Goal: Task Accomplishment & Management: Use online tool/utility

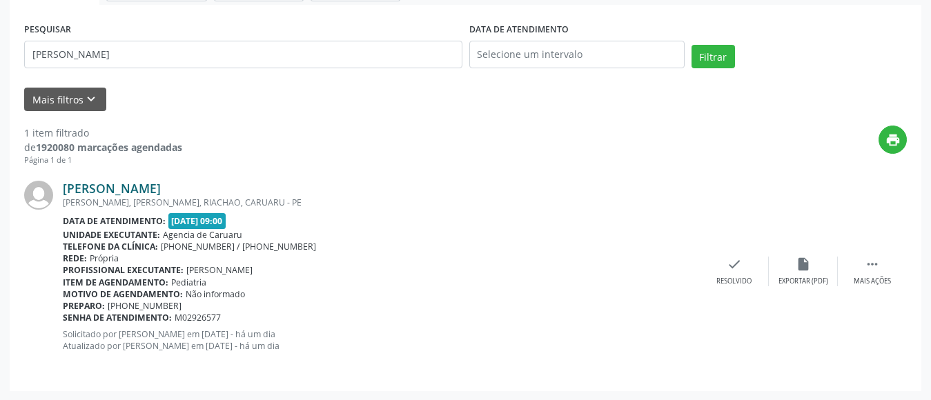
scroll to position [248, 0]
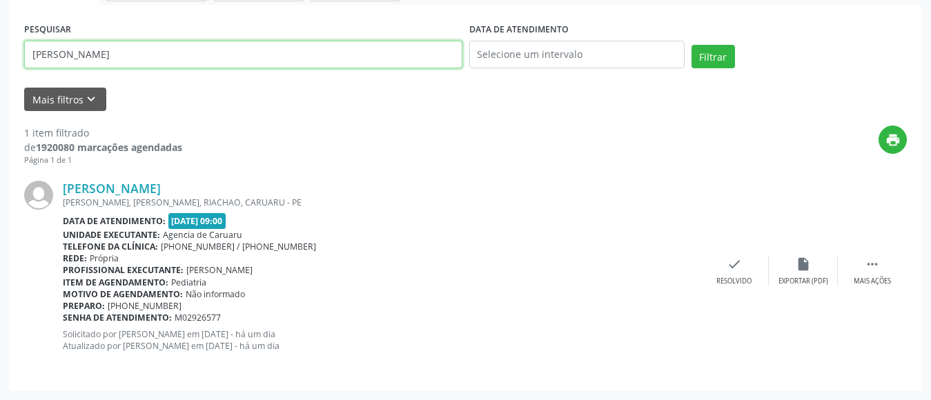
click at [201, 55] on input "[PERSON_NAME]" at bounding box center [243, 55] width 438 height 28
type input "E"
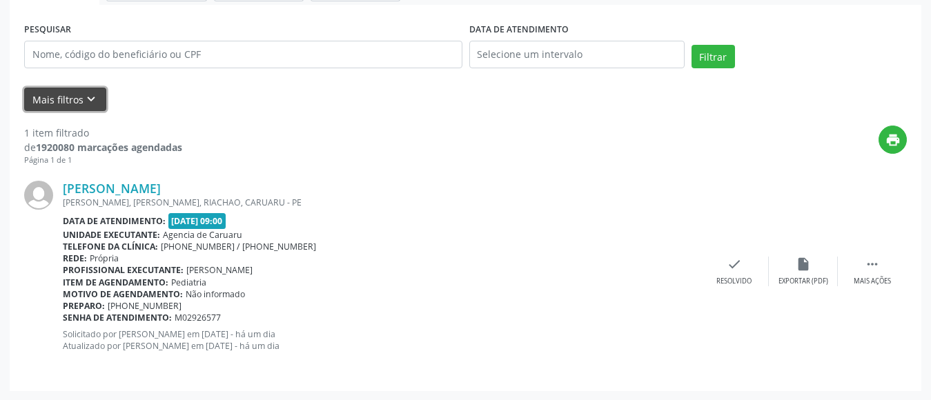
click at [86, 97] on icon "keyboard_arrow_down" at bounding box center [90, 99] width 15 height 15
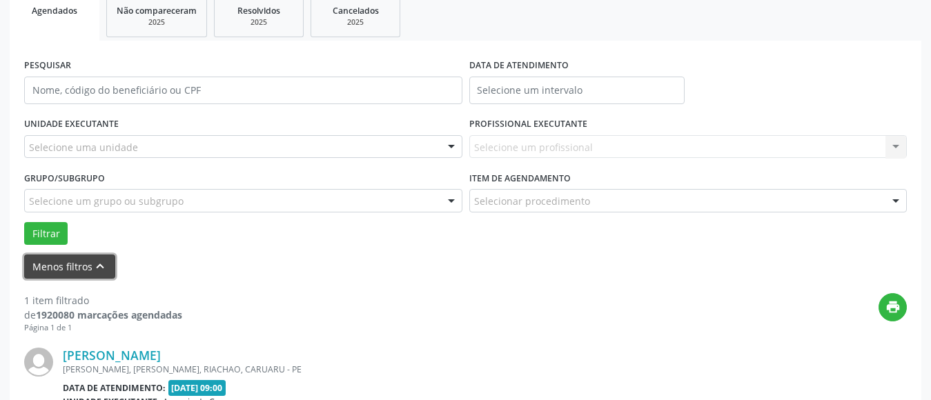
scroll to position [179, 0]
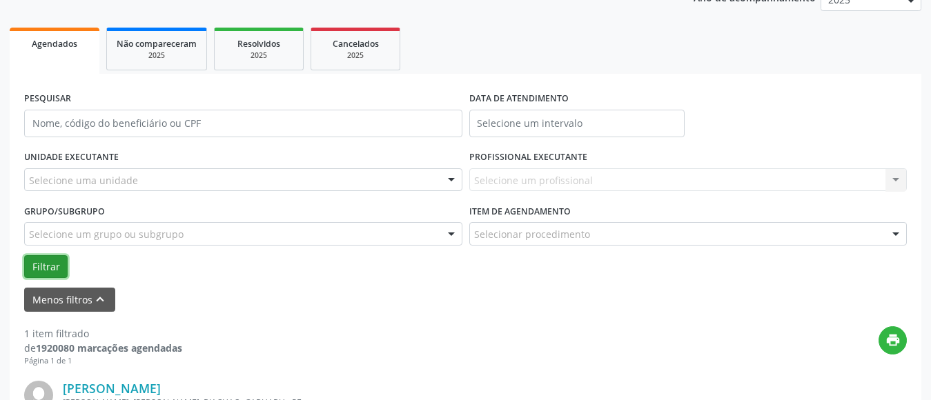
click at [48, 266] on button "Filtrar" at bounding box center [45, 266] width 43 height 23
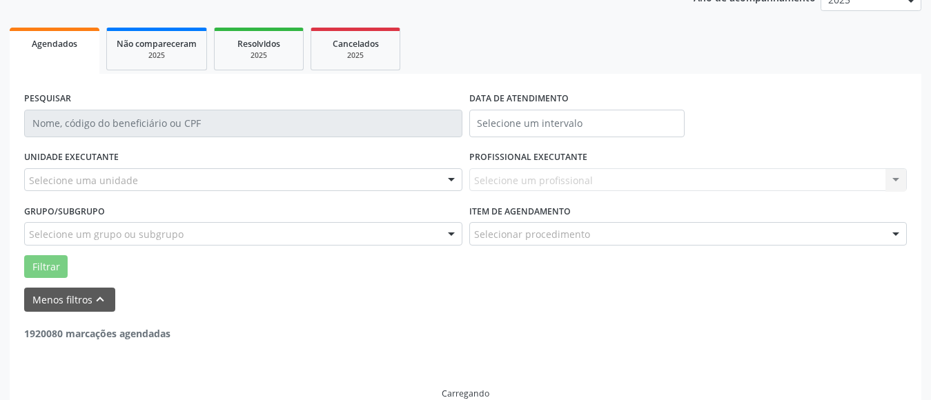
click at [106, 170] on div "Selecione uma unidade" at bounding box center [243, 179] width 438 height 23
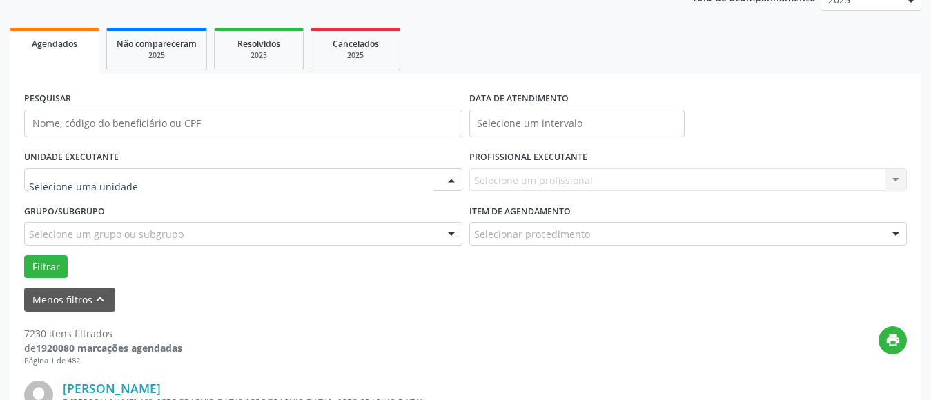
click at [106, 176] on input "text" at bounding box center [231, 187] width 405 height 28
click at [98, 301] on icon "keyboard_arrow_up" at bounding box center [99, 299] width 15 height 15
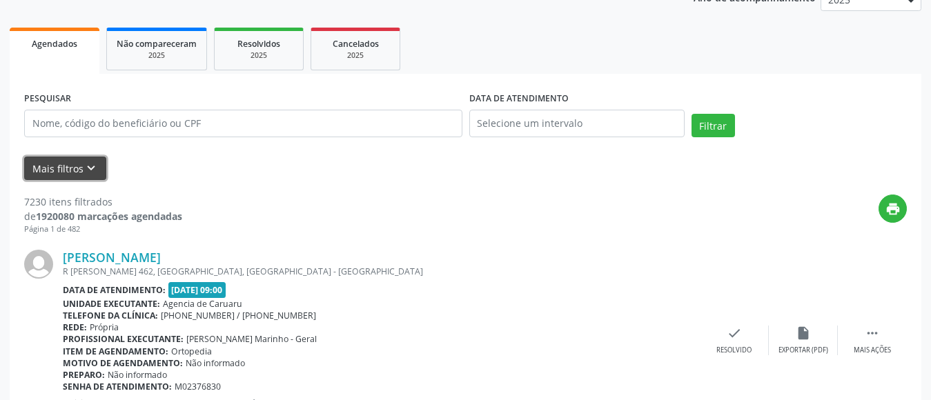
click at [89, 166] on icon "keyboard_arrow_down" at bounding box center [90, 168] width 15 height 15
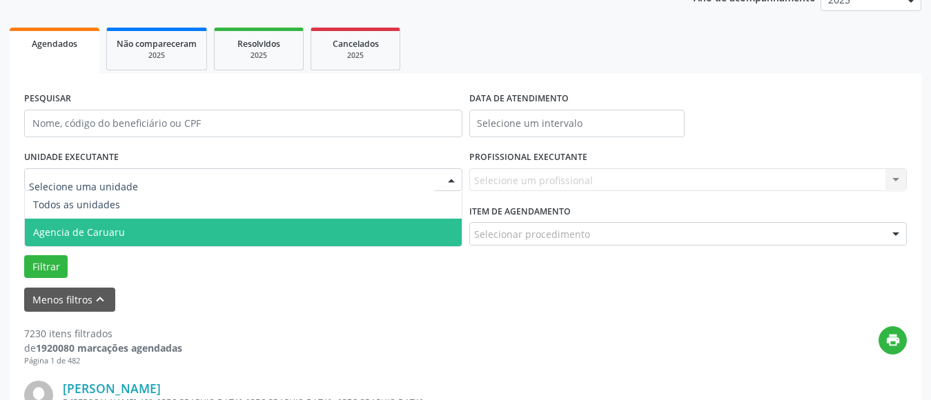
click at [101, 228] on span "Agencia de Caruaru" at bounding box center [79, 232] width 92 height 13
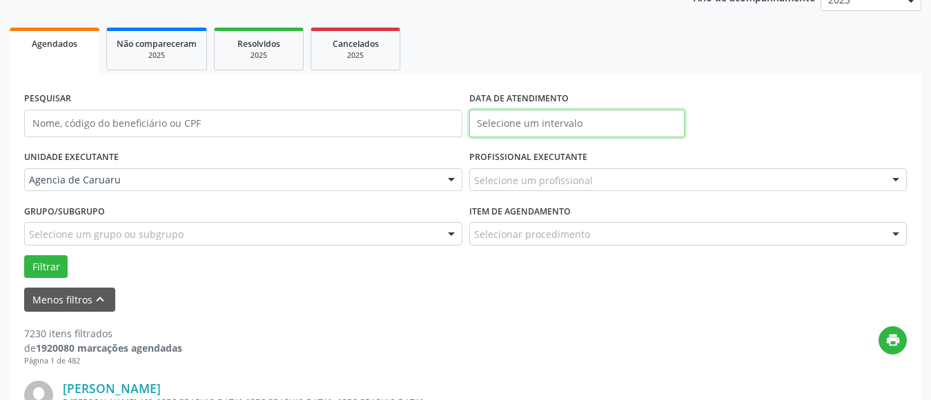
click at [557, 113] on input "text" at bounding box center [576, 124] width 215 height 28
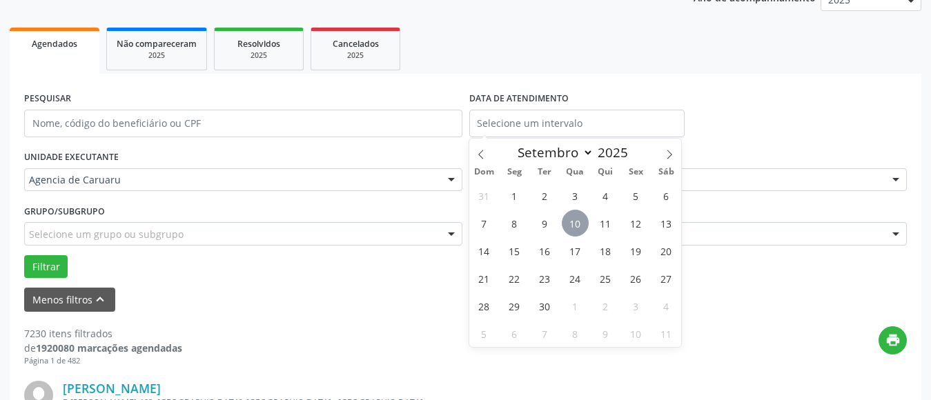
click at [573, 222] on span "10" at bounding box center [575, 223] width 27 height 27
type input "[DATE]"
click at [573, 222] on span "10" at bounding box center [575, 223] width 27 height 27
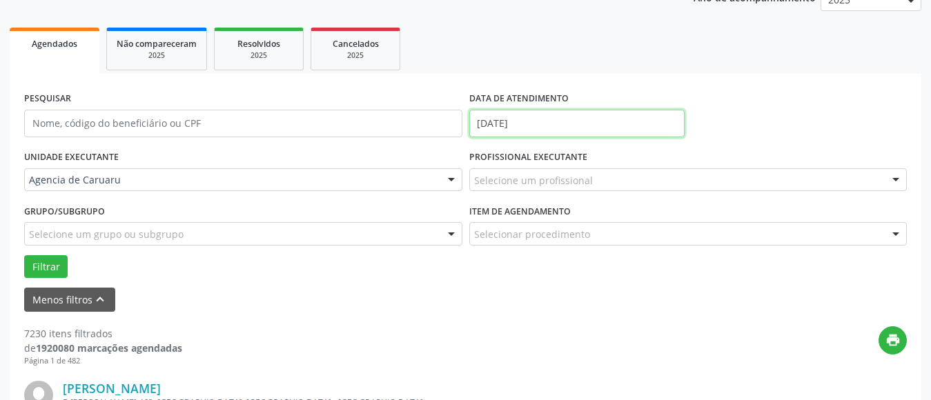
click at [541, 121] on input "[DATE]" at bounding box center [576, 124] width 215 height 28
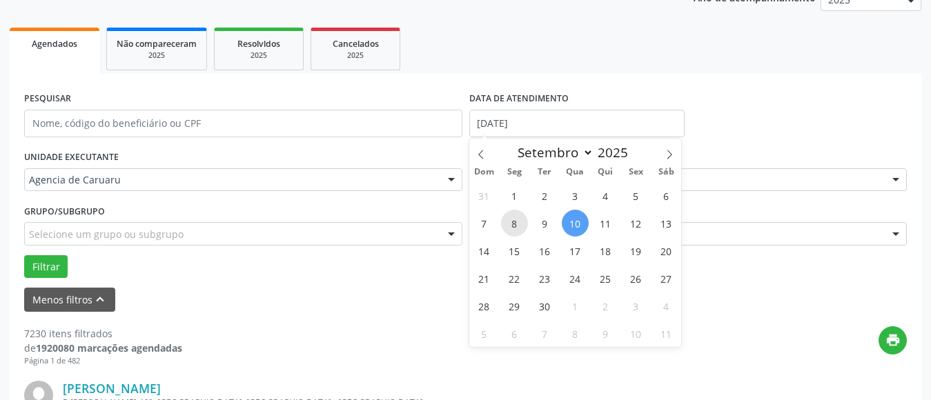
click at [509, 224] on span "8" at bounding box center [514, 223] width 27 height 27
type input "[DATE]"
click at [509, 224] on span "8" at bounding box center [514, 223] width 27 height 27
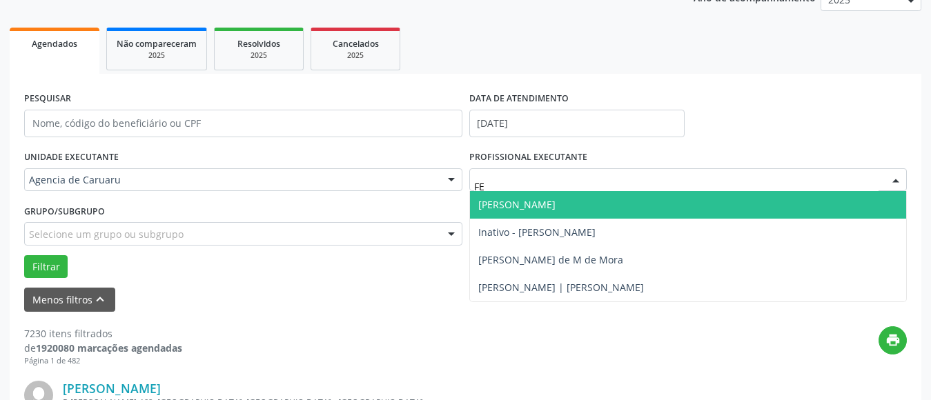
type input "FER"
click at [554, 211] on span "[PERSON_NAME]" at bounding box center [516, 204] width 77 height 13
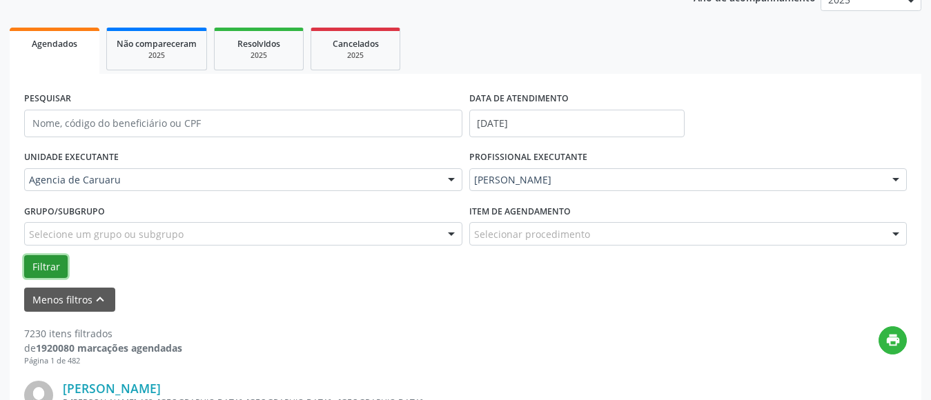
click at [36, 264] on button "Filtrar" at bounding box center [45, 266] width 43 height 23
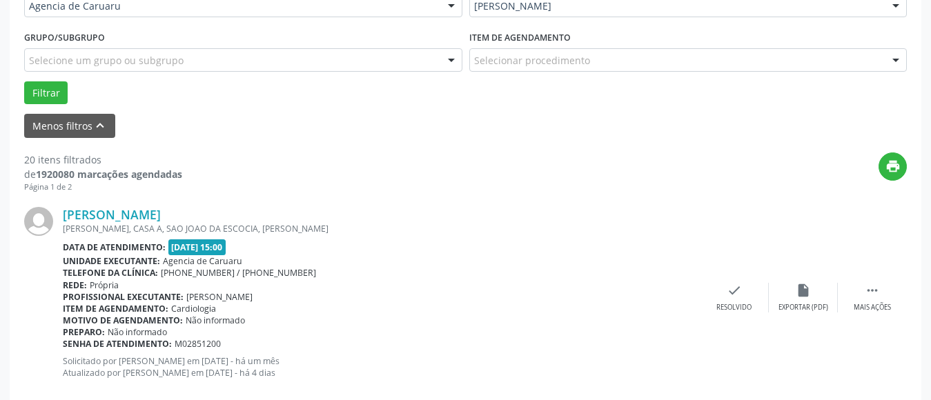
scroll to position [386, 0]
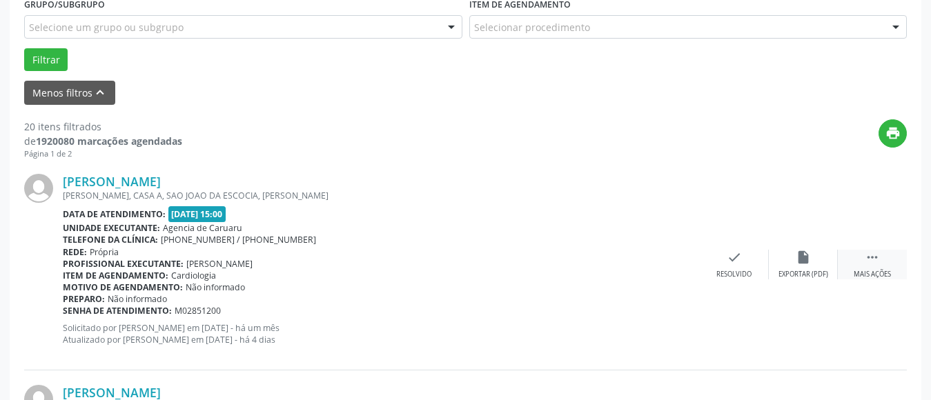
click at [862, 257] on div " Mais ações" at bounding box center [872, 265] width 69 height 30
click at [805, 261] on icon "alarm_off" at bounding box center [803, 257] width 15 height 15
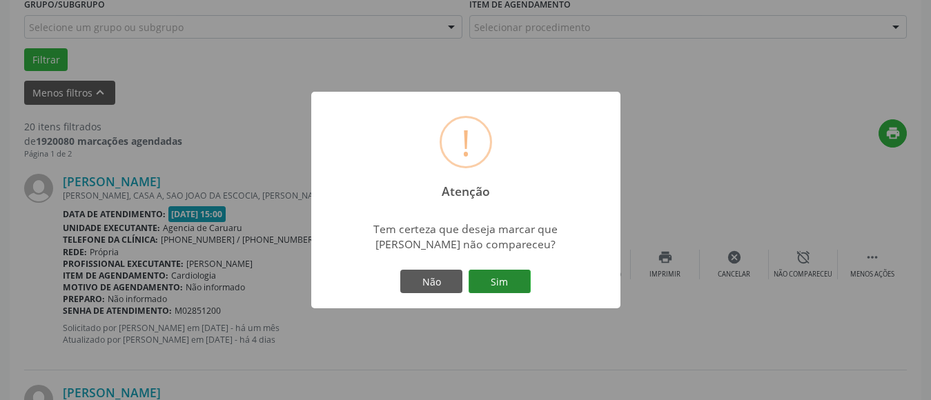
click at [493, 279] on button "Sim" at bounding box center [499, 281] width 62 height 23
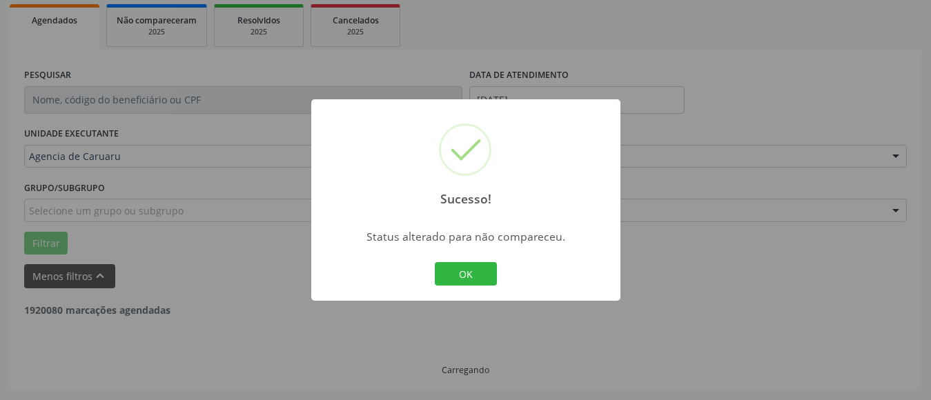
scroll to position [202, 0]
click at [484, 278] on button "OK" at bounding box center [466, 273] width 62 height 23
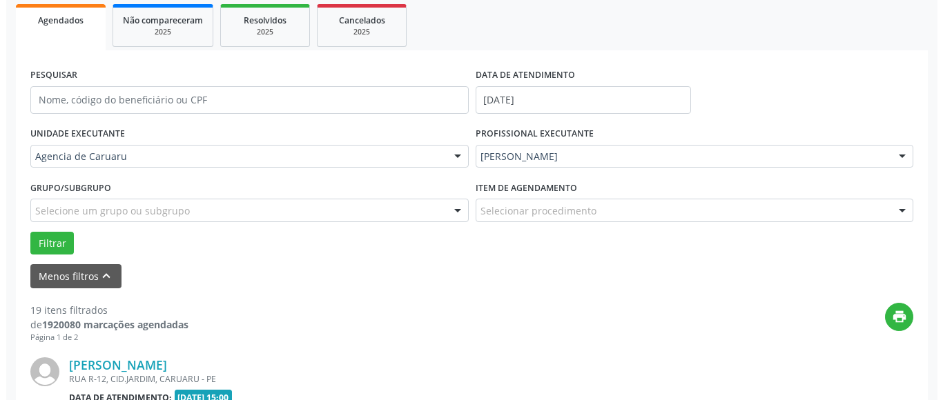
scroll to position [386, 0]
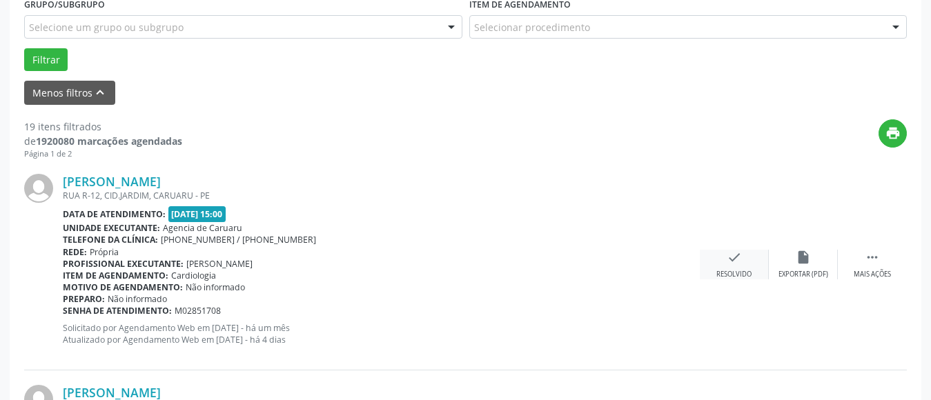
click at [730, 270] on div "Resolvido" at bounding box center [733, 275] width 35 height 10
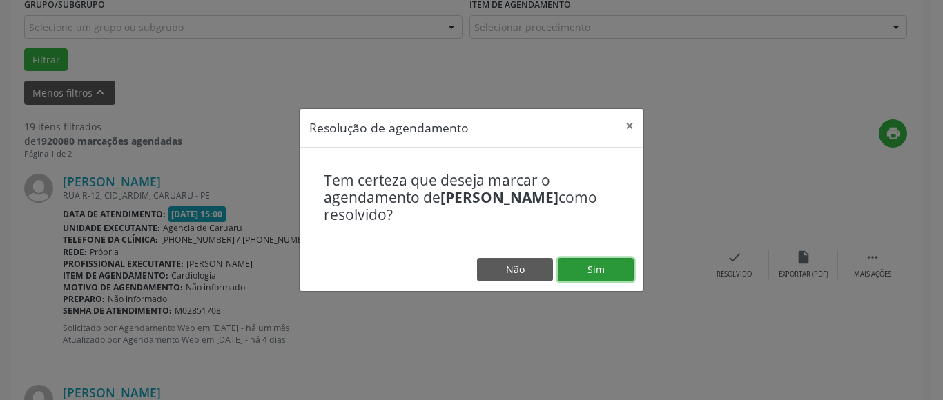
click at [592, 265] on button "Sim" at bounding box center [595, 269] width 76 height 23
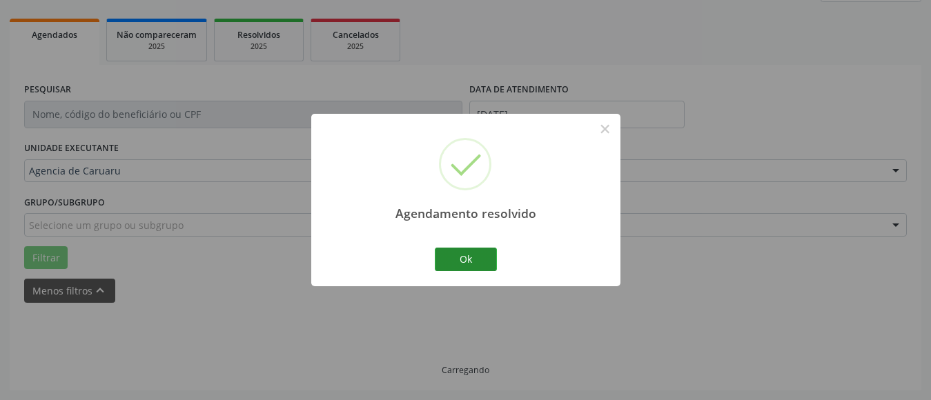
scroll to position [202, 0]
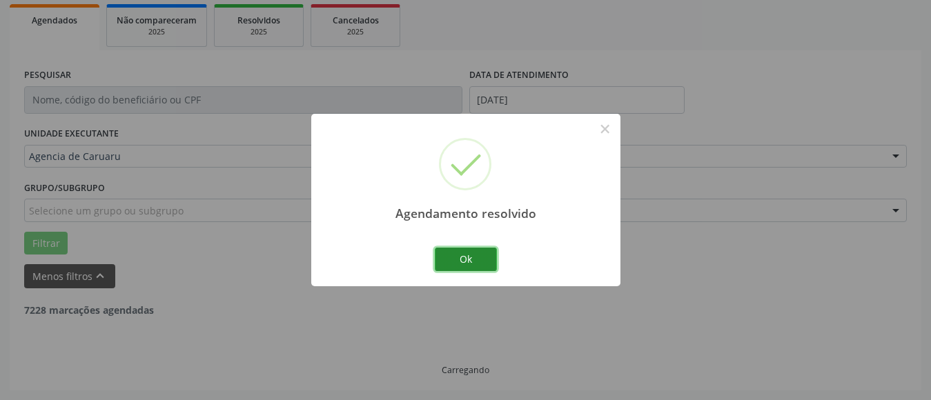
click at [468, 260] on button "Ok" at bounding box center [466, 259] width 62 height 23
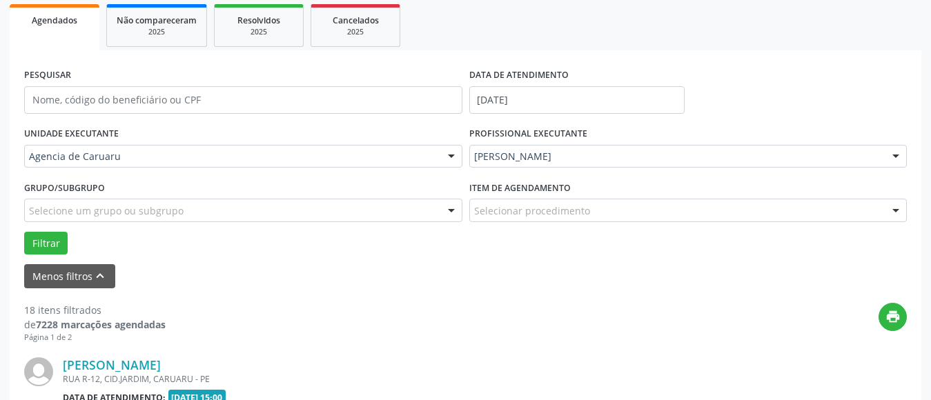
scroll to position [409, 0]
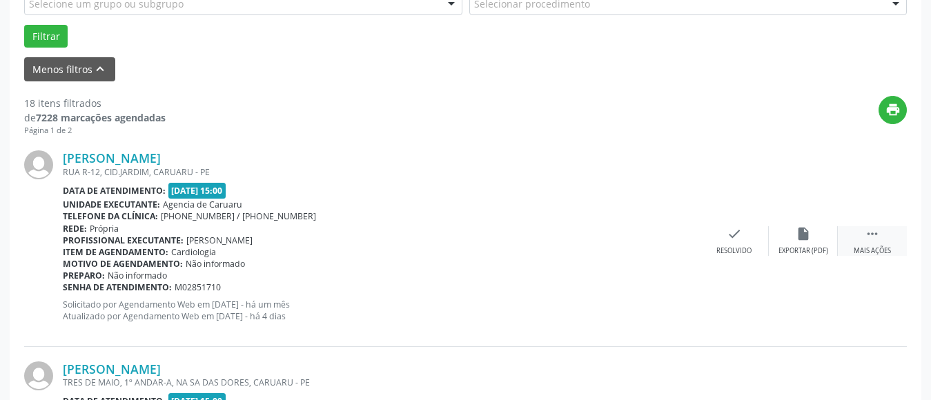
click at [880, 239] on div " Mais ações" at bounding box center [872, 241] width 69 height 30
click at [794, 239] on div "alarm_off Não compareceu" at bounding box center [803, 241] width 69 height 30
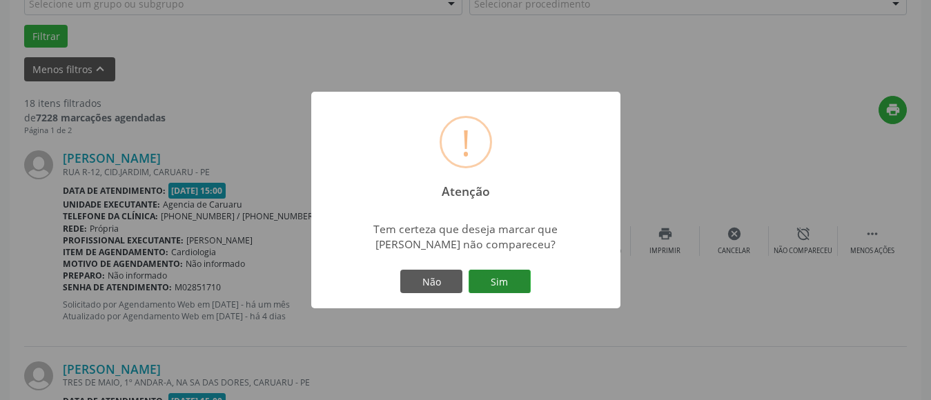
click at [491, 284] on button "Sim" at bounding box center [499, 281] width 62 height 23
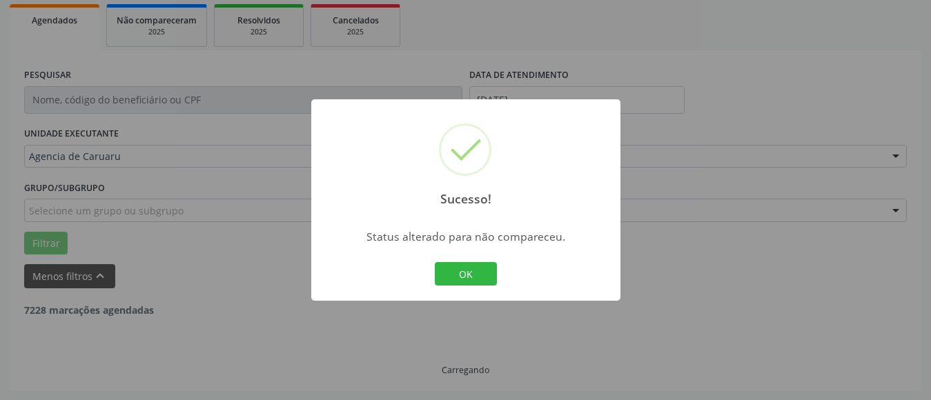
scroll to position [202, 0]
click at [462, 275] on button "OK" at bounding box center [466, 273] width 62 height 23
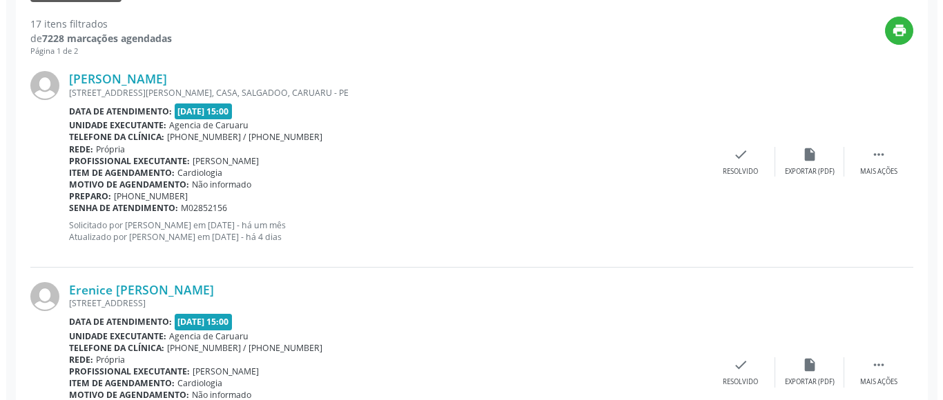
scroll to position [547, 0]
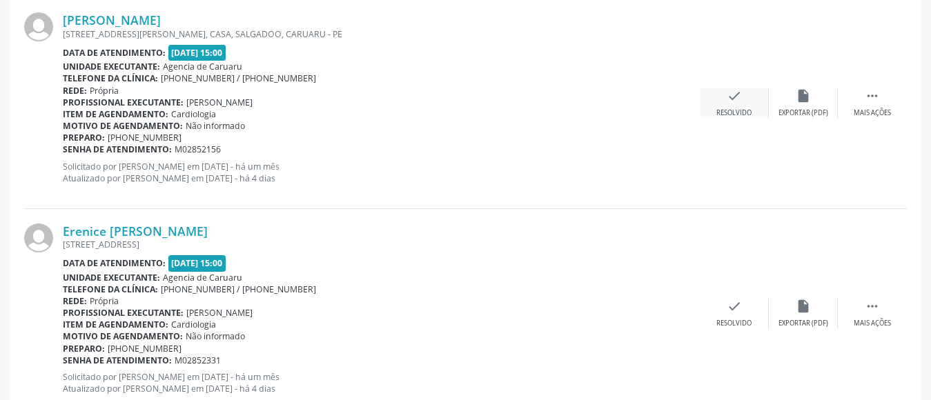
click at [717, 98] on div "check Resolvido" at bounding box center [734, 103] width 69 height 30
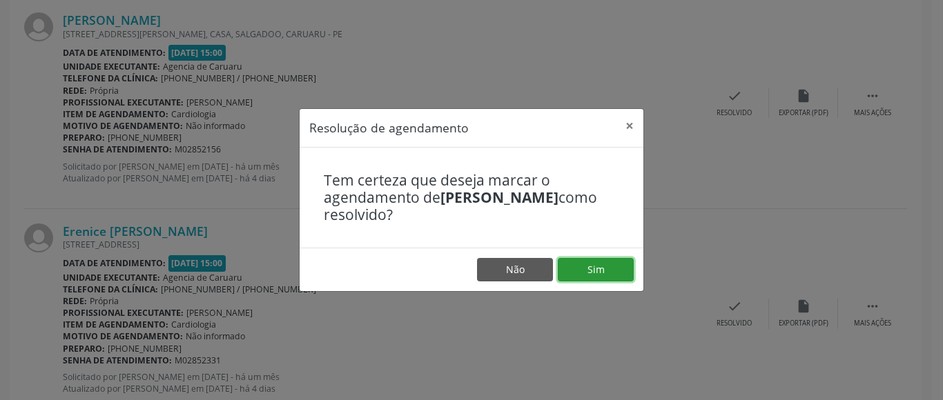
click at [620, 262] on button "Sim" at bounding box center [595, 269] width 76 height 23
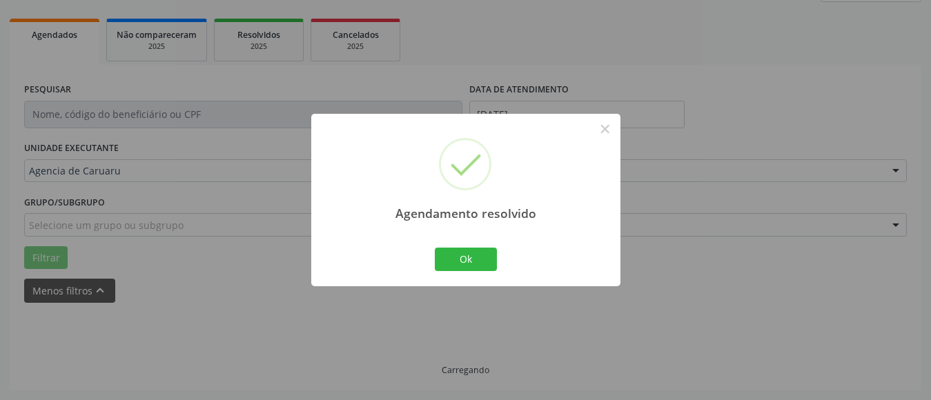
scroll to position [202, 0]
click at [468, 264] on button "Ok" at bounding box center [466, 259] width 62 height 23
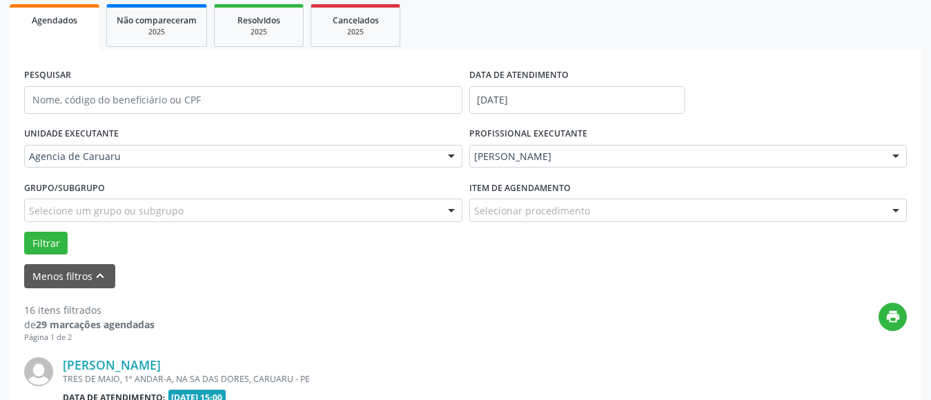
scroll to position [547, 0]
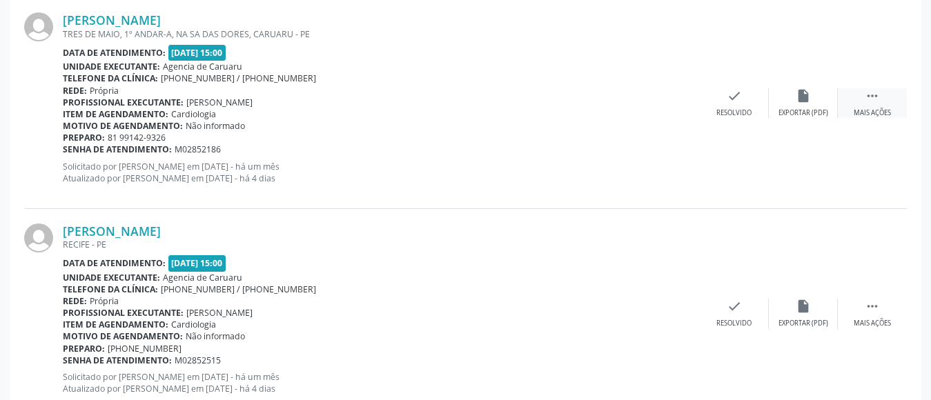
click at [882, 100] on div " Mais ações" at bounding box center [872, 103] width 69 height 30
click at [791, 108] on div "Não compareceu" at bounding box center [802, 113] width 59 height 10
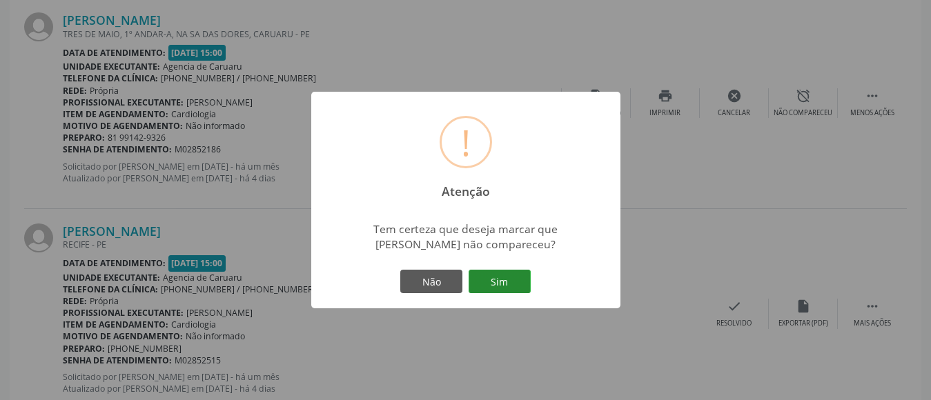
click at [509, 290] on button "Sim" at bounding box center [499, 281] width 62 height 23
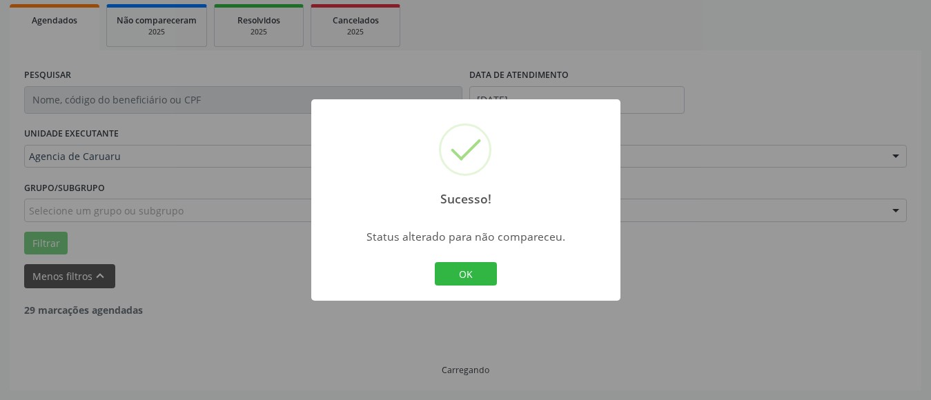
scroll to position [202, 0]
click at [492, 271] on button "OK" at bounding box center [466, 273] width 62 height 23
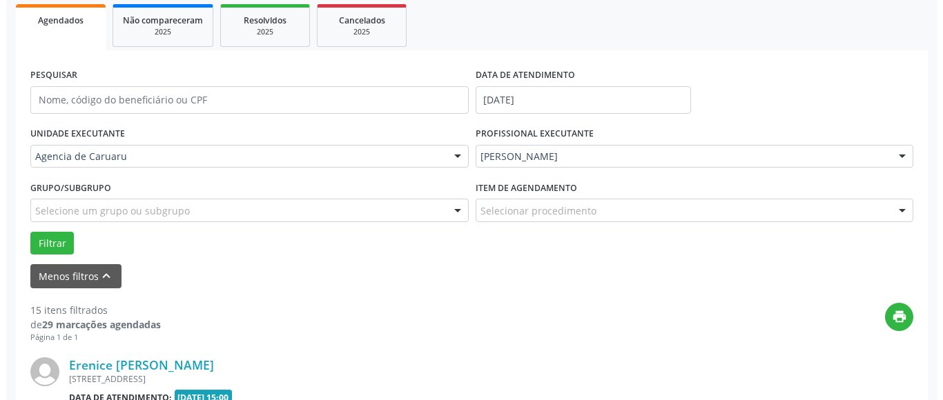
scroll to position [547, 0]
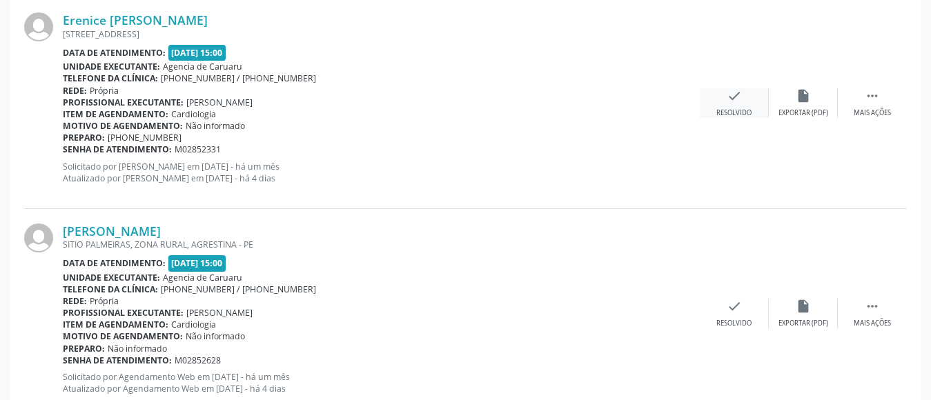
click at [733, 113] on div "Resolvido" at bounding box center [733, 113] width 35 height 10
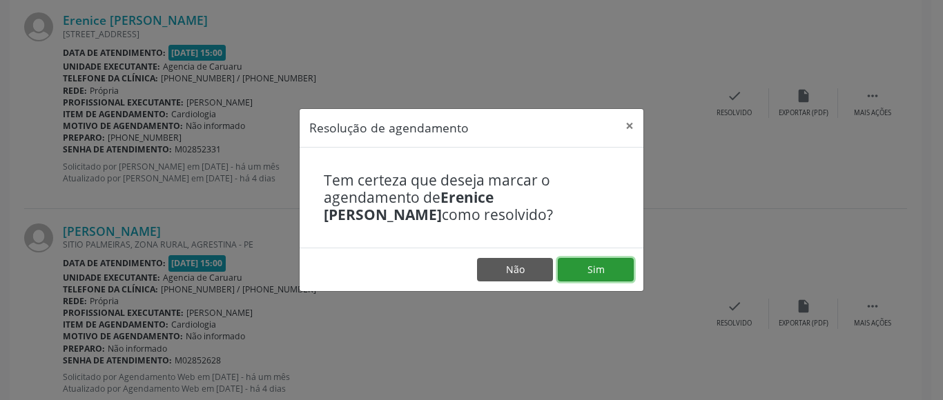
click at [615, 268] on button "Sim" at bounding box center [595, 269] width 76 height 23
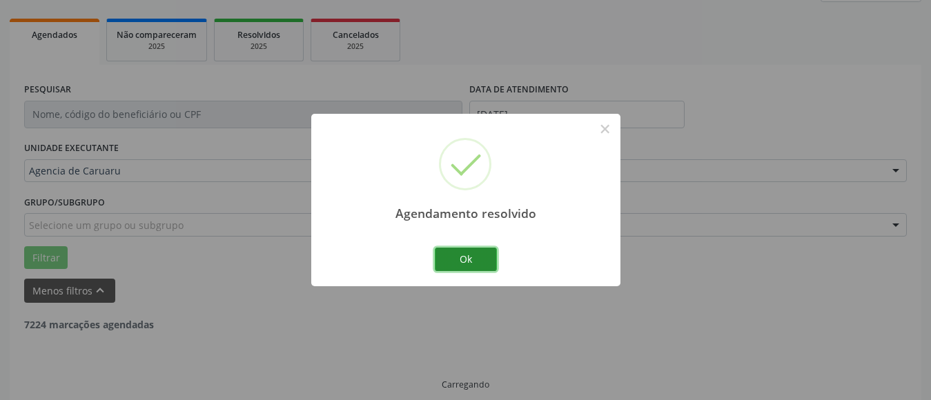
scroll to position [202, 0]
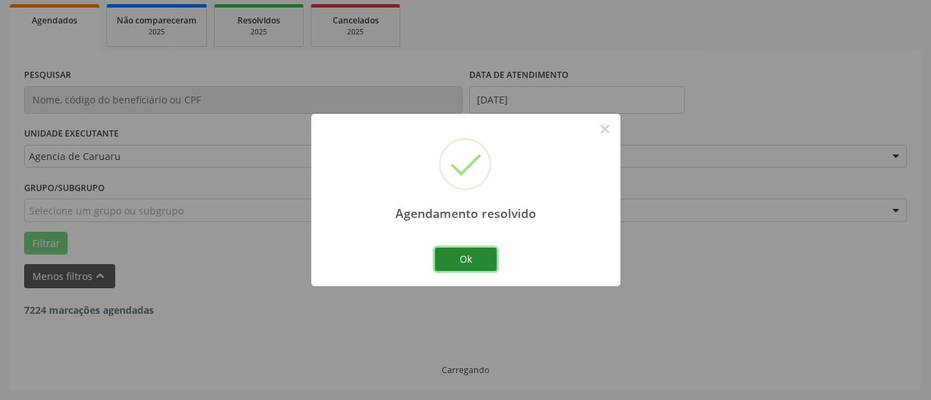
click at [470, 258] on button "Ok" at bounding box center [466, 259] width 62 height 23
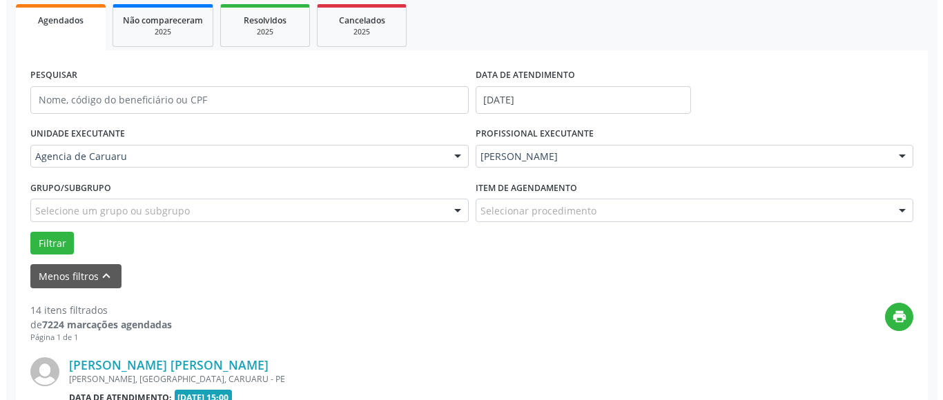
scroll to position [409, 0]
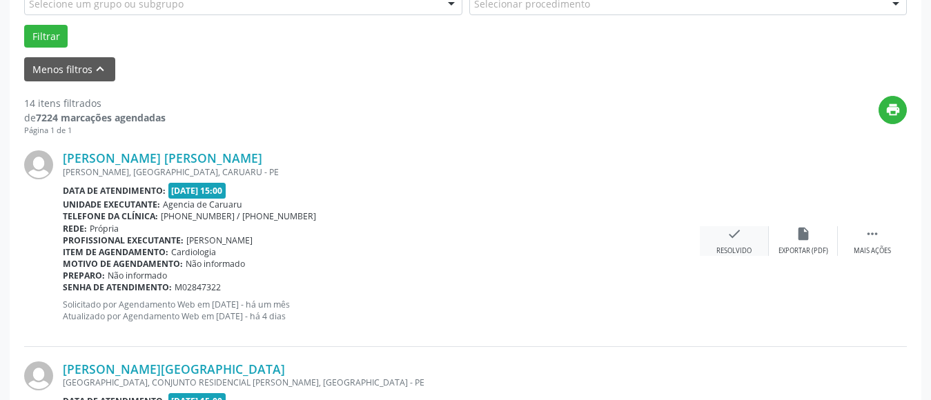
click at [742, 248] on div "Resolvido" at bounding box center [733, 251] width 35 height 10
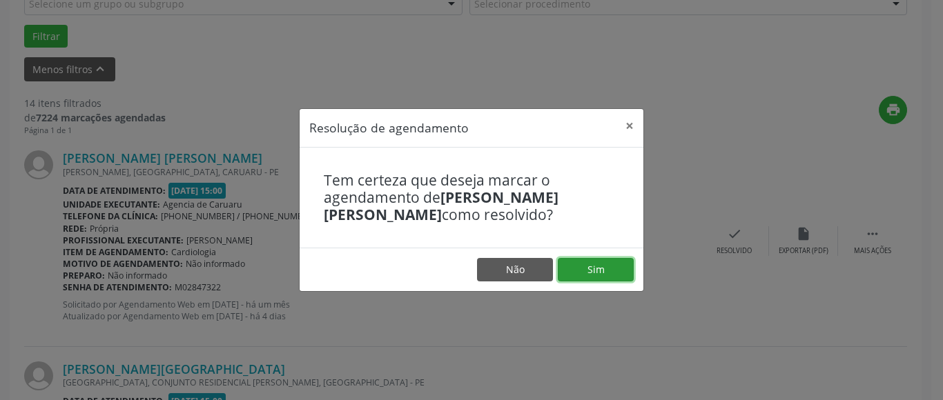
click at [612, 268] on button "Sim" at bounding box center [595, 269] width 76 height 23
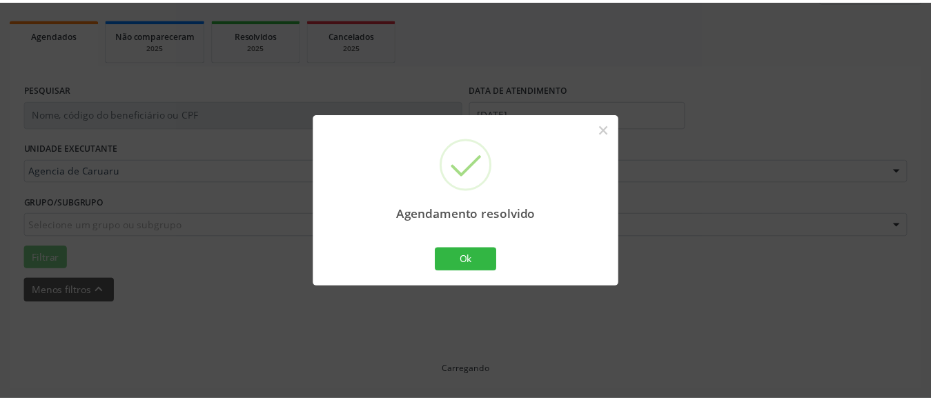
scroll to position [202, 0]
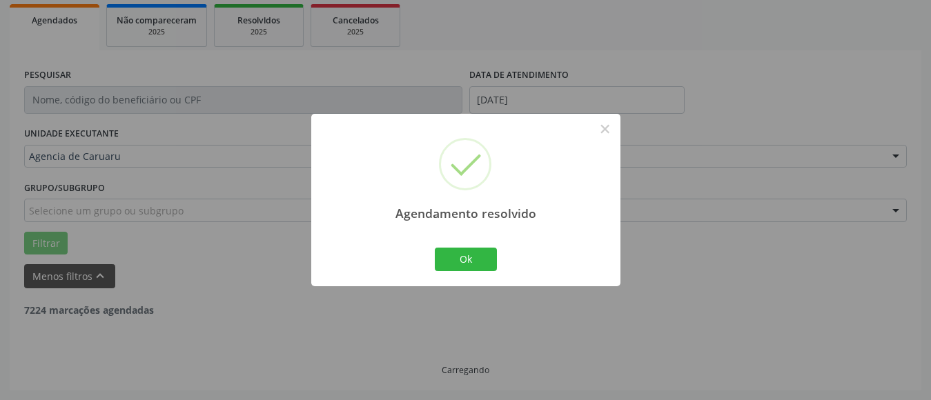
click at [463, 247] on div "Ok Cancel" at bounding box center [465, 259] width 68 height 29
click at [460, 250] on button "Ok" at bounding box center [466, 259] width 62 height 23
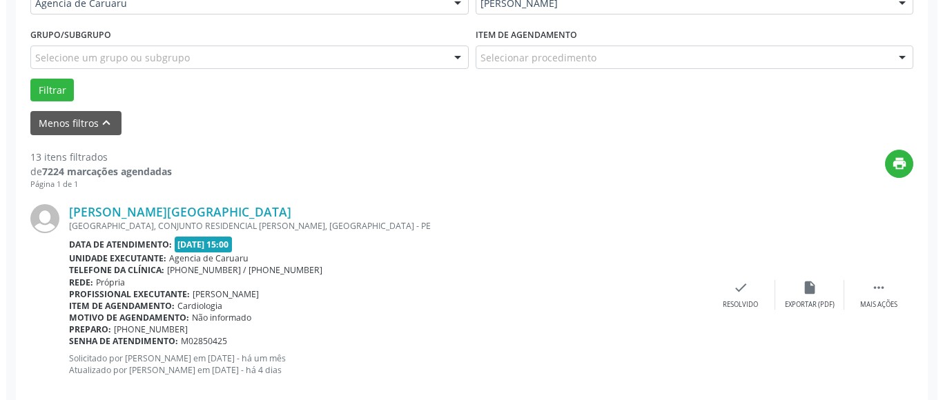
scroll to position [409, 0]
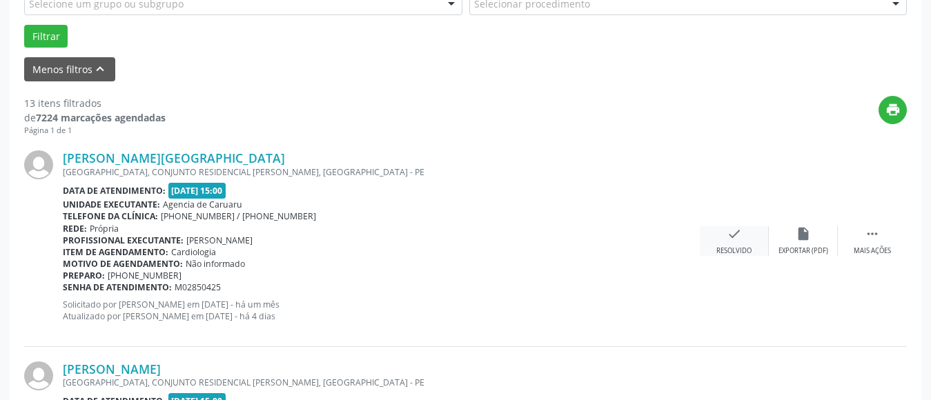
click at [740, 242] on div "check Resolvido" at bounding box center [734, 241] width 69 height 30
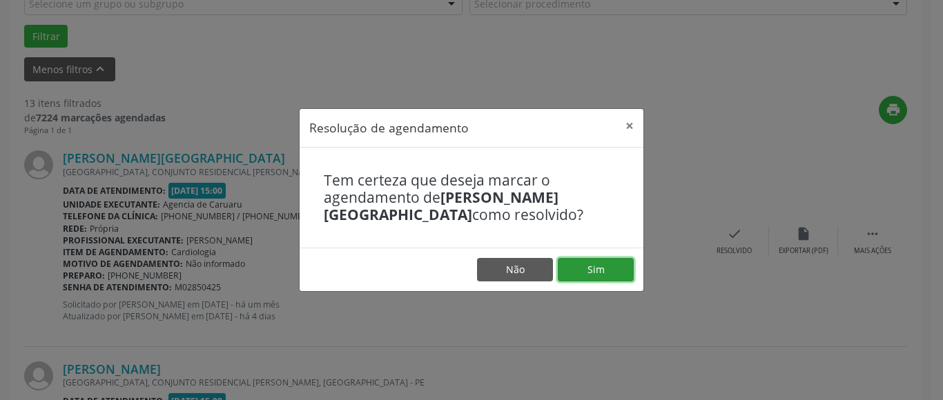
click at [603, 265] on button "Sim" at bounding box center [595, 269] width 76 height 23
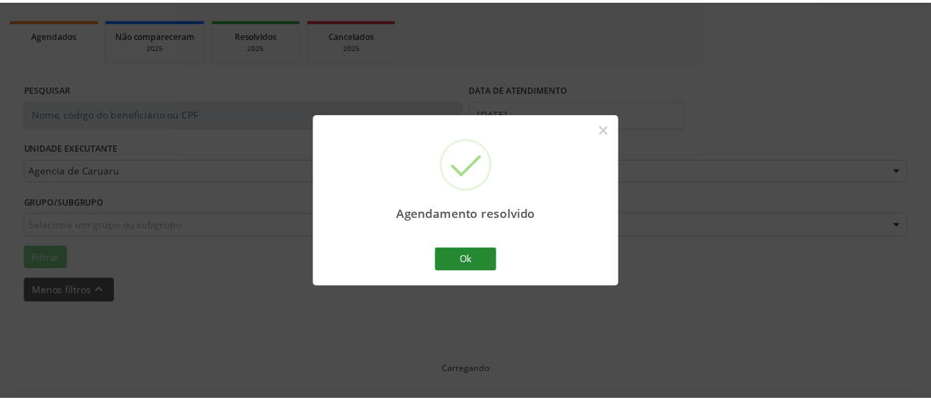
scroll to position [188, 0]
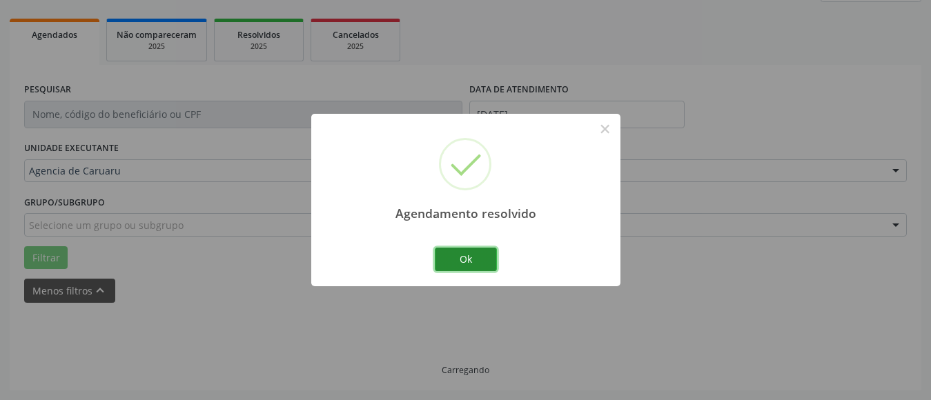
click at [461, 259] on button "Ok" at bounding box center [466, 259] width 62 height 23
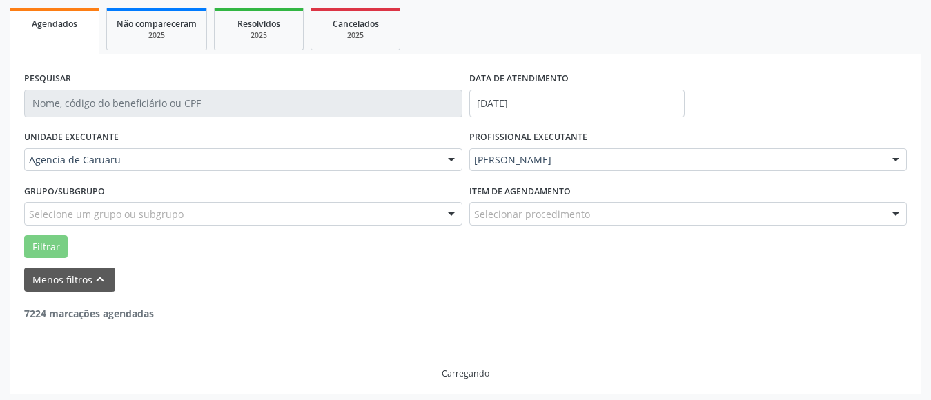
scroll to position [202, 0]
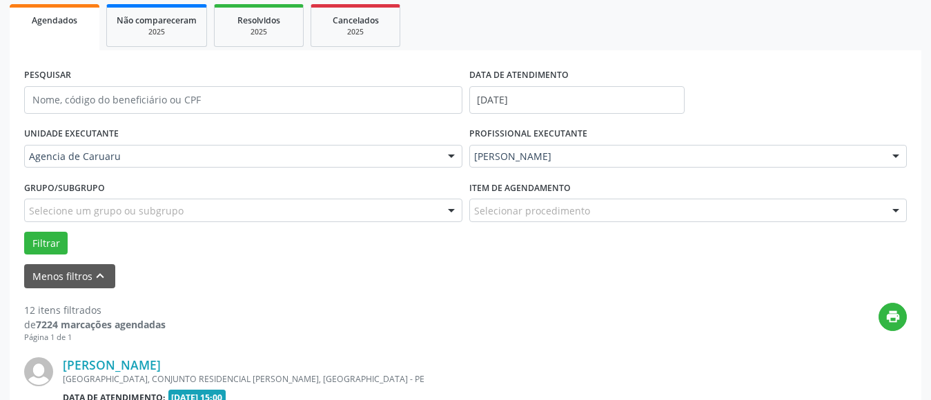
click at [550, 277] on div "Menos filtros keyboard_arrow_up" at bounding box center [465, 276] width 889 height 24
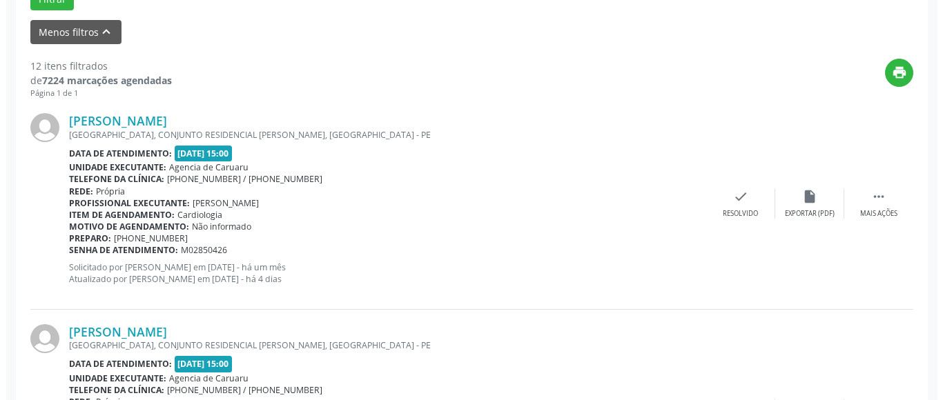
scroll to position [478, 0]
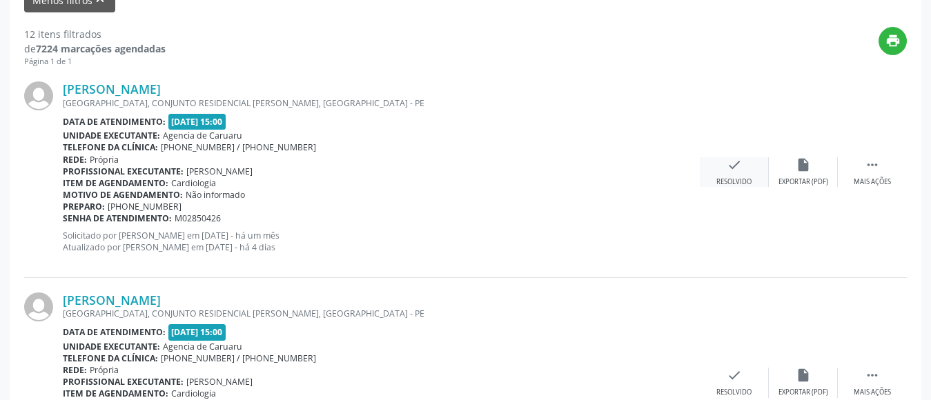
click at [740, 177] on div "Resolvido" at bounding box center [733, 182] width 35 height 10
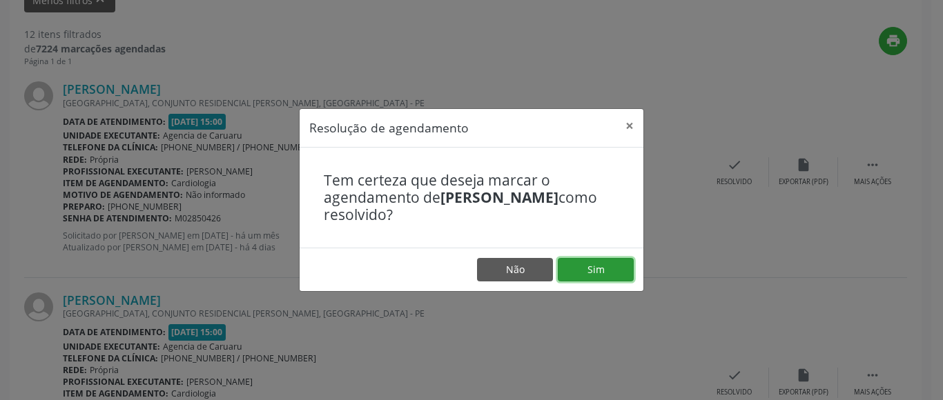
click at [619, 273] on button "Sim" at bounding box center [595, 269] width 76 height 23
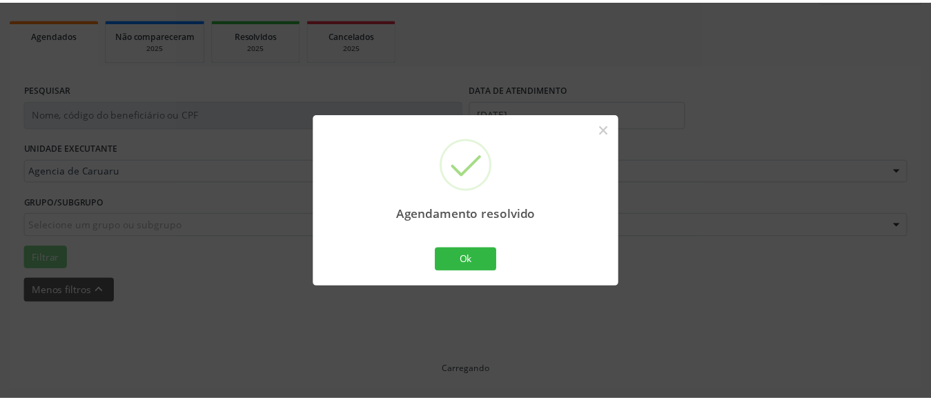
scroll to position [202, 0]
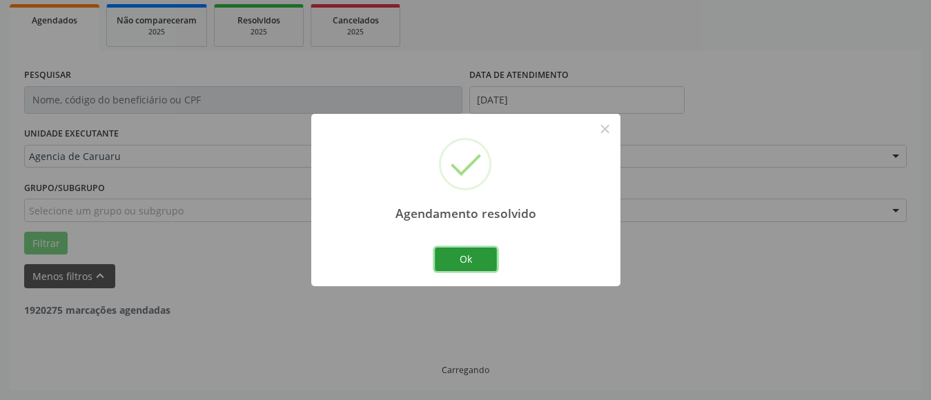
click at [485, 263] on button "Ok" at bounding box center [466, 259] width 62 height 23
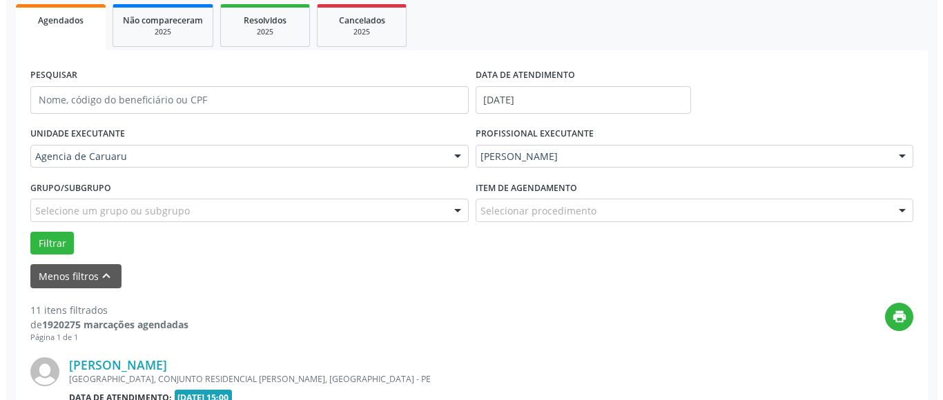
scroll to position [478, 0]
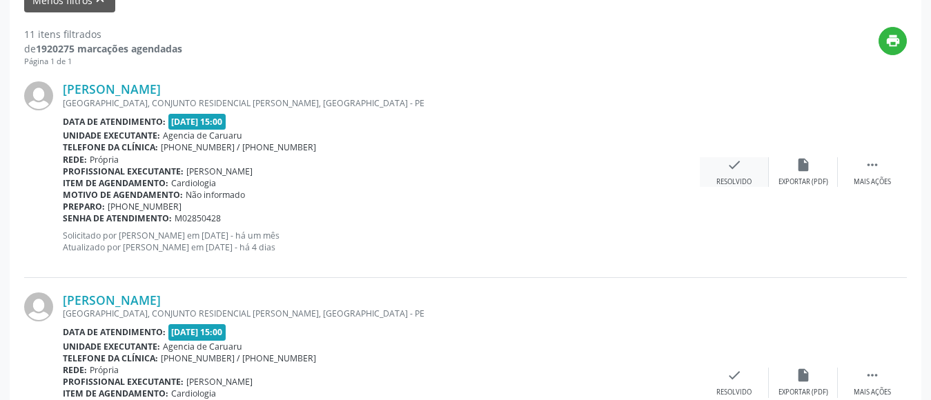
click at [727, 178] on div "Resolvido" at bounding box center [733, 182] width 35 height 10
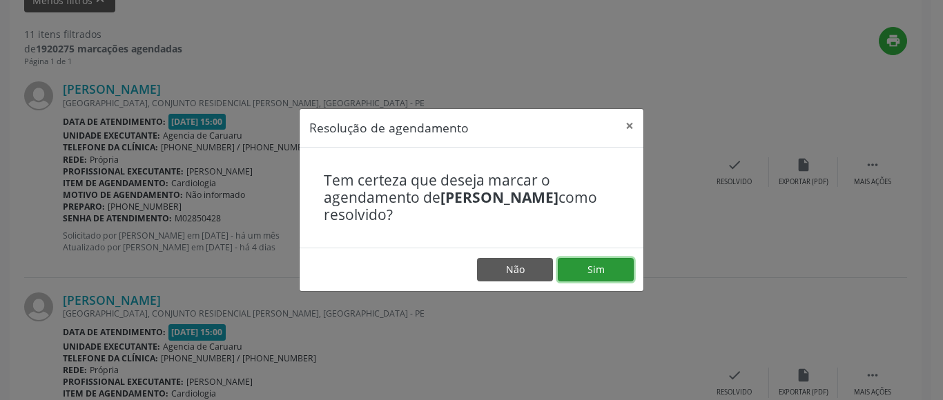
click at [609, 271] on button "Sim" at bounding box center [595, 269] width 76 height 23
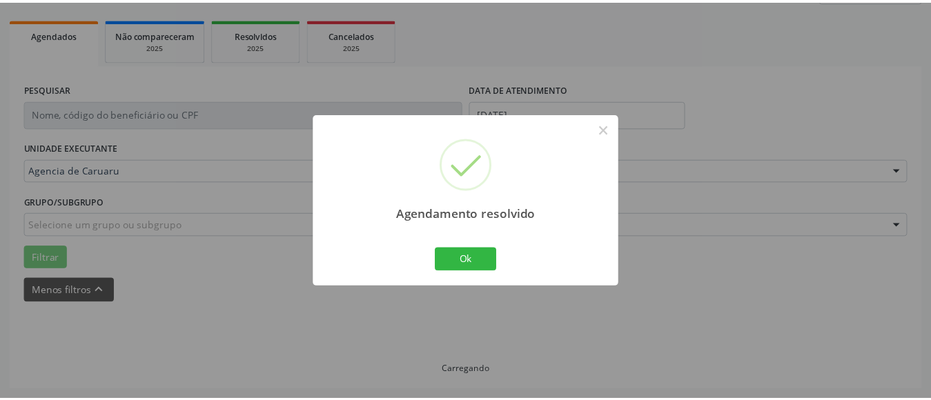
scroll to position [202, 0]
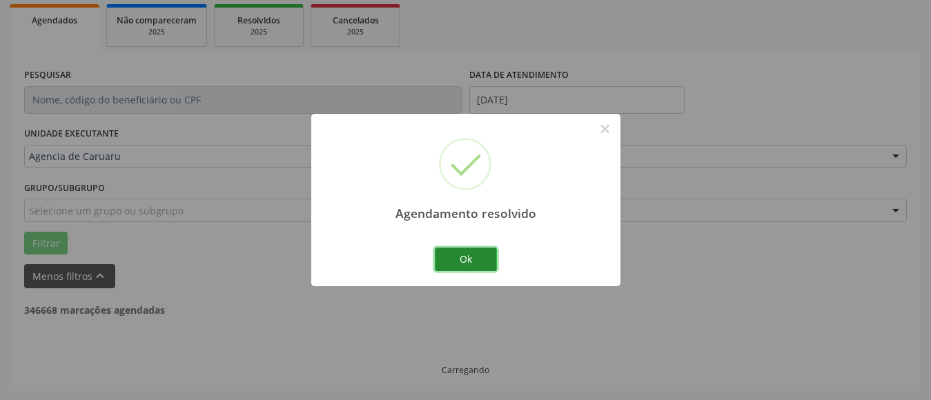
click at [471, 255] on button "Ok" at bounding box center [466, 259] width 62 height 23
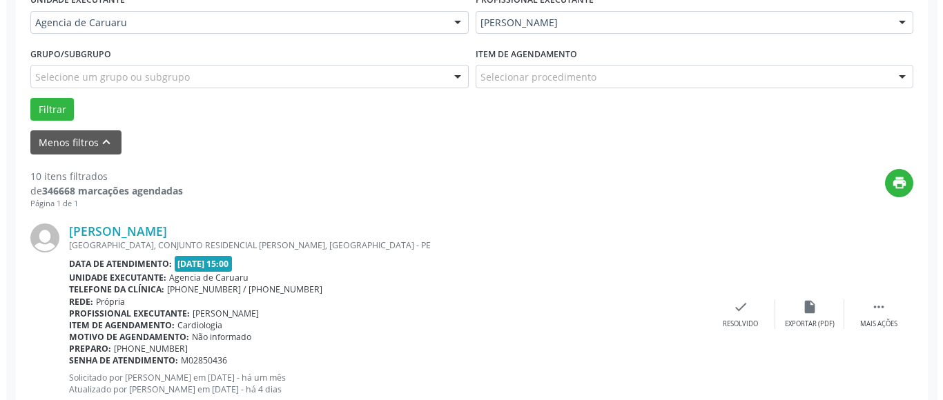
scroll to position [340, 0]
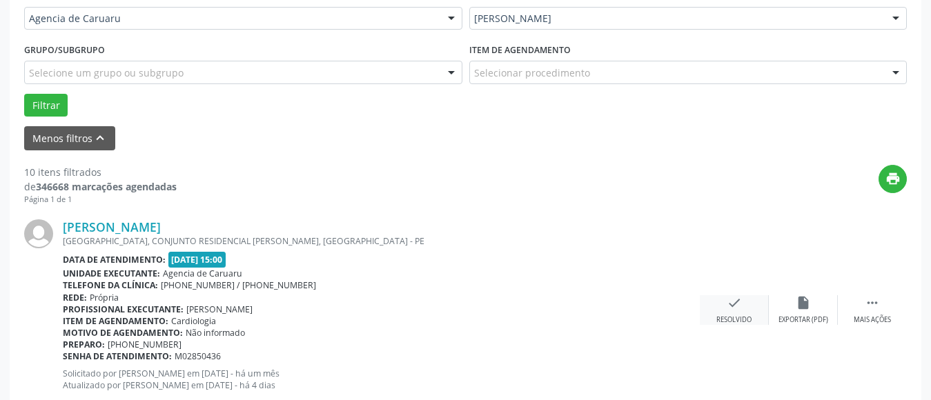
click at [738, 315] on div "Resolvido" at bounding box center [733, 320] width 35 height 10
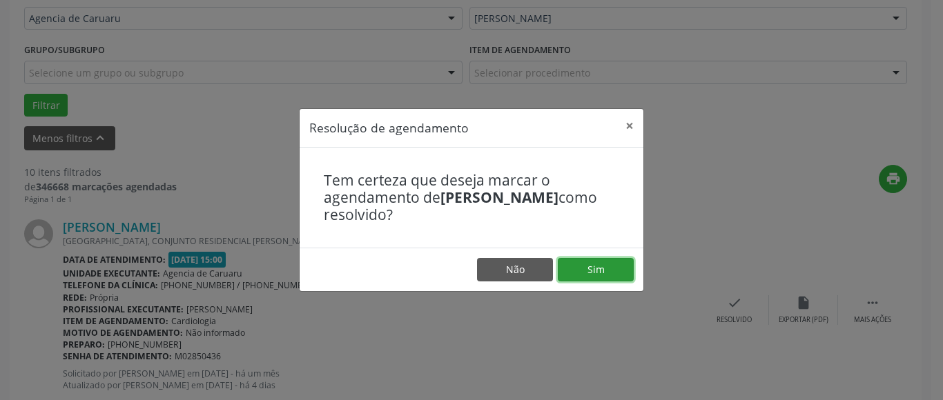
click at [612, 275] on button "Sim" at bounding box center [595, 269] width 76 height 23
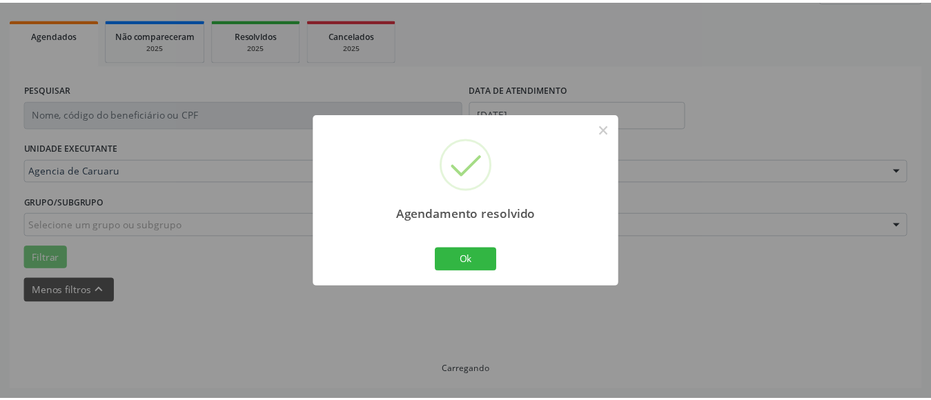
scroll to position [202, 0]
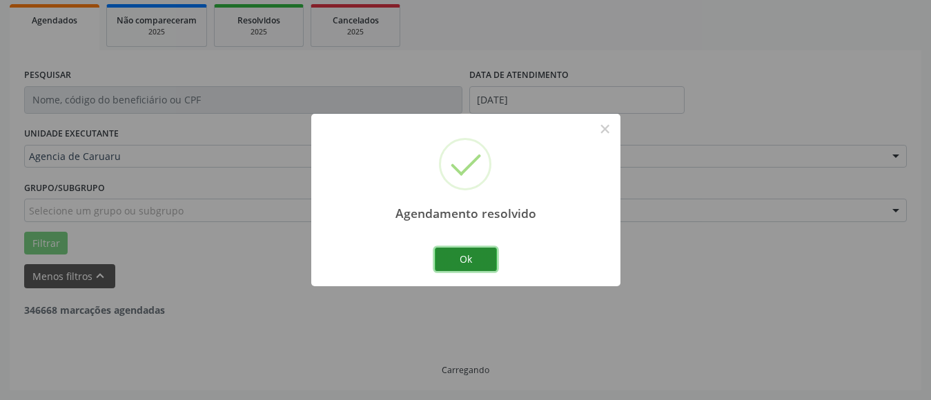
click at [469, 259] on button "Ok" at bounding box center [466, 259] width 62 height 23
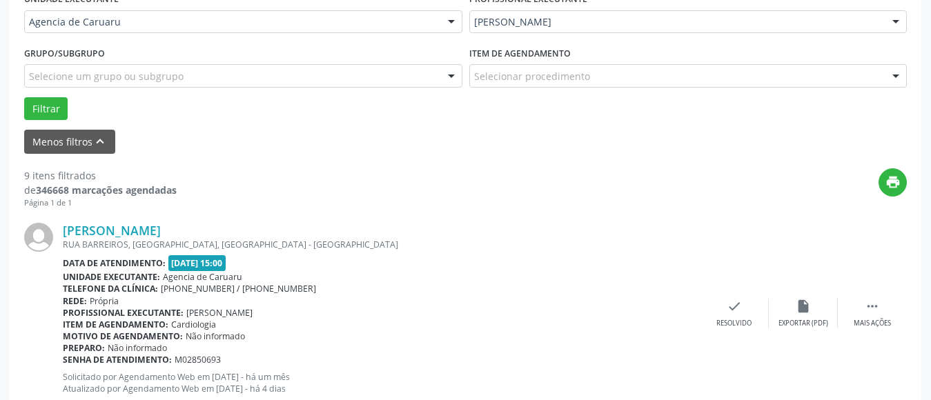
scroll to position [340, 0]
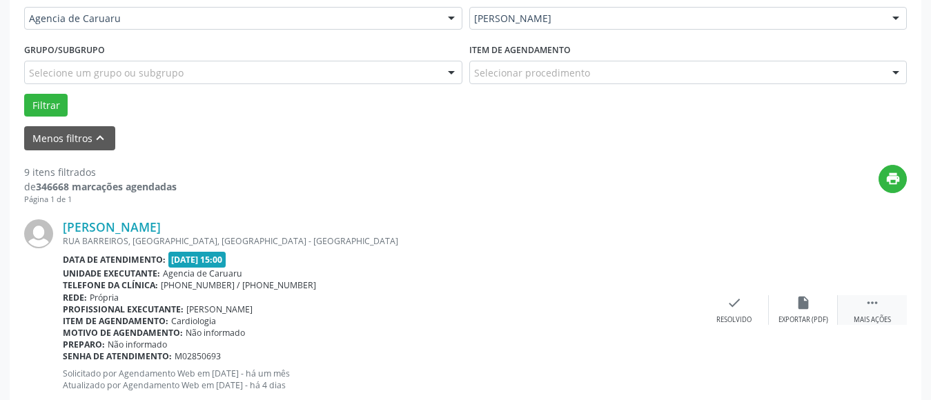
click at [871, 306] on icon "" at bounding box center [872, 302] width 15 height 15
click at [805, 307] on icon "alarm_off" at bounding box center [803, 302] width 15 height 15
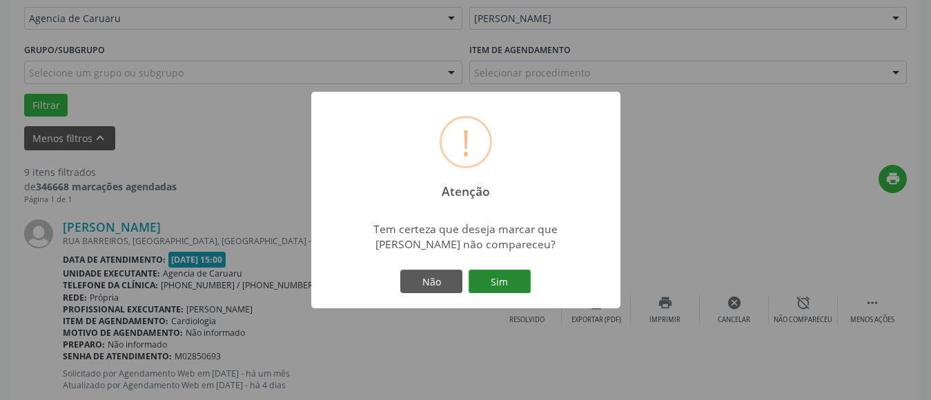
click at [504, 281] on button "Sim" at bounding box center [499, 281] width 62 height 23
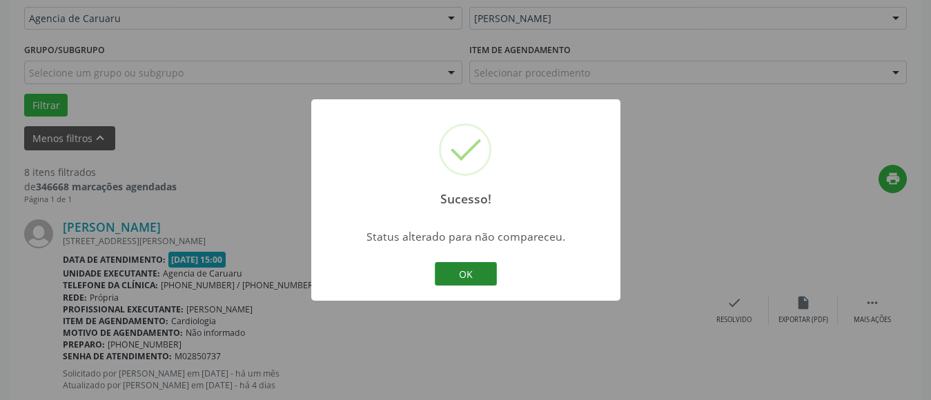
click at [470, 270] on button "OK" at bounding box center [466, 273] width 62 height 23
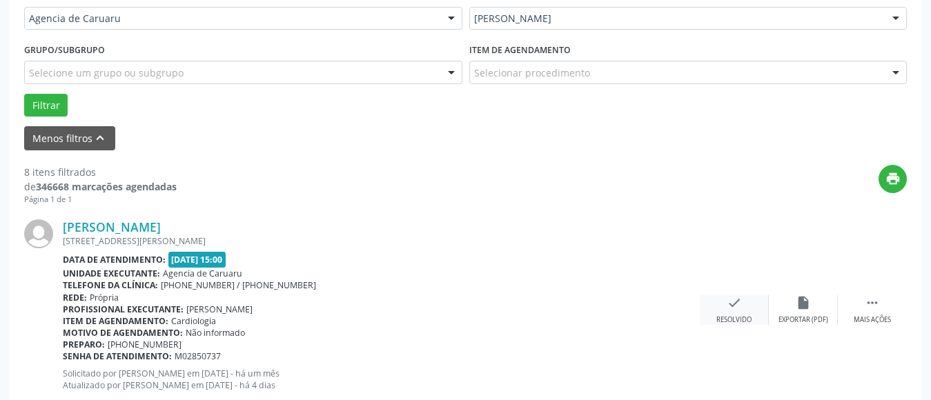
click at [740, 299] on icon "check" at bounding box center [734, 302] width 15 height 15
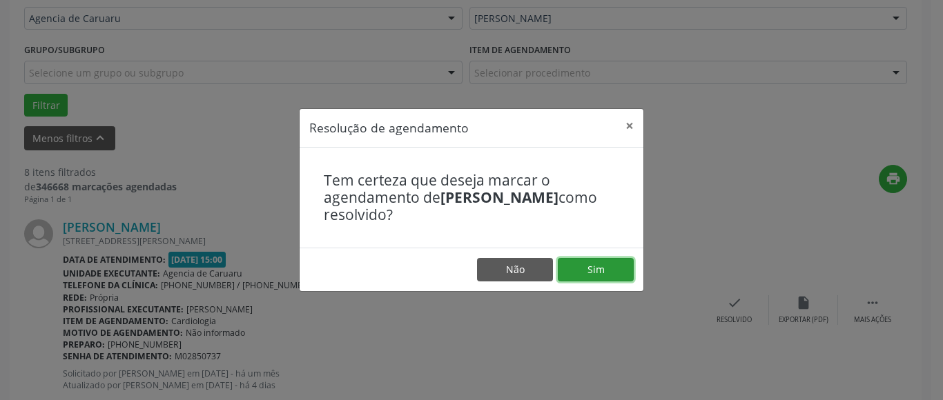
click at [603, 270] on button "Sim" at bounding box center [595, 269] width 76 height 23
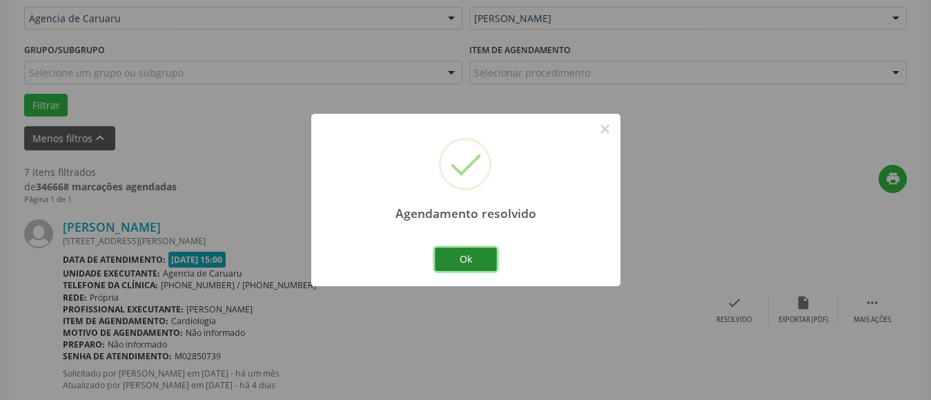
click at [474, 252] on button "Ok" at bounding box center [466, 259] width 62 height 23
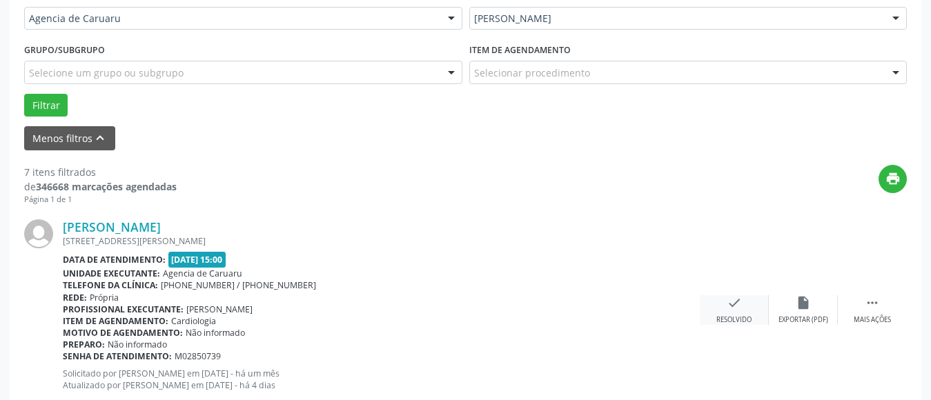
click at [722, 313] on div "check Resolvido" at bounding box center [734, 310] width 69 height 30
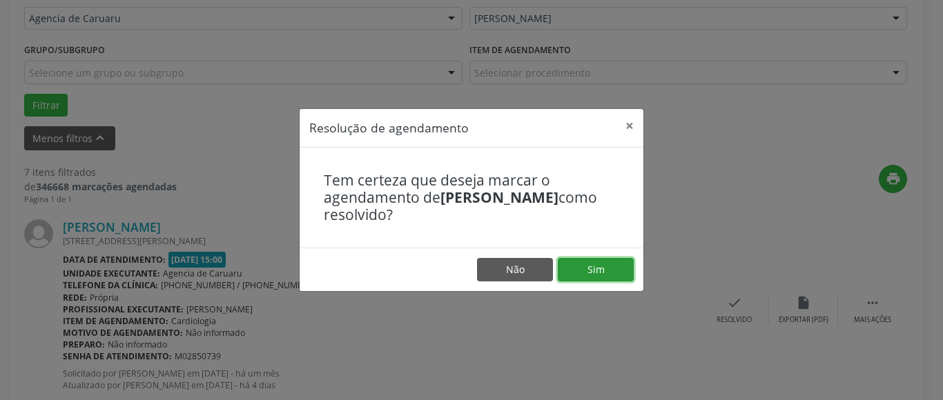
click at [600, 259] on button "Sim" at bounding box center [595, 269] width 76 height 23
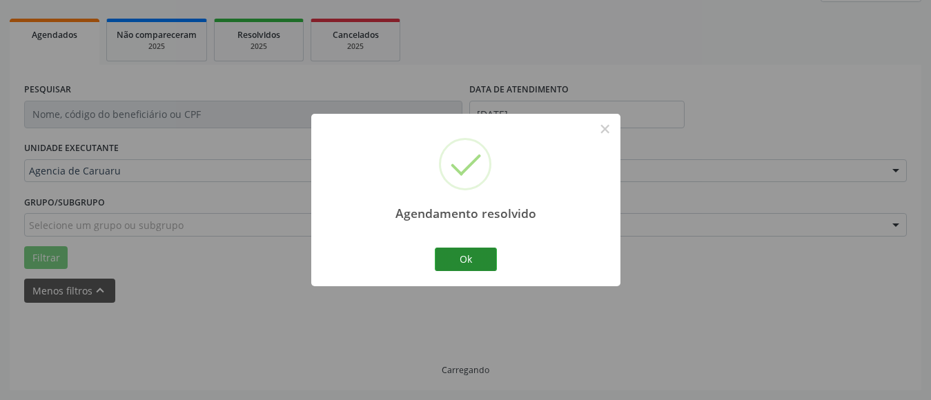
scroll to position [202, 0]
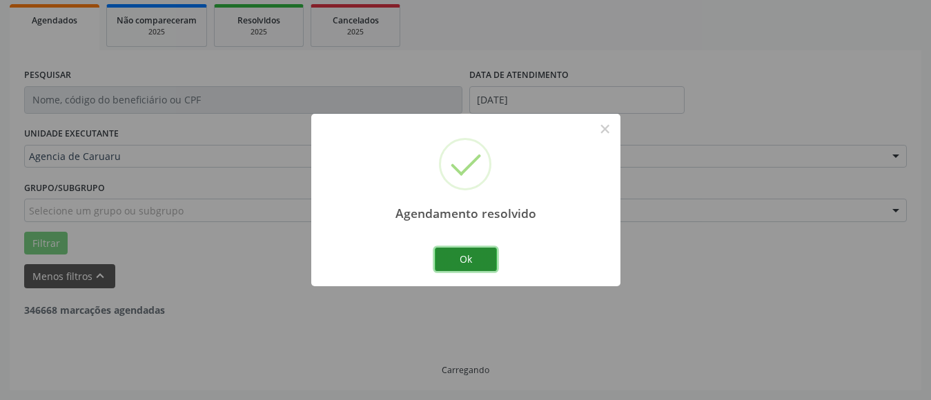
click at [479, 259] on button "Ok" at bounding box center [466, 259] width 62 height 23
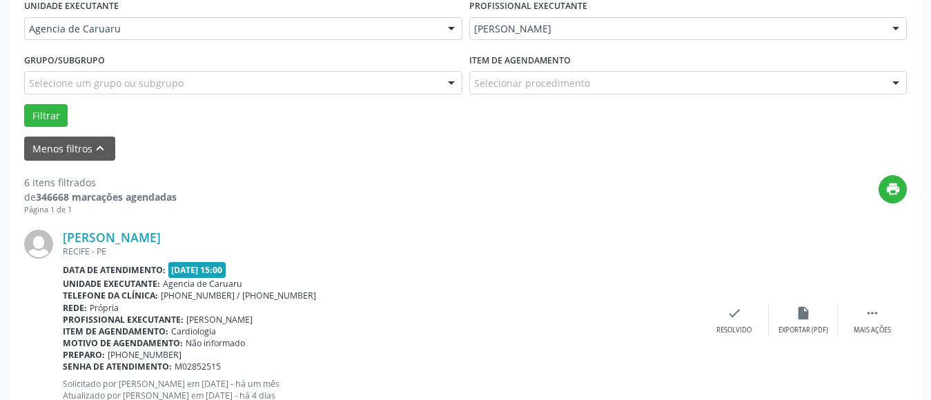
scroll to position [340, 0]
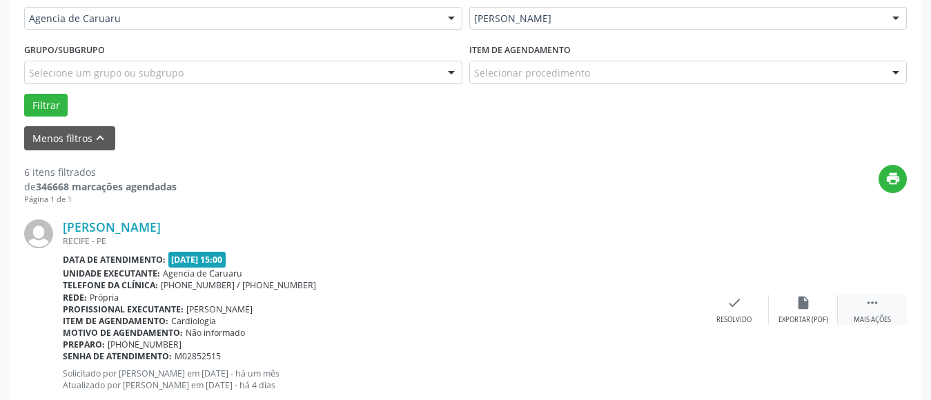
click at [865, 299] on icon "" at bounding box center [872, 302] width 15 height 15
click at [790, 302] on div "alarm_off Não compareceu" at bounding box center [803, 310] width 69 height 30
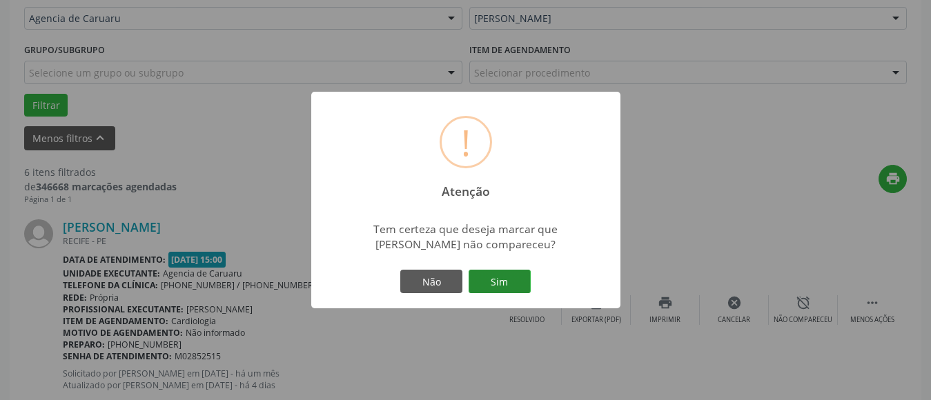
click at [511, 285] on button "Sim" at bounding box center [499, 281] width 62 height 23
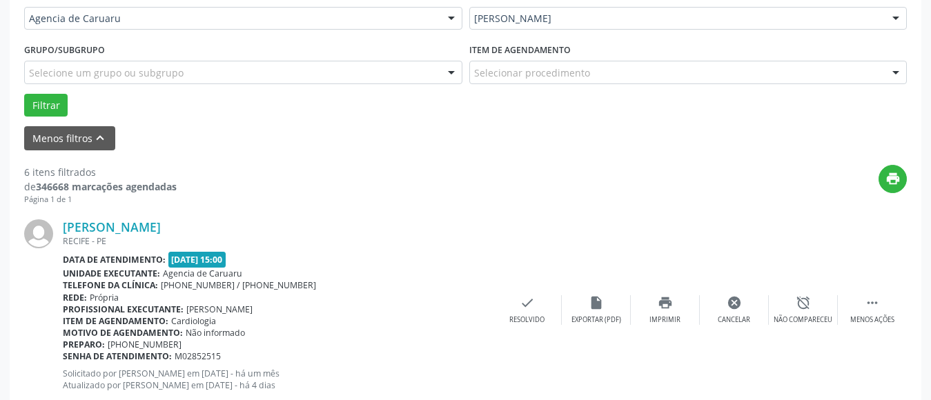
scroll to position [202, 0]
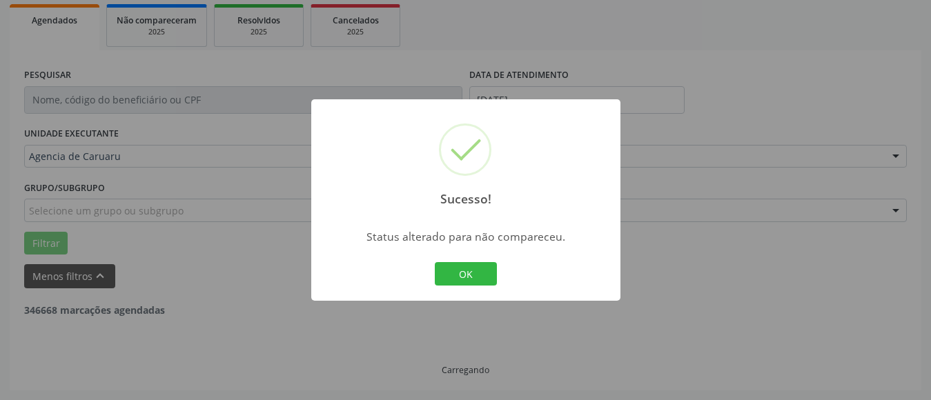
click at [477, 276] on button "OK" at bounding box center [466, 273] width 62 height 23
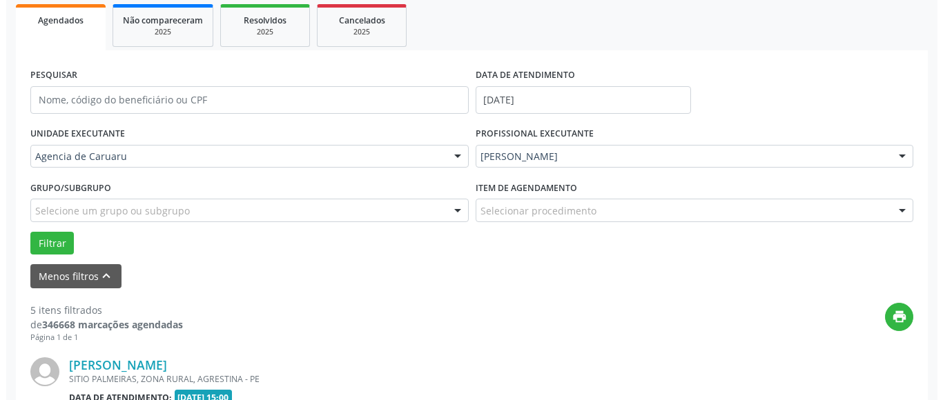
scroll to position [340, 0]
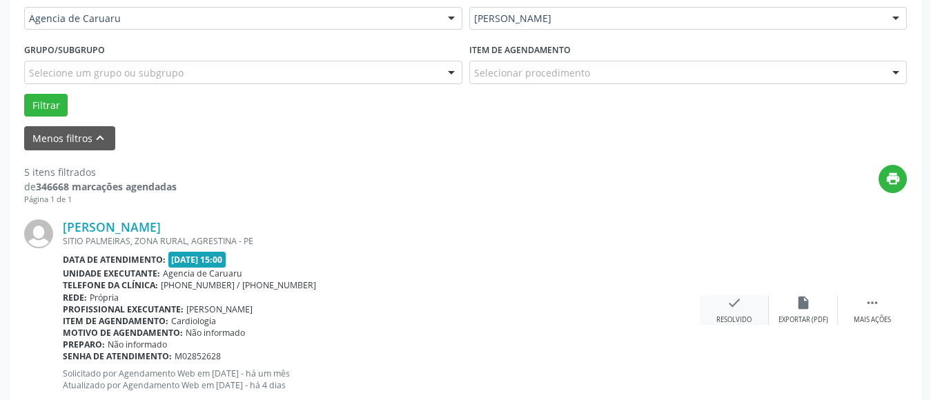
click at [742, 297] on div "check Resolvido" at bounding box center [734, 310] width 69 height 30
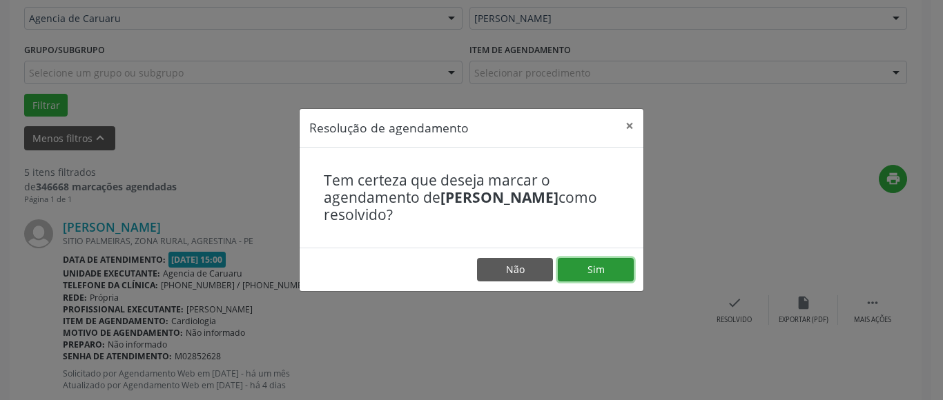
click at [613, 273] on button "Sim" at bounding box center [595, 269] width 76 height 23
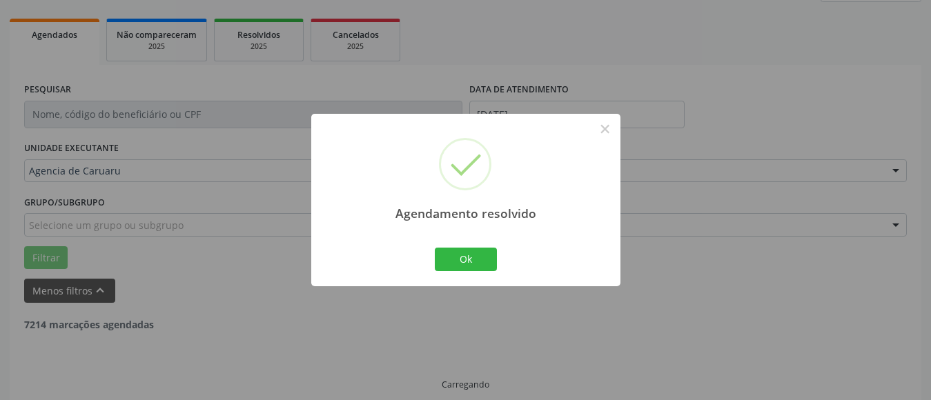
click at [477, 247] on div "Ok Cancel" at bounding box center [465, 259] width 68 height 29
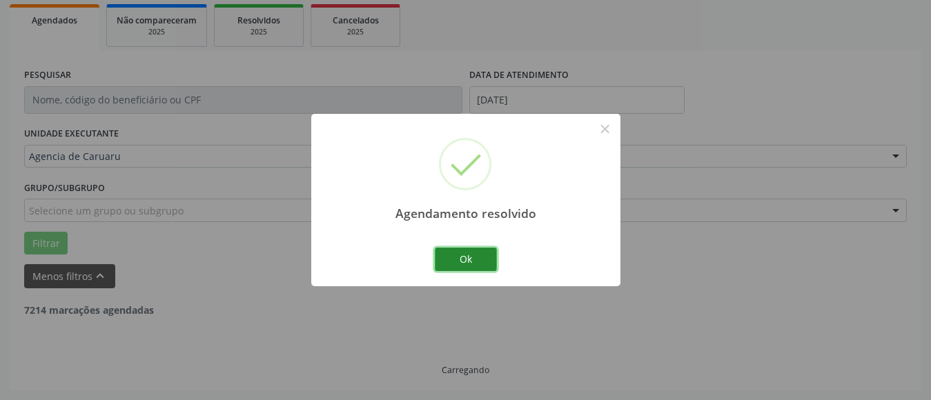
click at [478, 255] on button "Ok" at bounding box center [466, 259] width 62 height 23
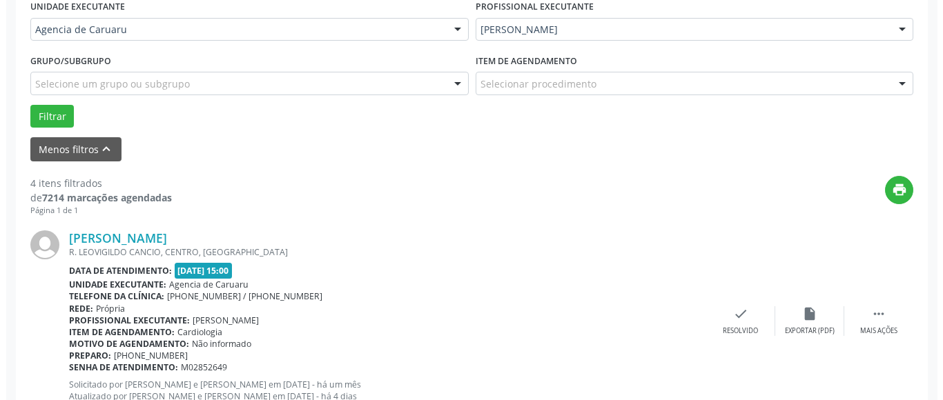
scroll to position [340, 0]
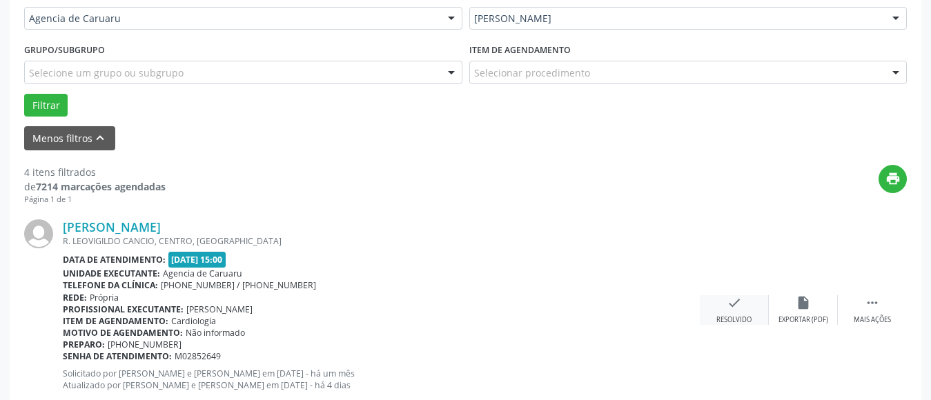
click at [734, 315] on div "Resolvido" at bounding box center [733, 320] width 35 height 10
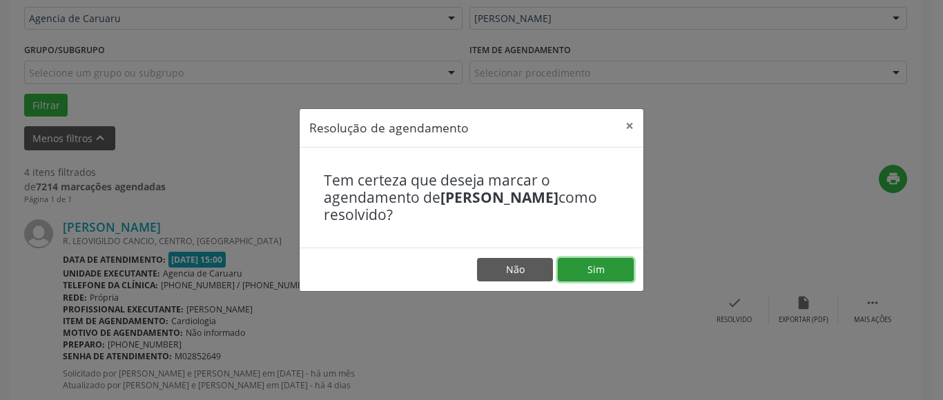
click at [602, 273] on button "Sim" at bounding box center [595, 269] width 76 height 23
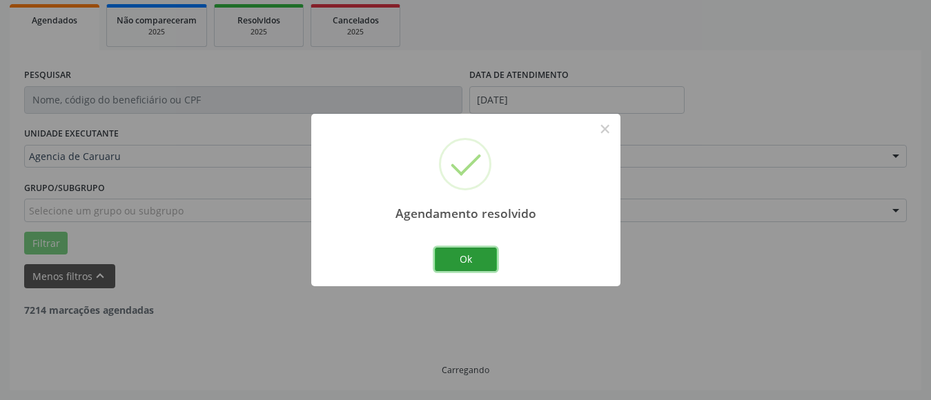
click at [474, 260] on button "Ok" at bounding box center [466, 259] width 62 height 23
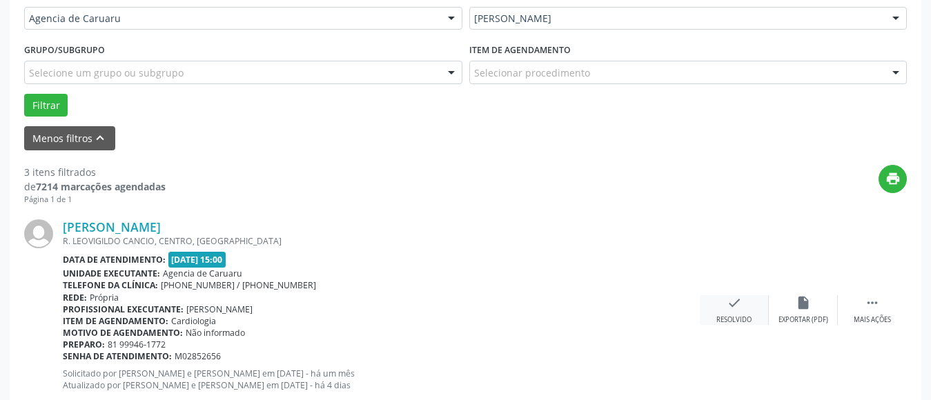
click at [734, 309] on icon "check" at bounding box center [734, 302] width 15 height 15
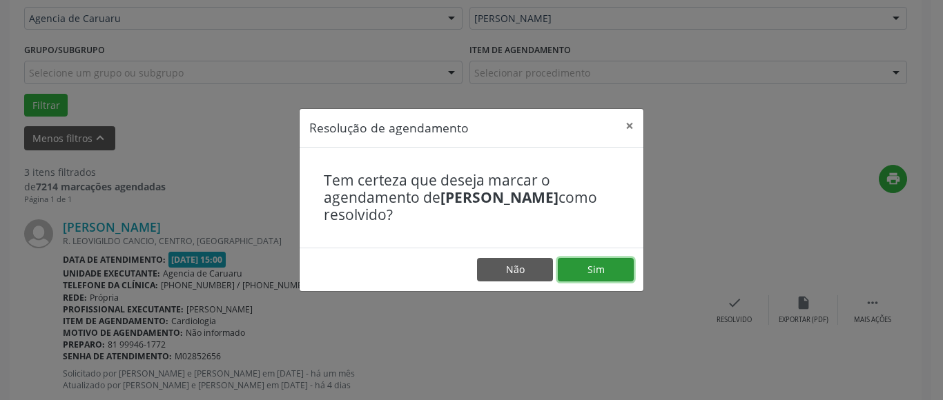
click at [619, 278] on button "Sim" at bounding box center [595, 269] width 76 height 23
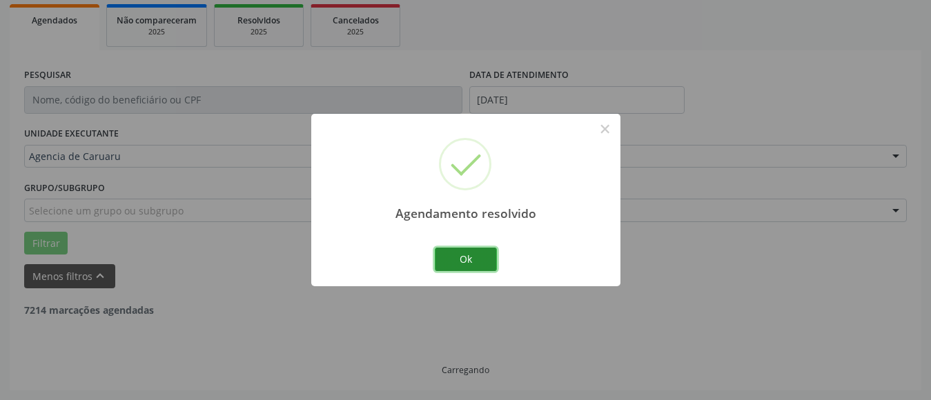
click at [471, 253] on button "Ok" at bounding box center [466, 259] width 62 height 23
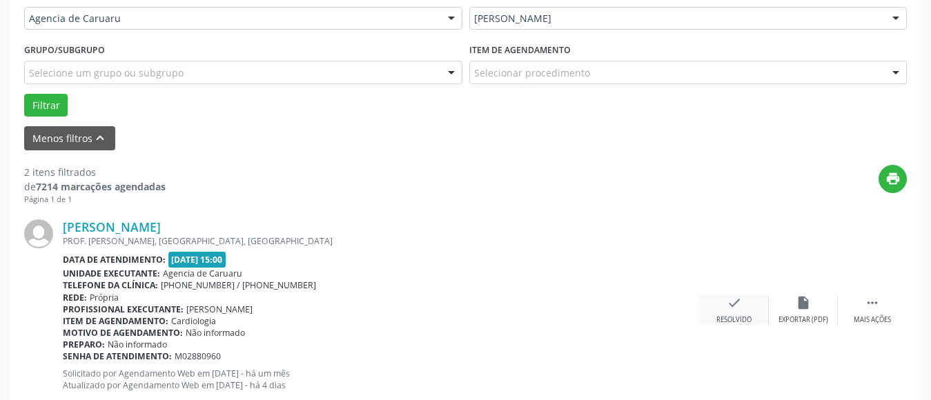
click at [736, 306] on icon "check" at bounding box center [734, 302] width 15 height 15
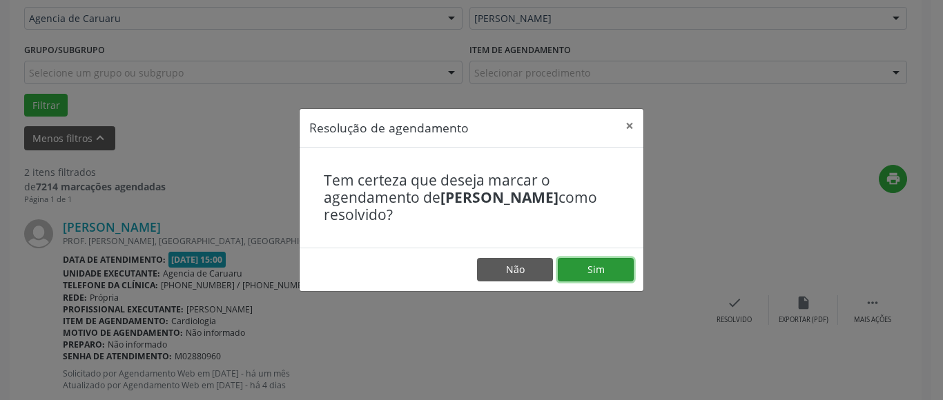
click at [611, 273] on button "Sim" at bounding box center [595, 269] width 76 height 23
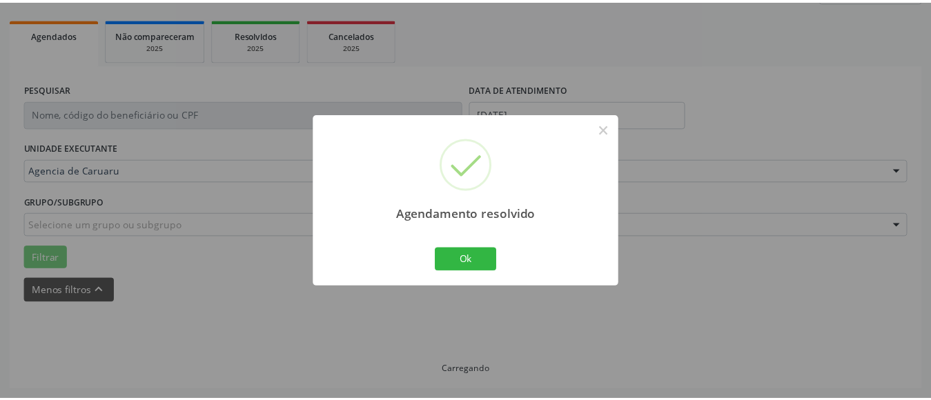
scroll to position [202, 0]
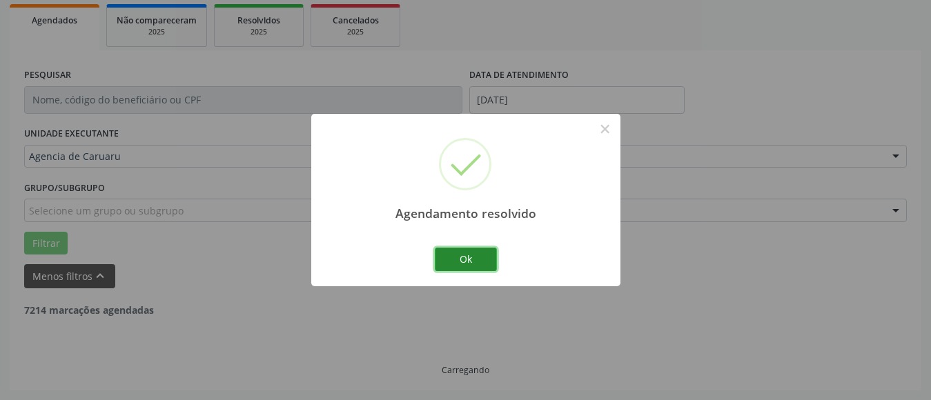
click at [469, 270] on button "Ok" at bounding box center [466, 259] width 62 height 23
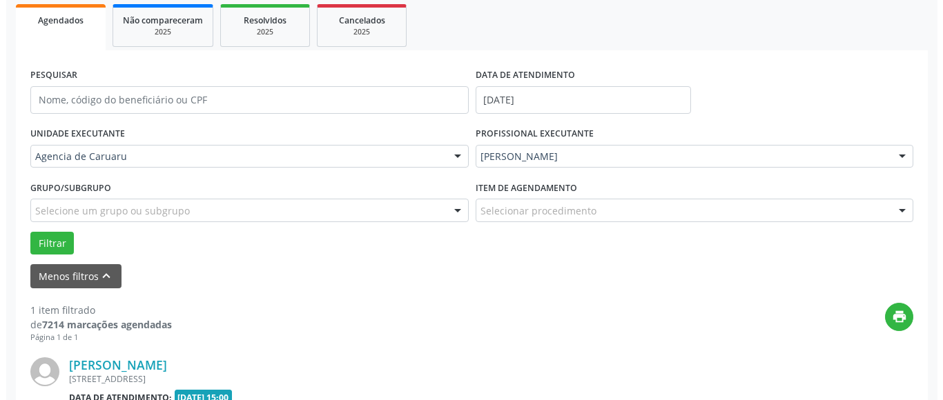
scroll to position [271, 0]
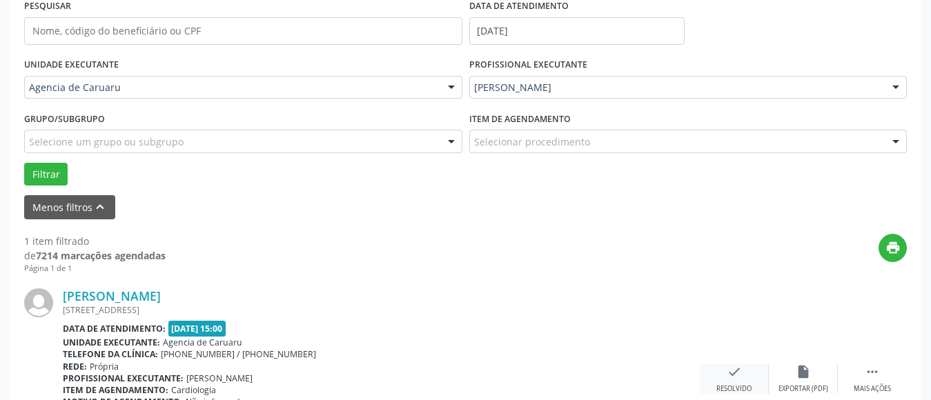
click at [732, 383] on div "check Resolvido" at bounding box center [734, 379] width 69 height 30
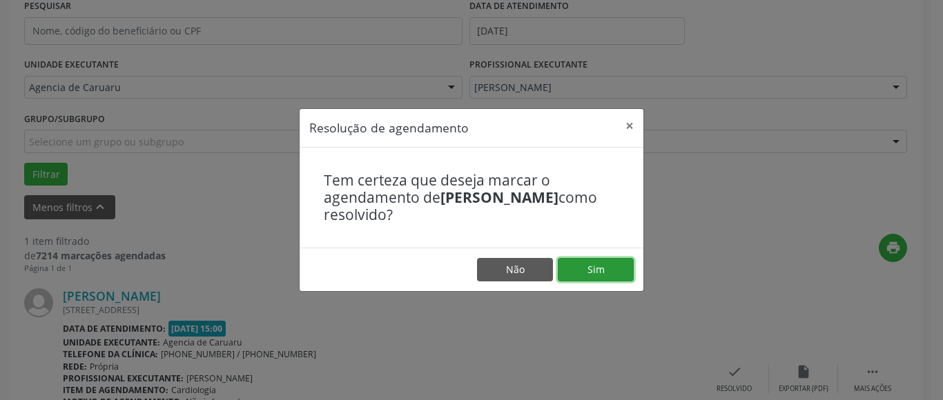
click at [614, 270] on button "Sim" at bounding box center [595, 269] width 76 height 23
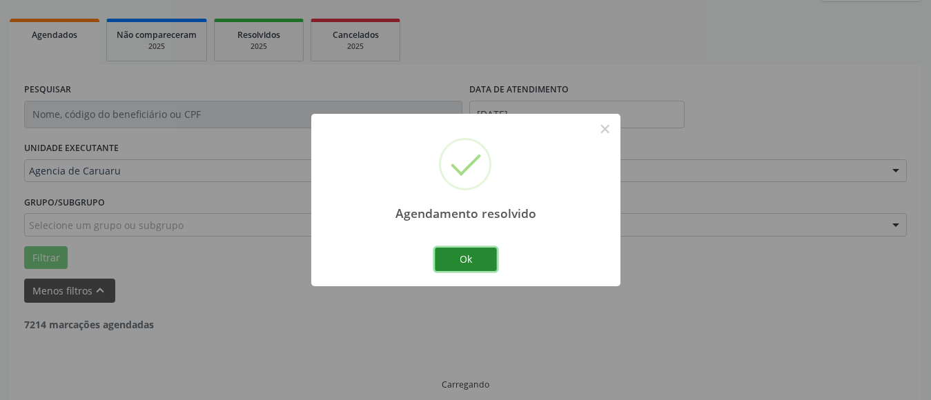
click at [478, 262] on button "Ok" at bounding box center [466, 259] width 62 height 23
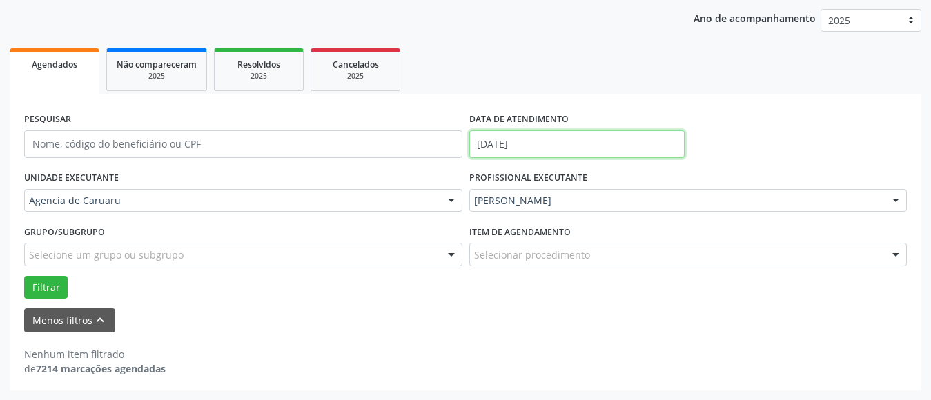
click at [520, 144] on input "[DATE]" at bounding box center [576, 144] width 215 height 28
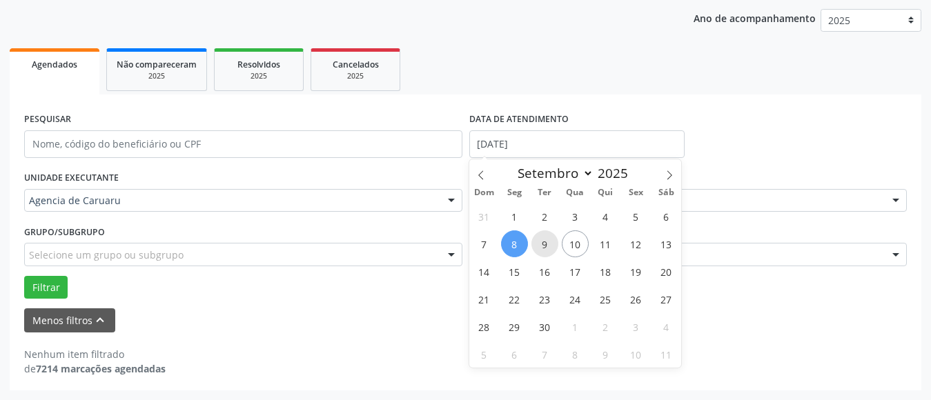
click at [544, 240] on span "9" at bounding box center [544, 243] width 27 height 27
type input "09/09/2025"
click at [544, 240] on span "9" at bounding box center [544, 243] width 27 height 27
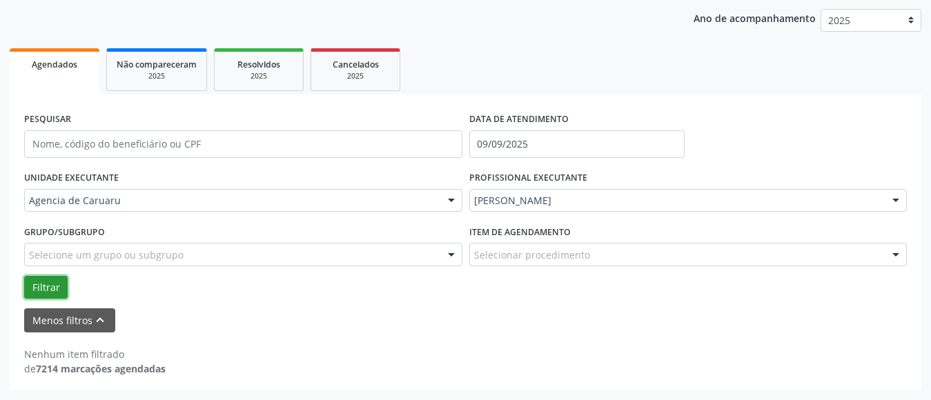
click at [37, 284] on button "Filtrar" at bounding box center [45, 287] width 43 height 23
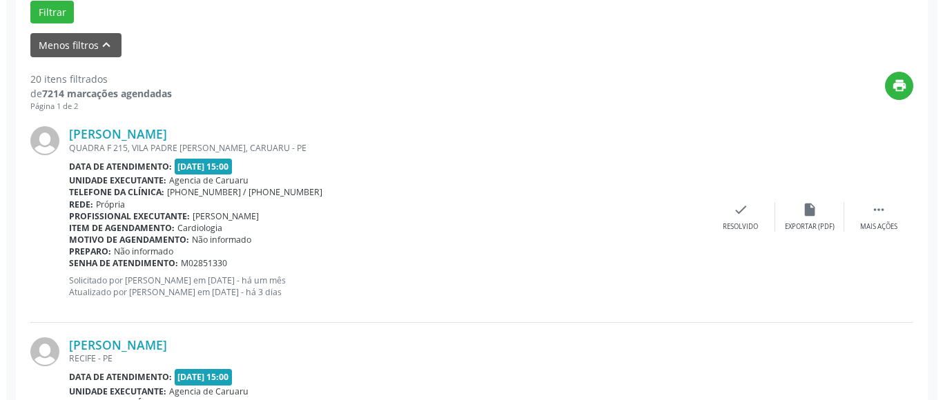
scroll to position [434, 0]
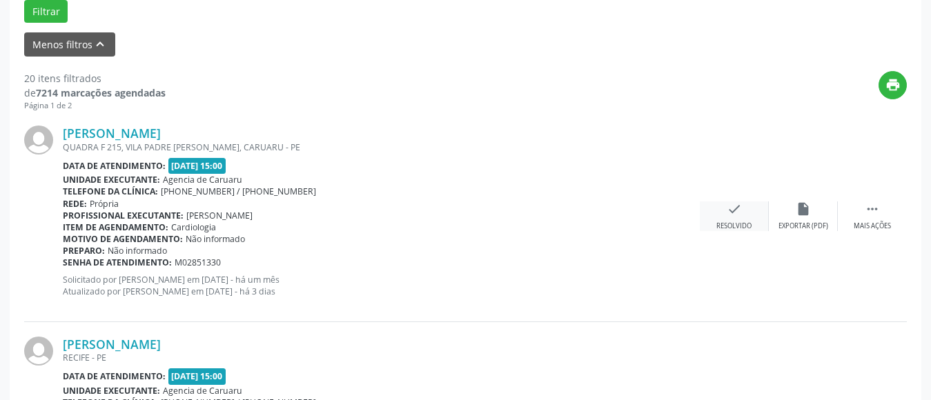
click at [736, 213] on icon "check" at bounding box center [734, 208] width 15 height 15
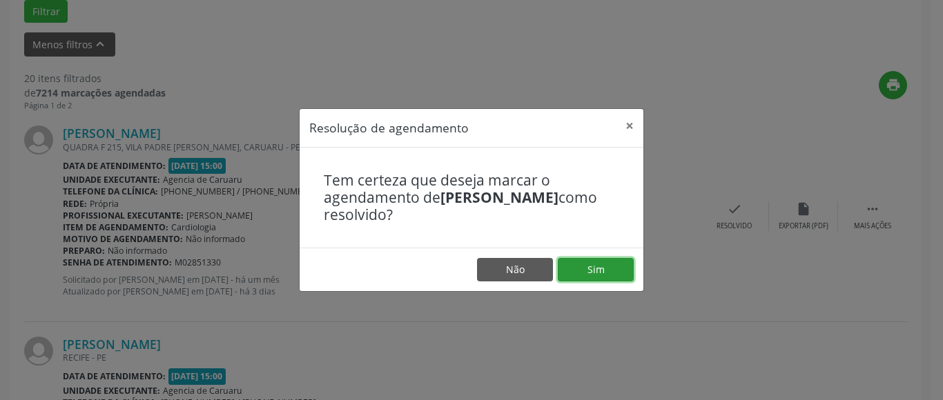
click at [605, 268] on button "Sim" at bounding box center [595, 269] width 76 height 23
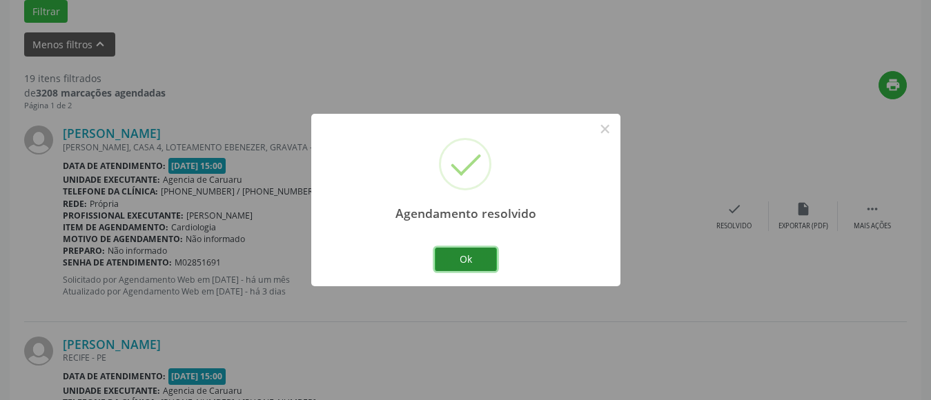
click at [491, 266] on button "Ok" at bounding box center [466, 259] width 62 height 23
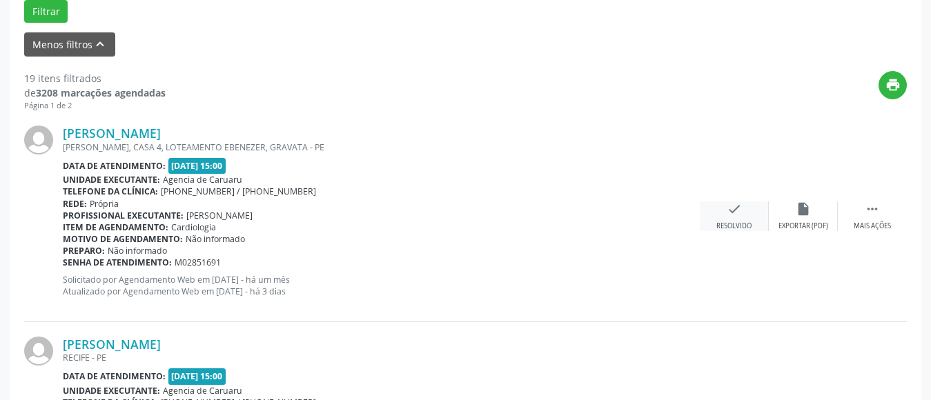
click at [742, 218] on div "check Resolvido" at bounding box center [734, 216] width 69 height 30
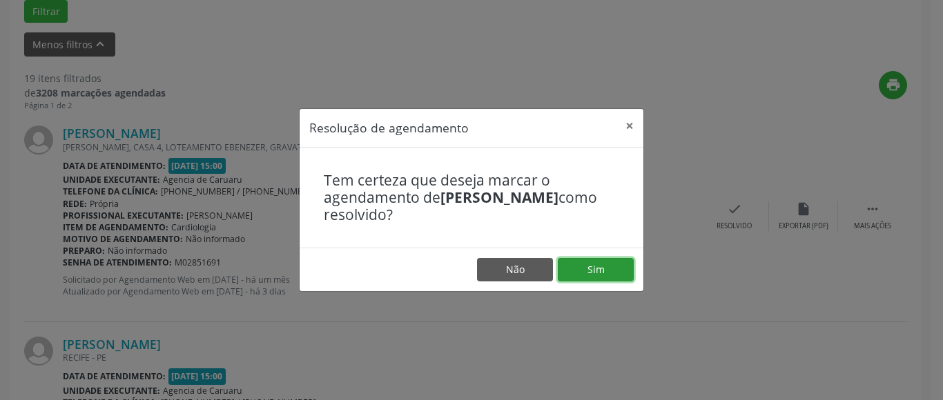
click at [615, 273] on button "Sim" at bounding box center [595, 269] width 76 height 23
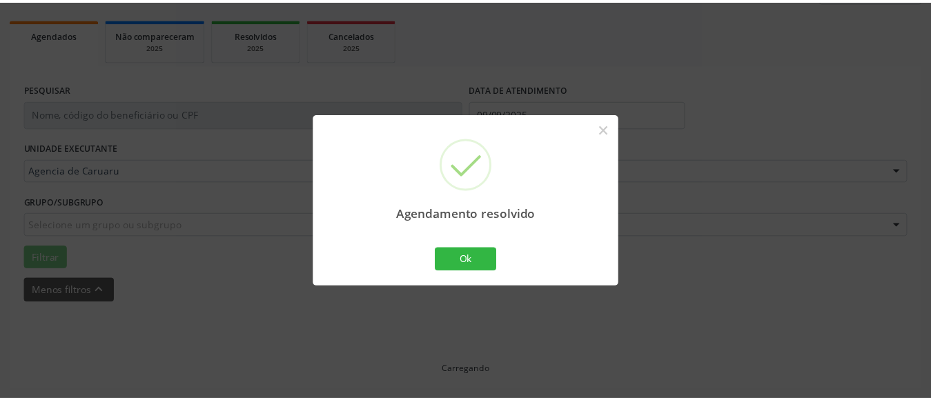
scroll to position [202, 0]
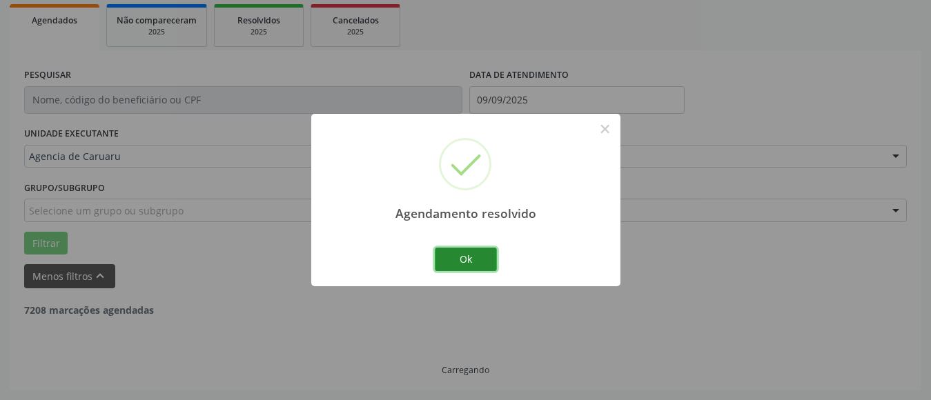
click at [472, 248] on button "Ok" at bounding box center [466, 259] width 62 height 23
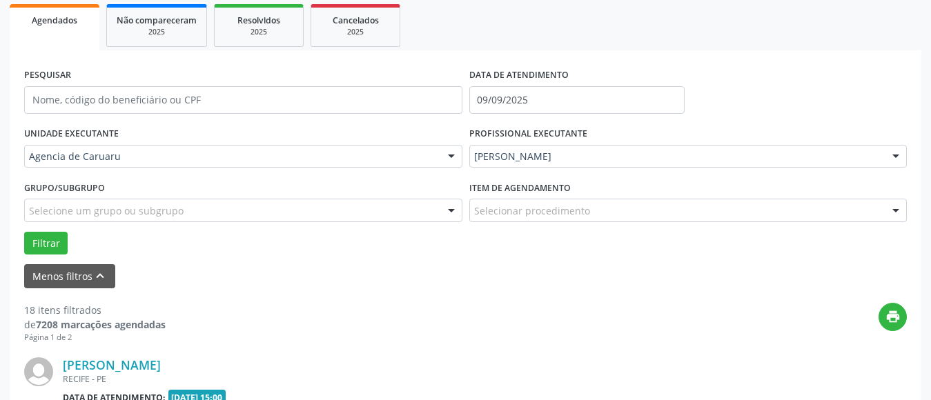
click at [463, 259] on div "Agendamento resolvido × Ok Cancel" at bounding box center [465, 200] width 931 height 400
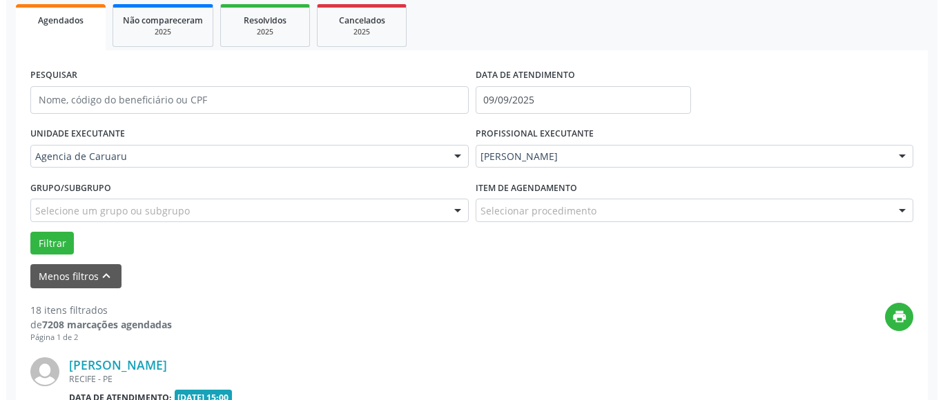
scroll to position [434, 0]
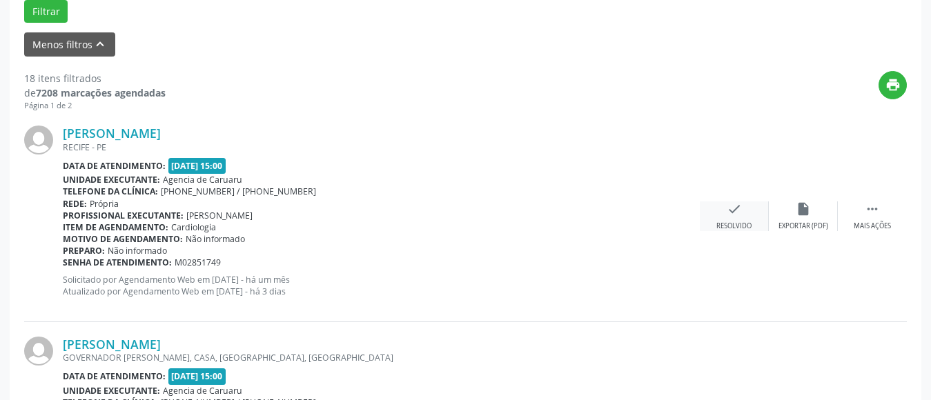
click at [728, 213] on icon "check" at bounding box center [734, 208] width 15 height 15
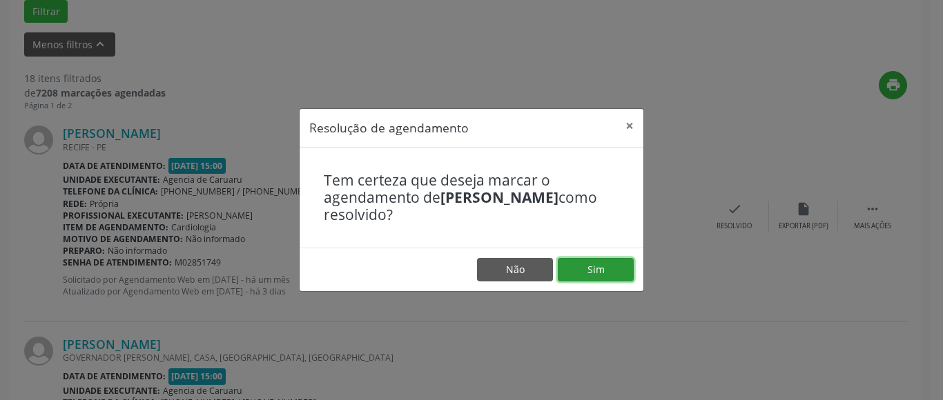
click at [595, 273] on button "Sim" at bounding box center [595, 269] width 76 height 23
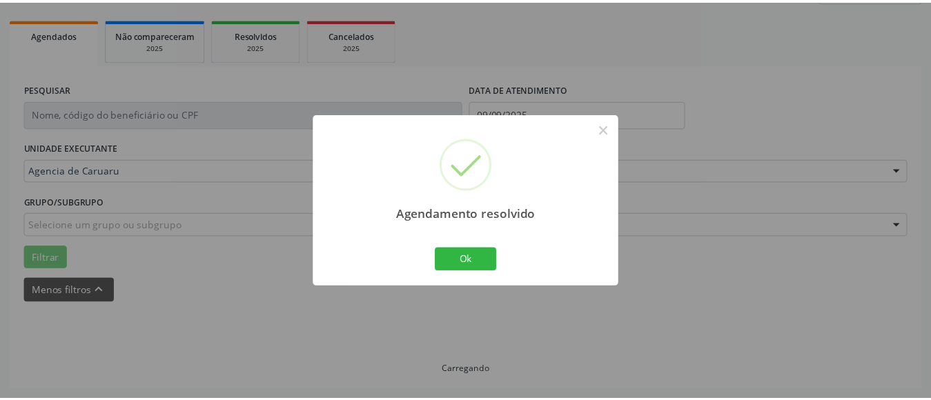
scroll to position [202, 0]
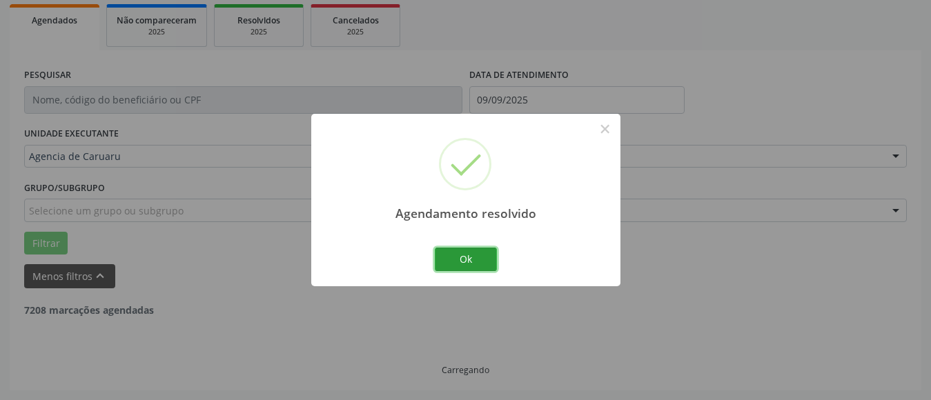
click at [467, 264] on button "Ok" at bounding box center [466, 259] width 62 height 23
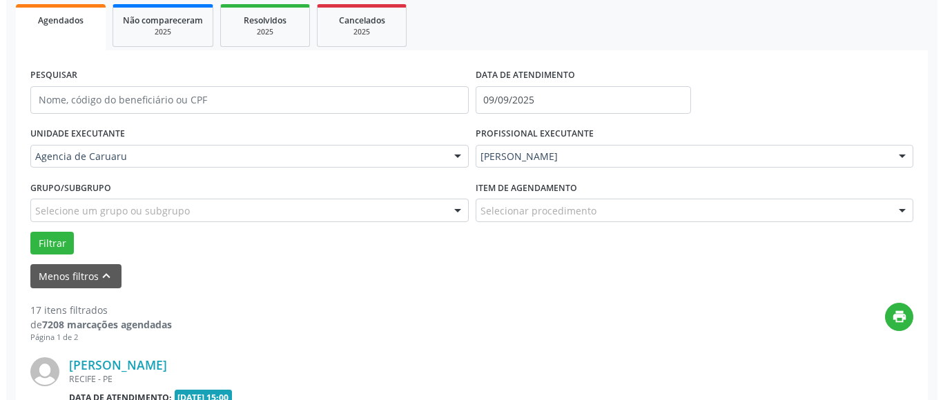
scroll to position [434, 0]
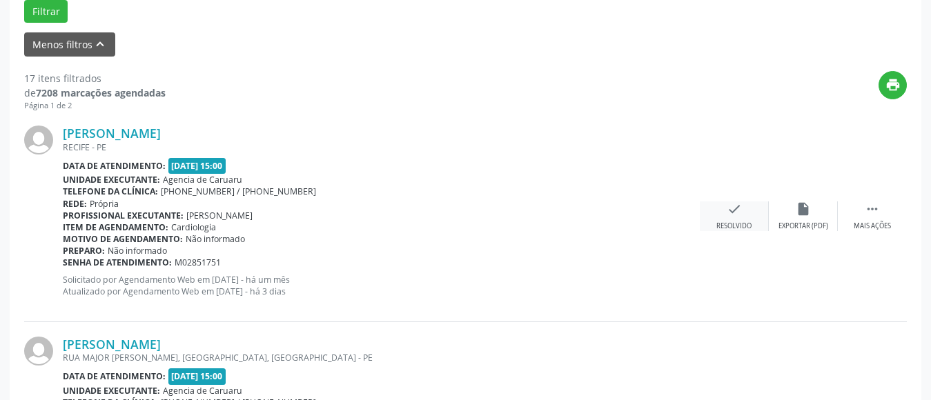
click at [744, 217] on div "check Resolvido" at bounding box center [734, 216] width 69 height 30
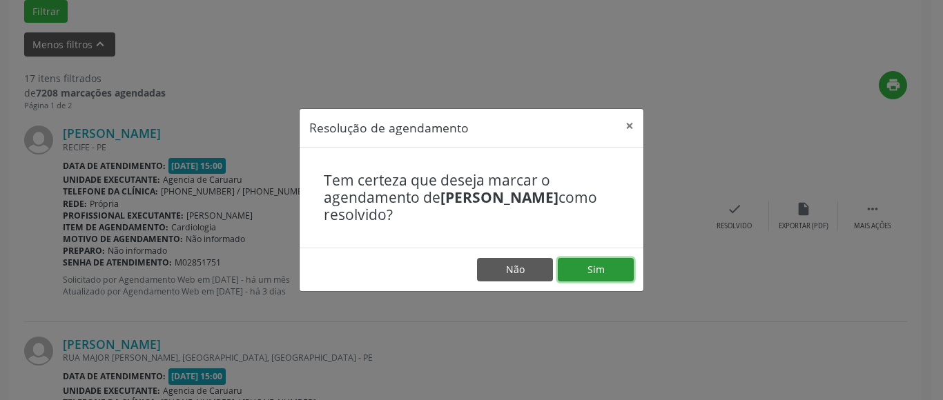
click at [592, 269] on button "Sim" at bounding box center [595, 269] width 76 height 23
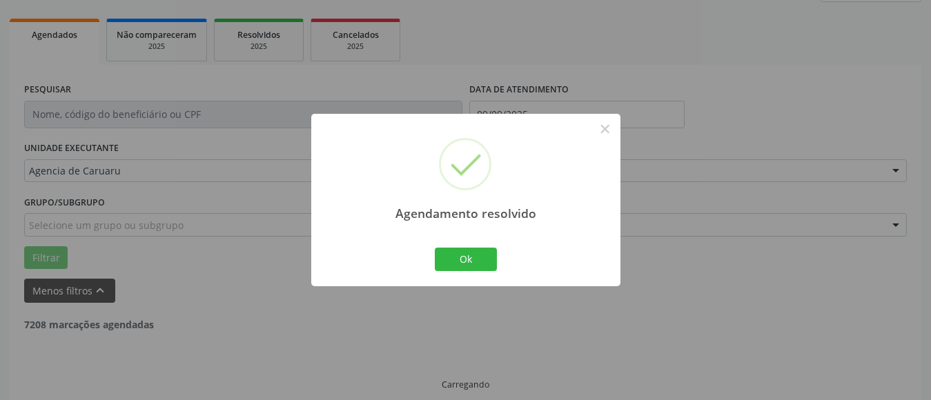
scroll to position [202, 0]
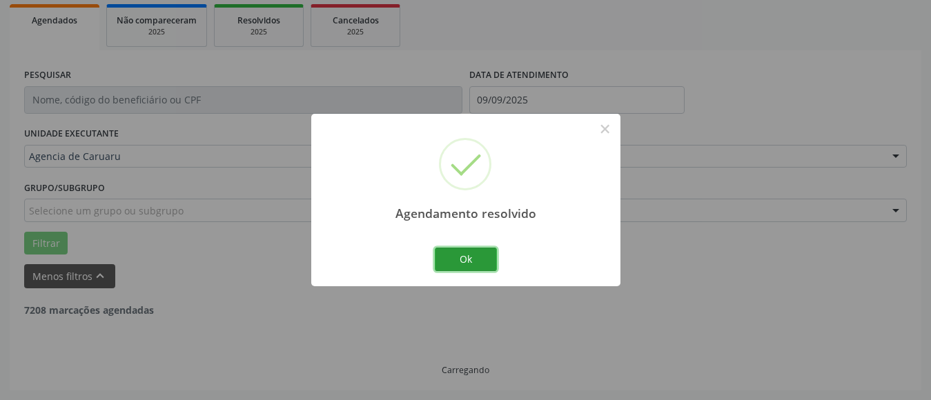
click at [462, 257] on button "Ok" at bounding box center [466, 259] width 62 height 23
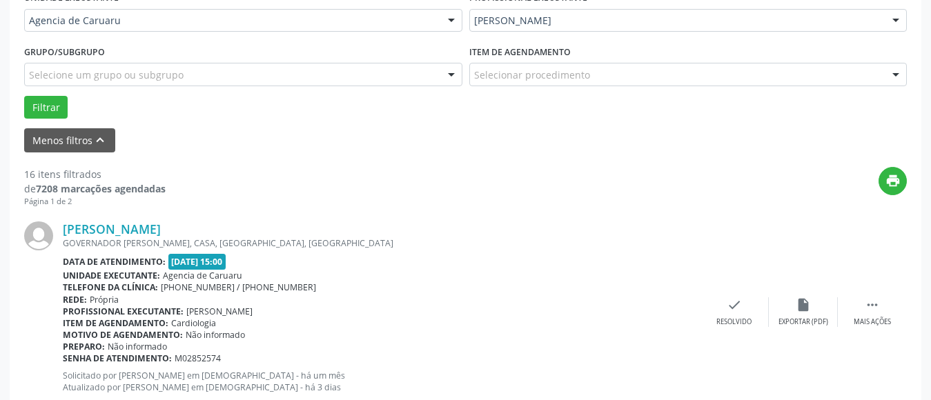
scroll to position [340, 0]
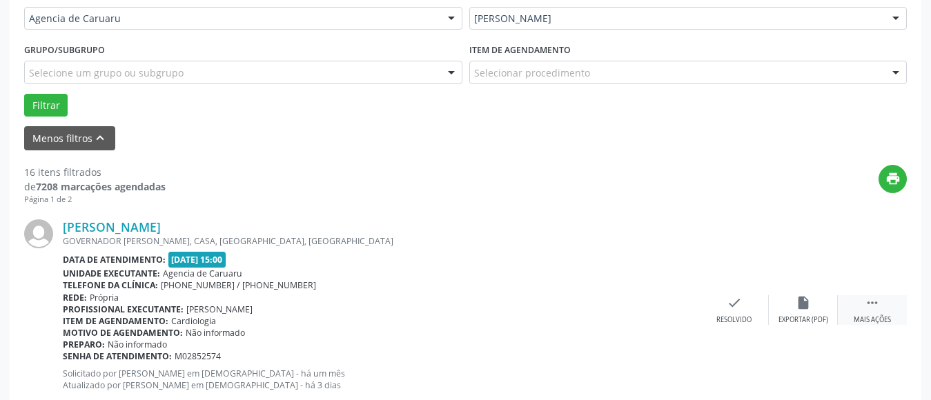
click at [863, 304] on div " Mais ações" at bounding box center [872, 310] width 69 height 30
click at [796, 306] on icon "alarm_off" at bounding box center [803, 302] width 15 height 15
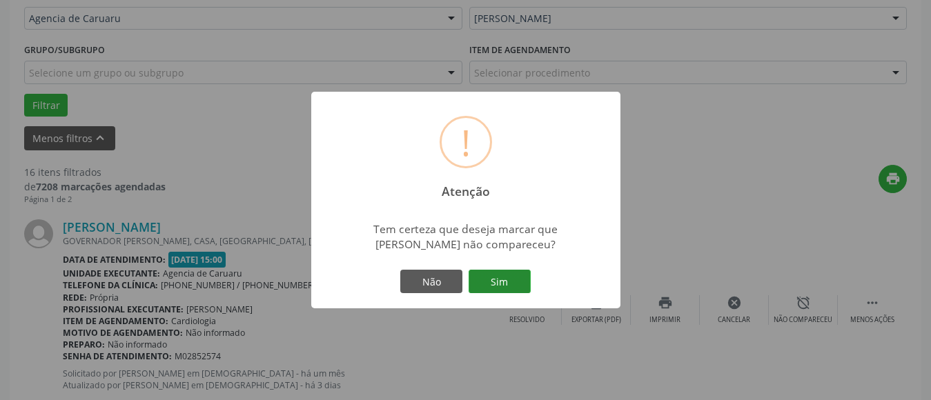
click at [495, 275] on button "Sim" at bounding box center [499, 281] width 62 height 23
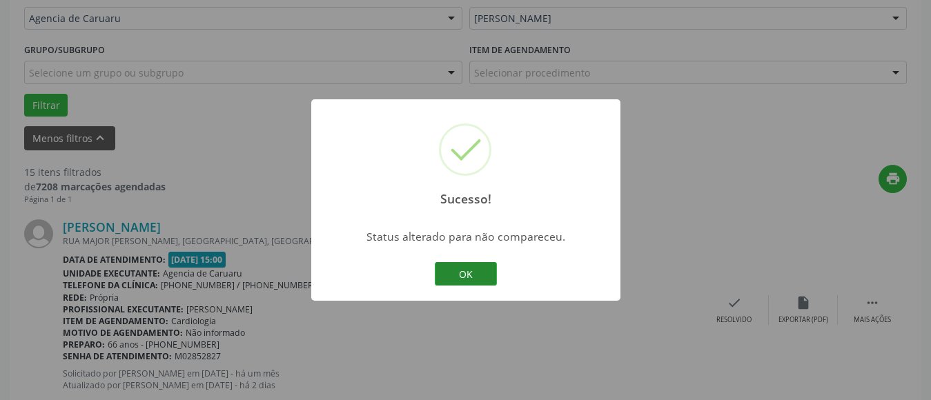
click at [475, 275] on button "OK" at bounding box center [466, 273] width 62 height 23
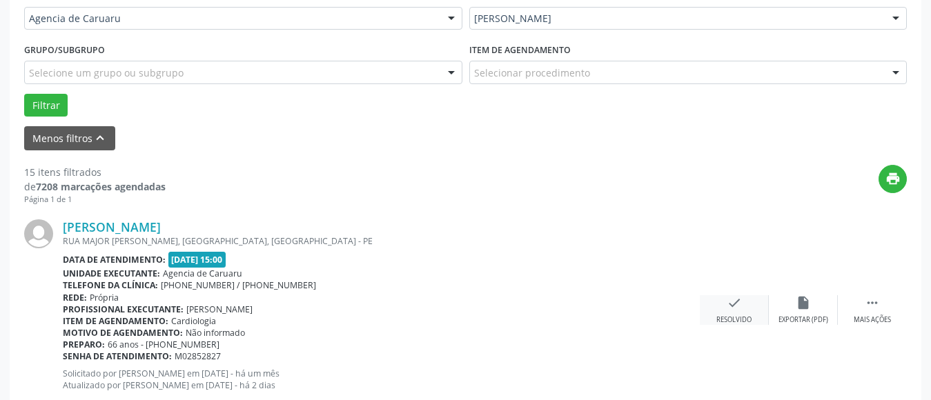
click at [741, 314] on div "check Resolvido" at bounding box center [734, 310] width 69 height 30
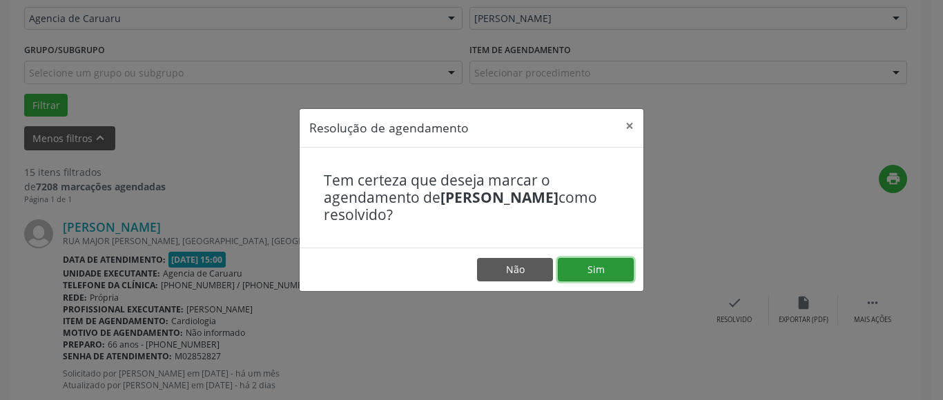
click at [600, 268] on button "Sim" at bounding box center [595, 269] width 76 height 23
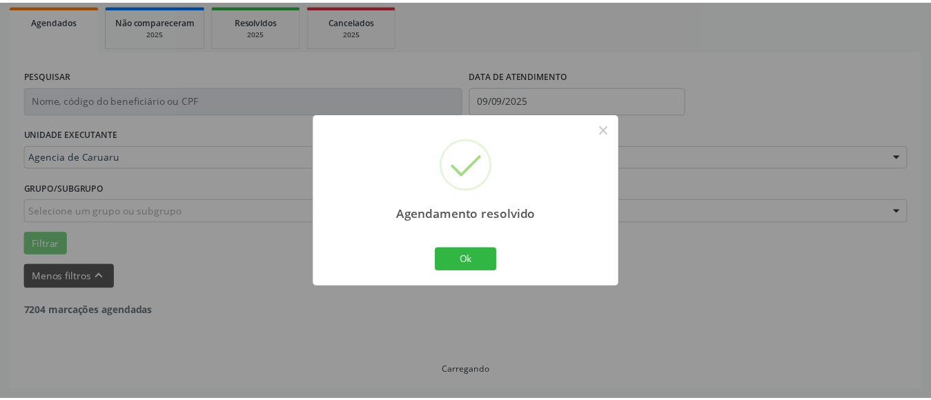
scroll to position [202, 0]
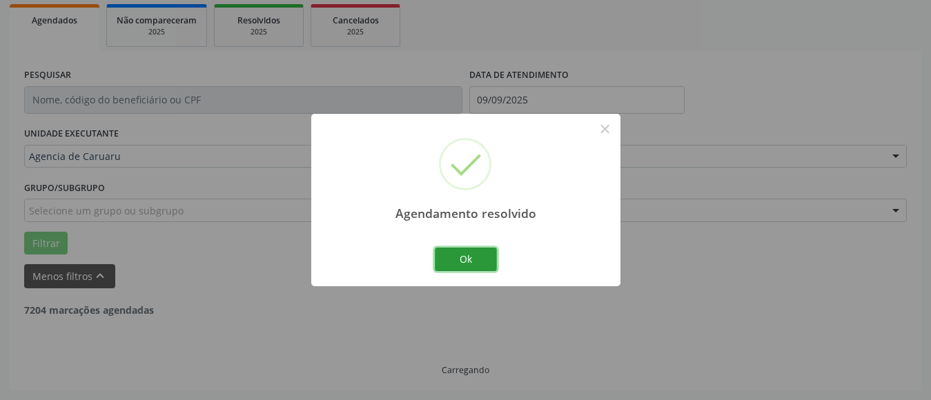
click at [477, 257] on button "Ok" at bounding box center [466, 259] width 62 height 23
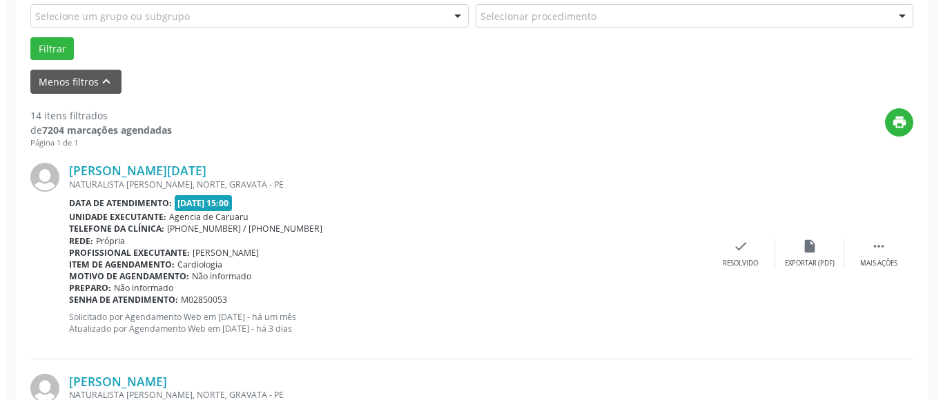
scroll to position [409, 0]
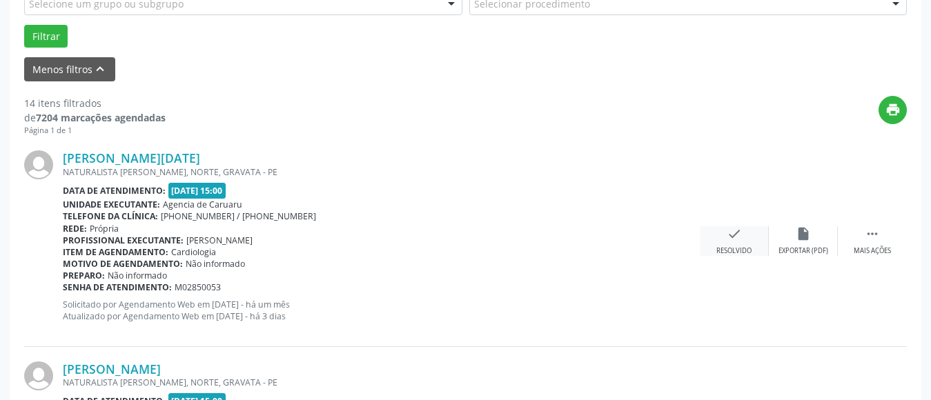
click at [746, 244] on div "check Resolvido" at bounding box center [734, 241] width 69 height 30
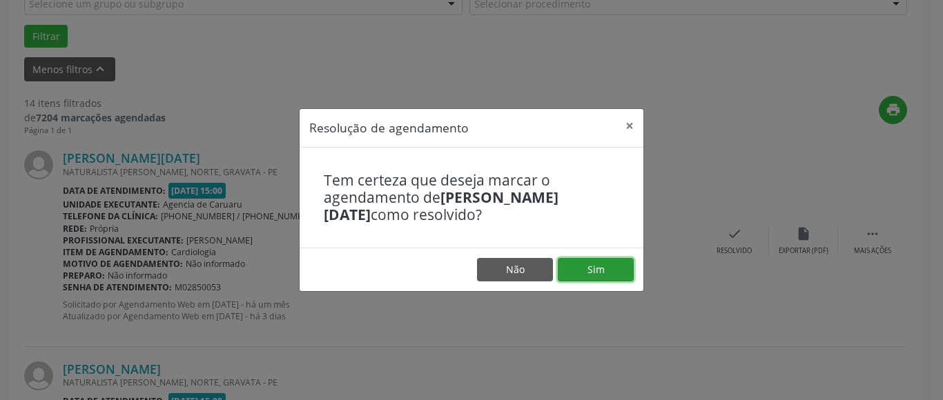
click at [586, 268] on button "Sim" at bounding box center [595, 269] width 76 height 23
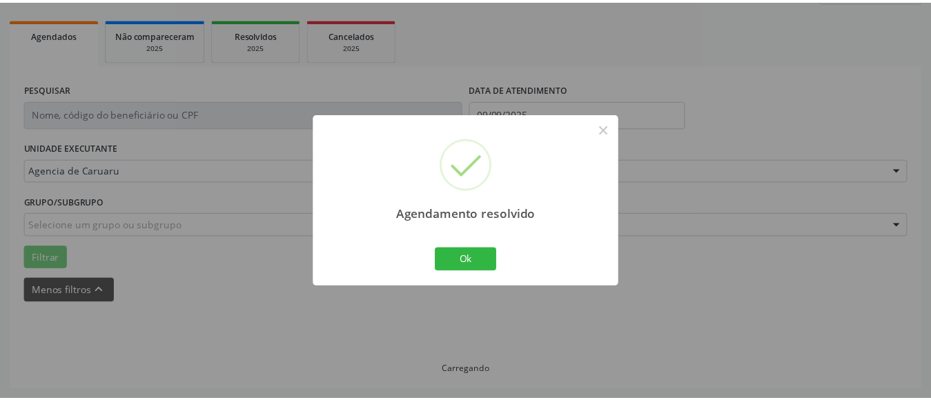
scroll to position [202, 0]
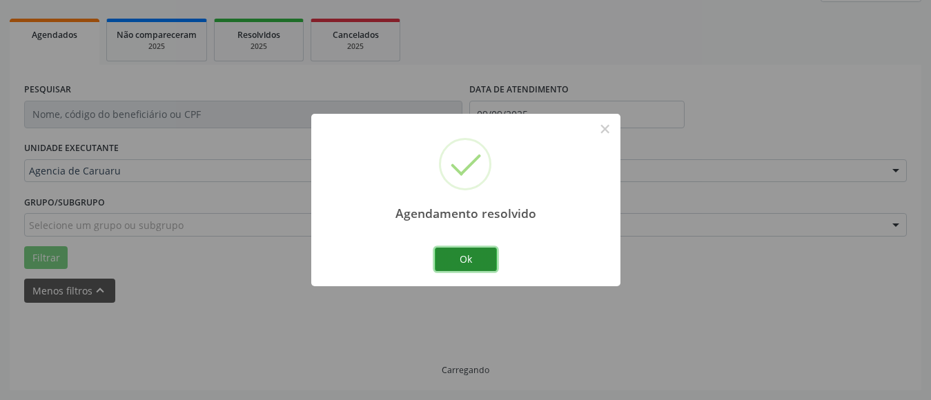
click at [456, 259] on button "Ok" at bounding box center [466, 259] width 62 height 23
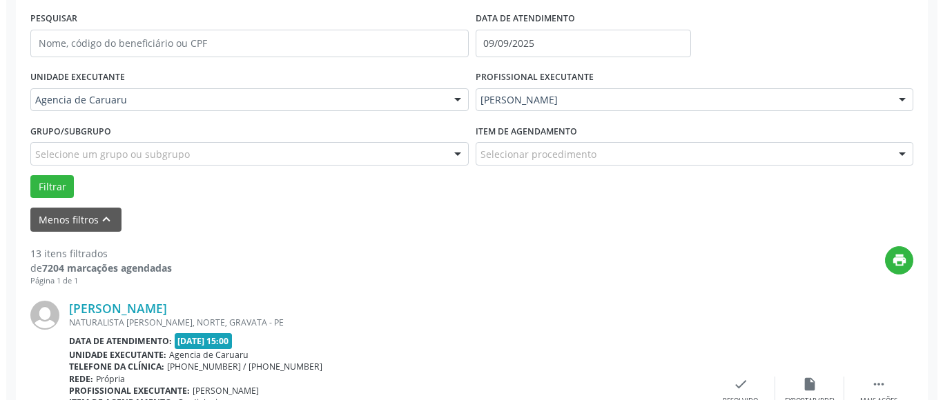
scroll to position [340, 0]
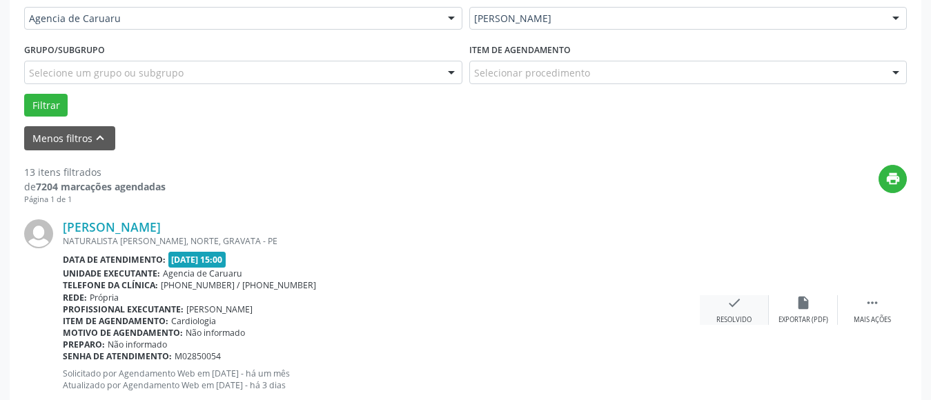
click at [735, 310] on div "check Resolvido" at bounding box center [734, 310] width 69 height 30
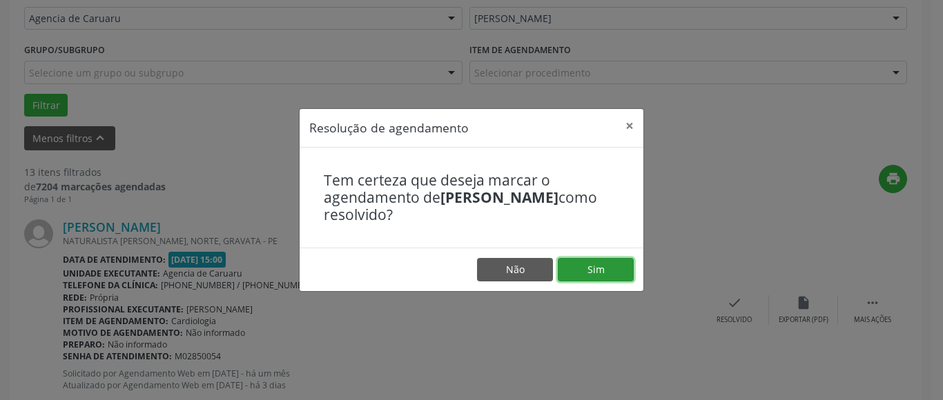
click at [609, 273] on button "Sim" at bounding box center [595, 269] width 76 height 23
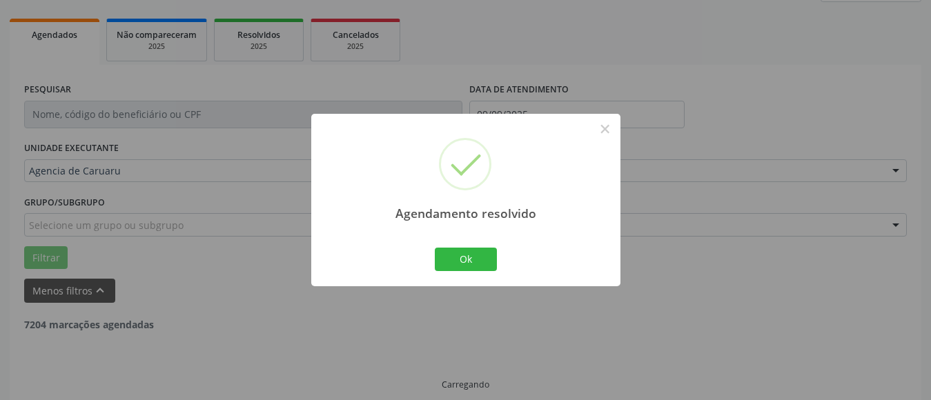
scroll to position [202, 0]
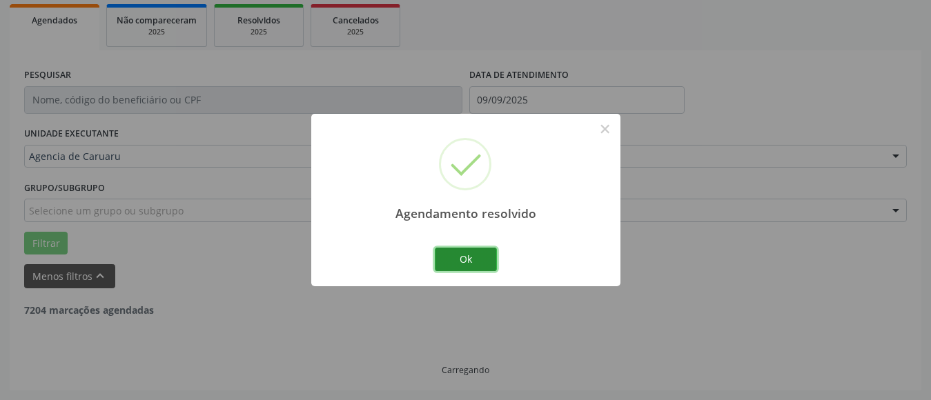
click at [464, 253] on button "Ok" at bounding box center [466, 259] width 62 height 23
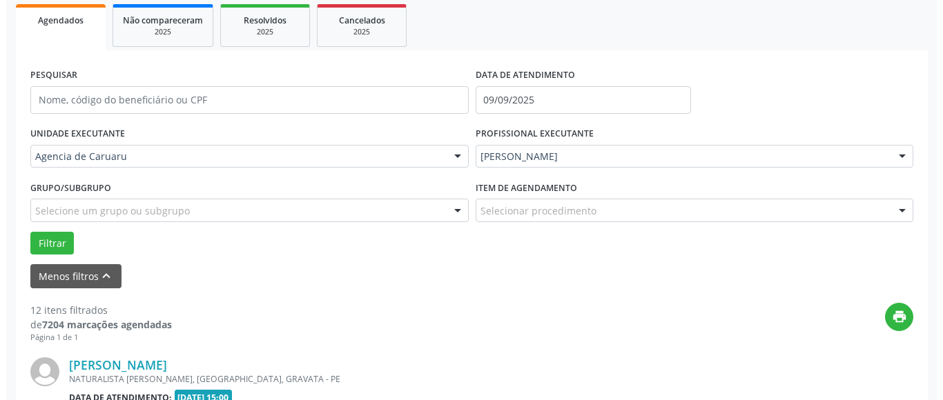
scroll to position [340, 0]
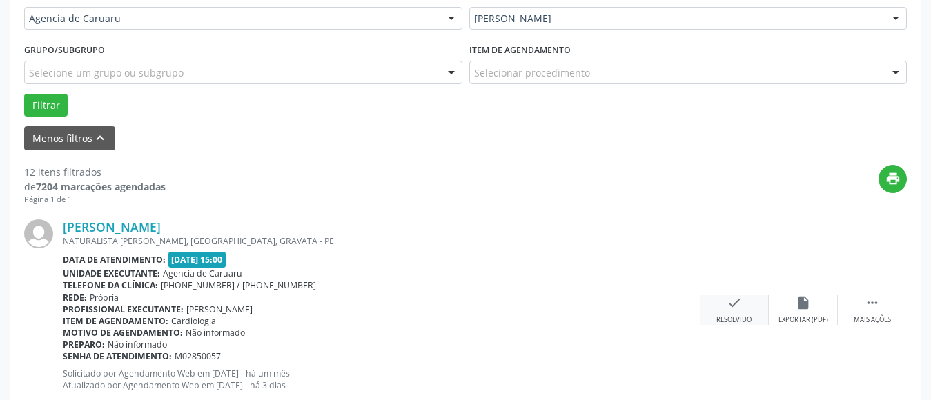
click at [736, 306] on icon "check" at bounding box center [734, 302] width 15 height 15
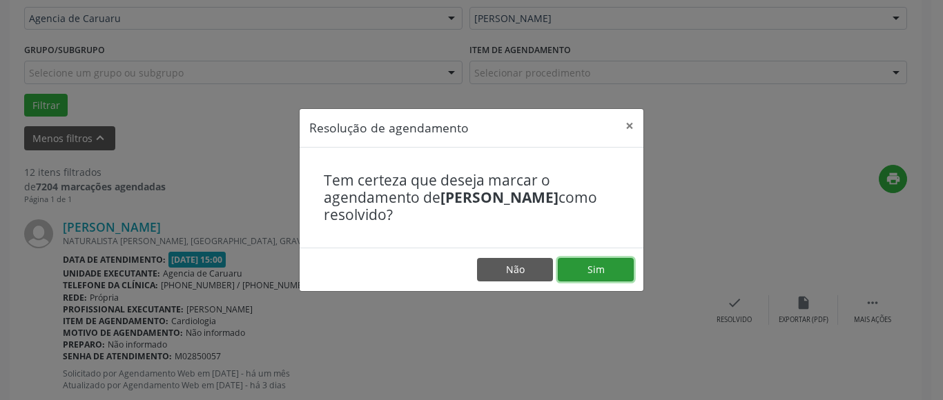
click at [589, 275] on button "Sim" at bounding box center [595, 269] width 76 height 23
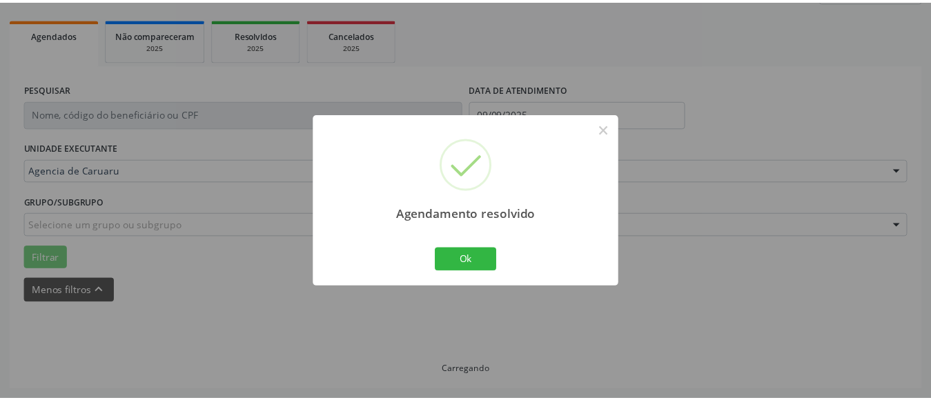
scroll to position [202, 0]
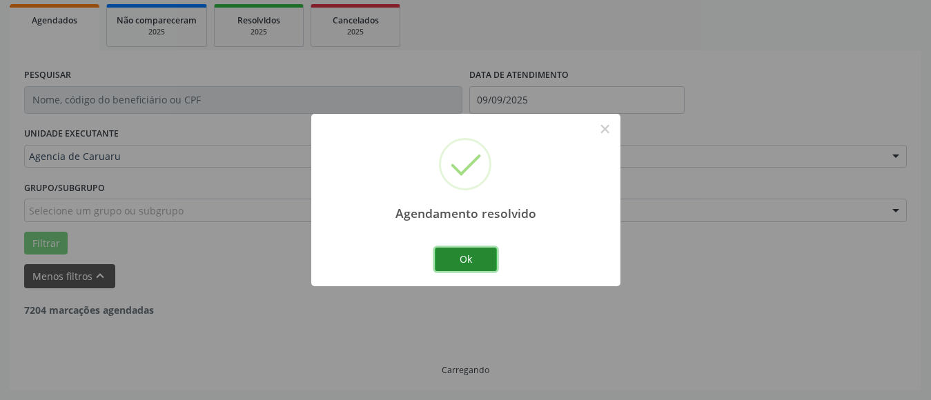
click at [477, 259] on button "Ok" at bounding box center [466, 259] width 62 height 23
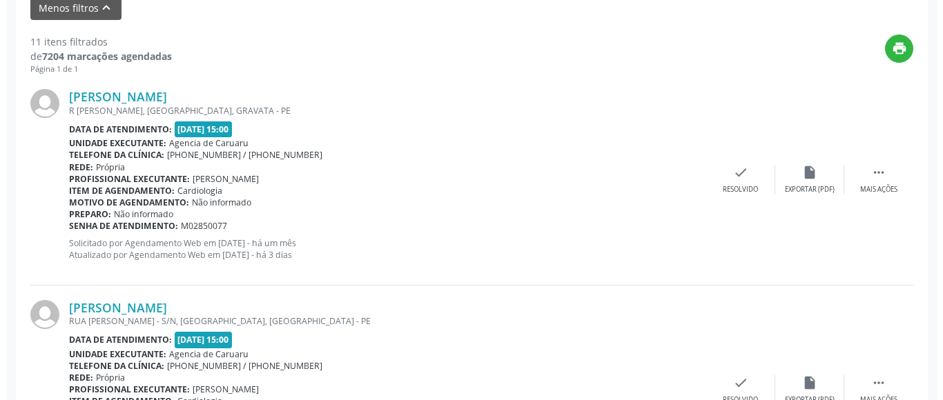
scroll to position [478, 0]
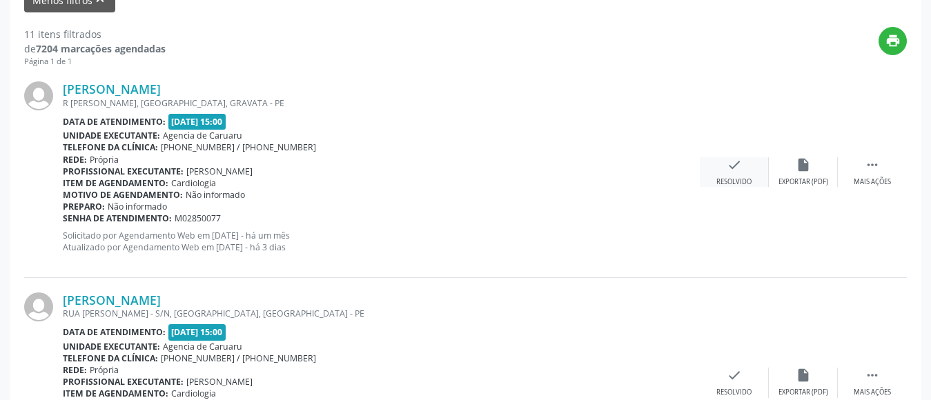
click at [728, 169] on icon "check" at bounding box center [734, 164] width 15 height 15
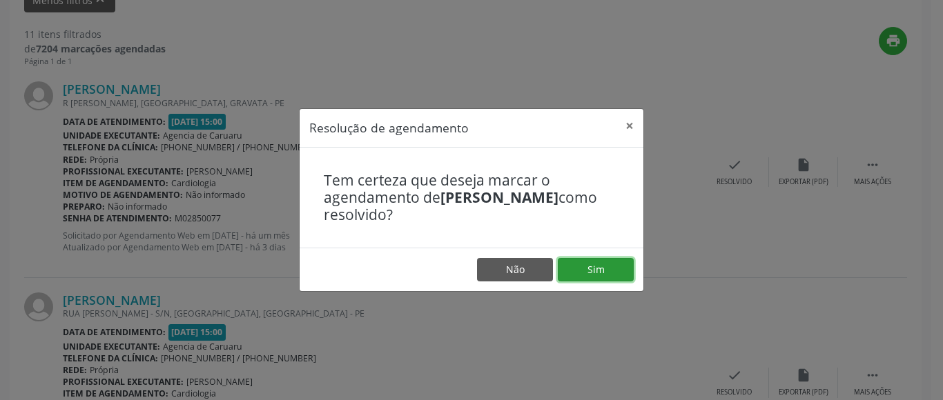
click at [602, 262] on button "Sim" at bounding box center [595, 269] width 76 height 23
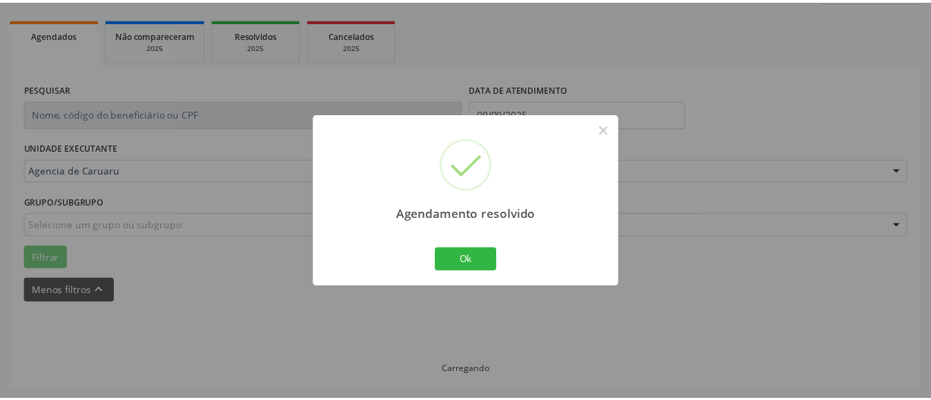
scroll to position [202, 0]
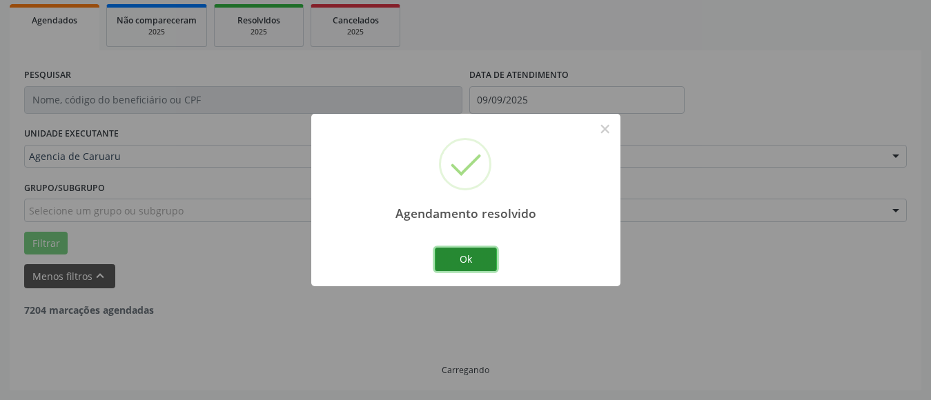
click at [464, 258] on button "Ok" at bounding box center [466, 259] width 62 height 23
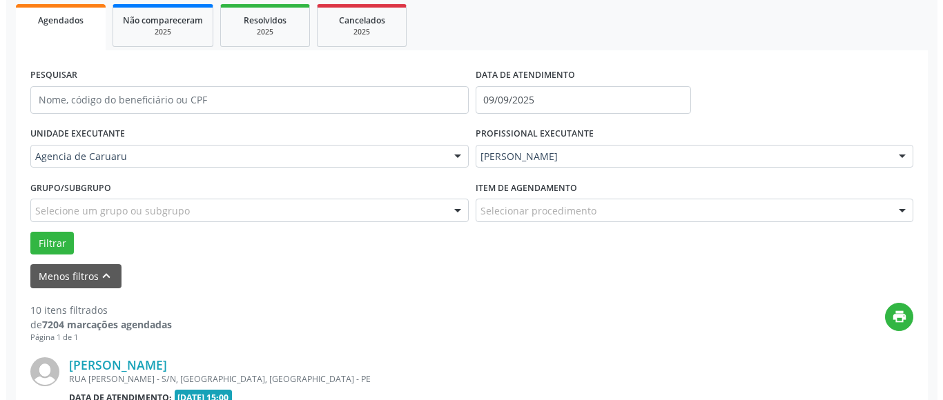
scroll to position [478, 0]
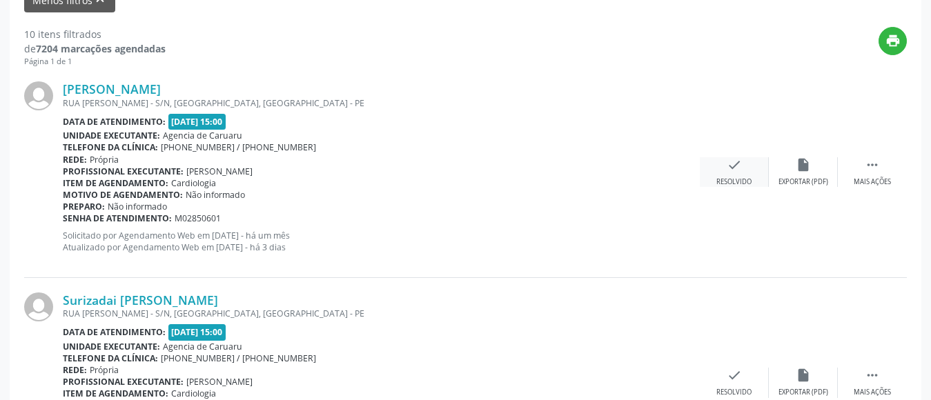
click at [732, 168] on icon "check" at bounding box center [734, 164] width 15 height 15
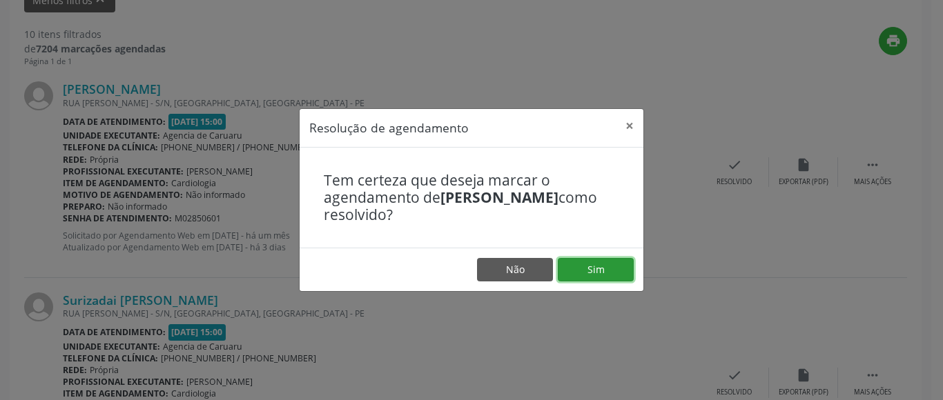
click at [594, 273] on button "Sim" at bounding box center [595, 269] width 76 height 23
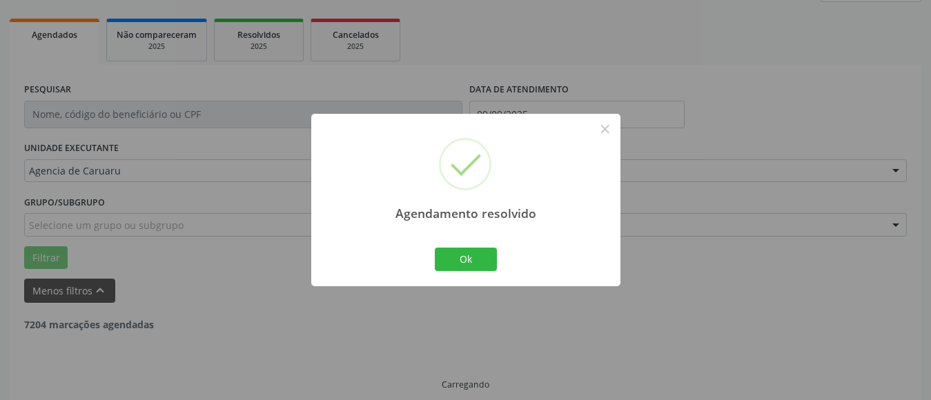
scroll to position [202, 0]
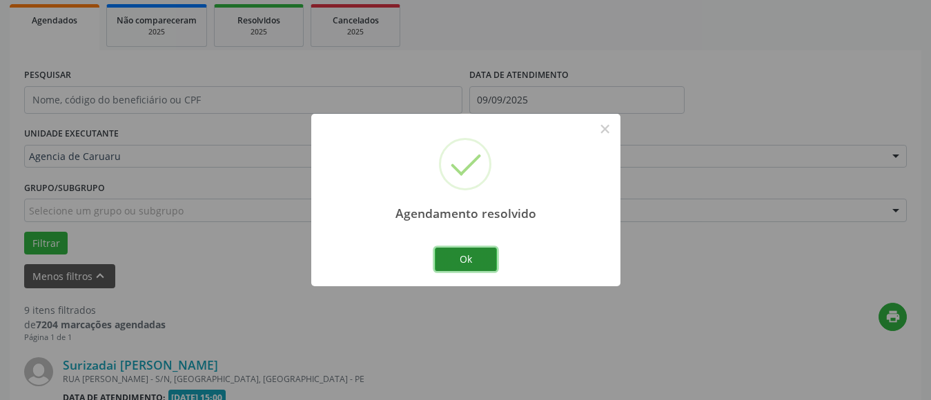
click at [468, 256] on button "Ok" at bounding box center [466, 259] width 62 height 23
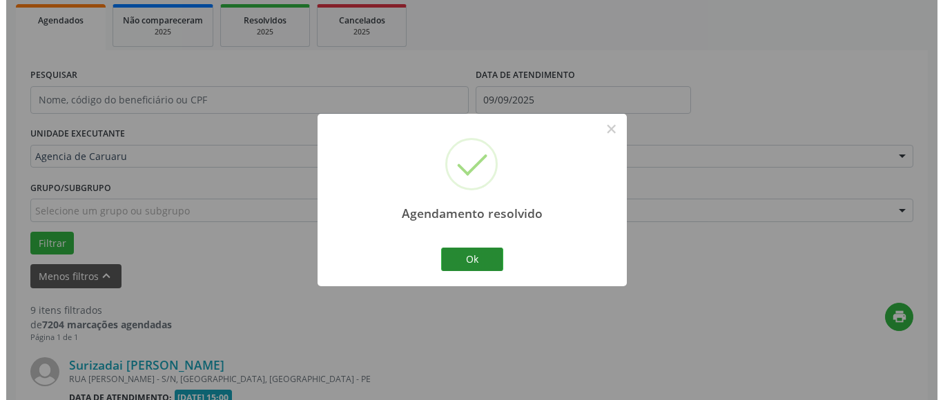
scroll to position [478, 0]
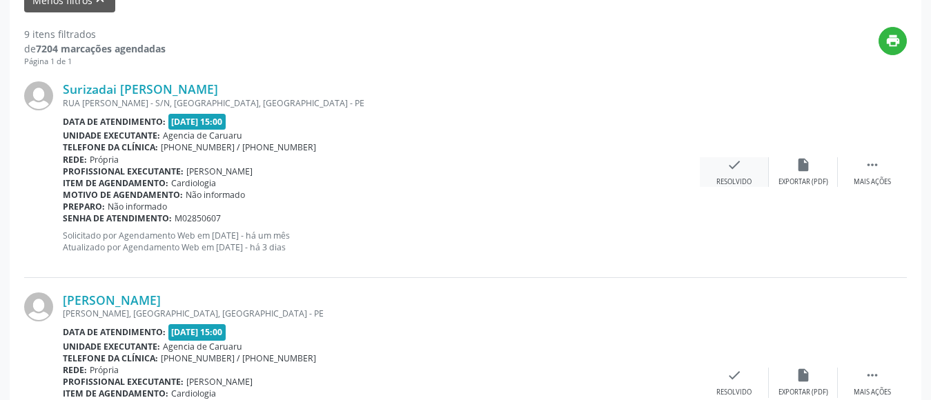
click at [731, 177] on div "Resolvido" at bounding box center [733, 182] width 35 height 10
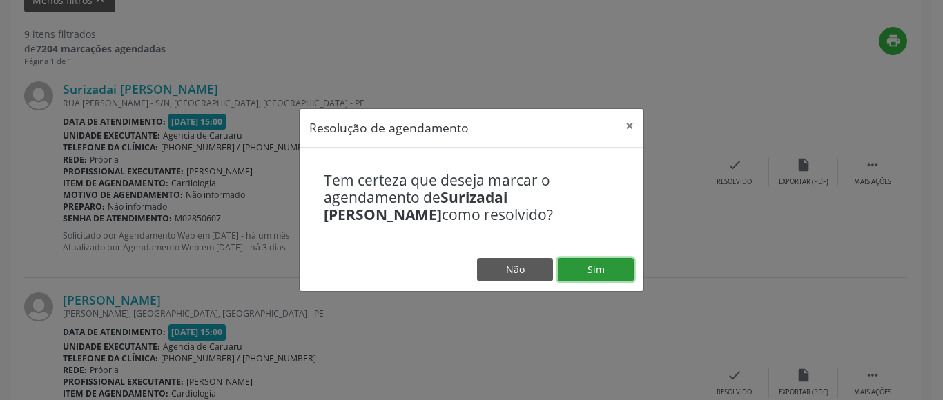
click at [593, 262] on button "Sim" at bounding box center [595, 269] width 76 height 23
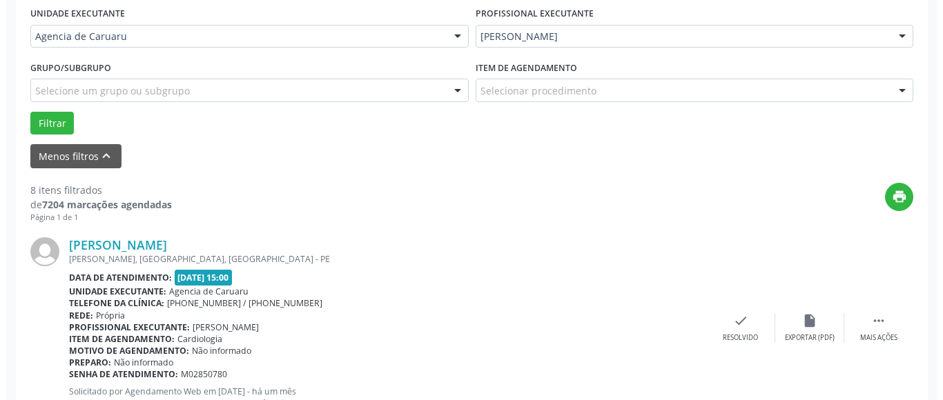
scroll to position [326, 0]
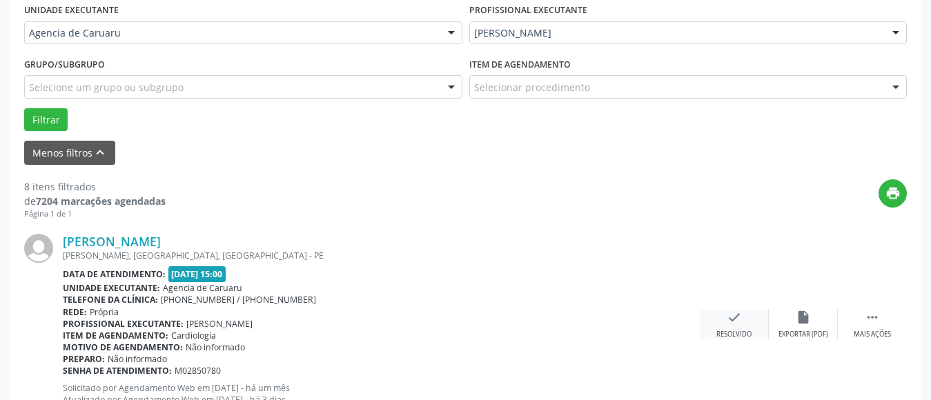
click at [739, 325] on div "check Resolvido" at bounding box center [734, 325] width 69 height 30
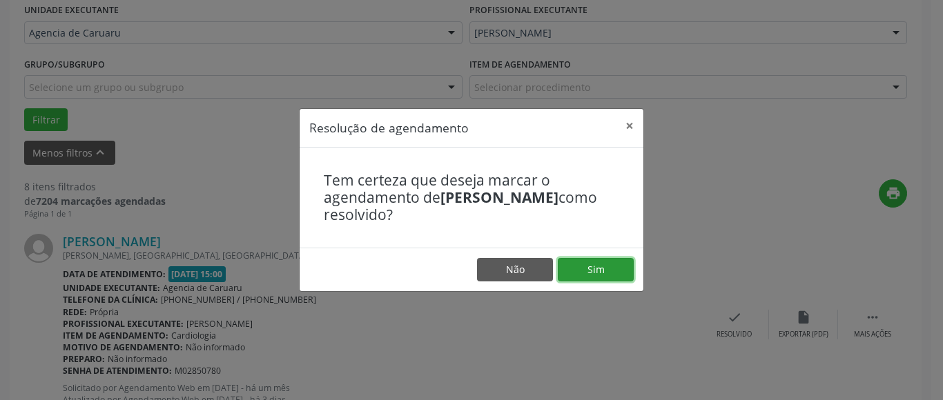
click at [598, 275] on button "Sim" at bounding box center [595, 269] width 76 height 23
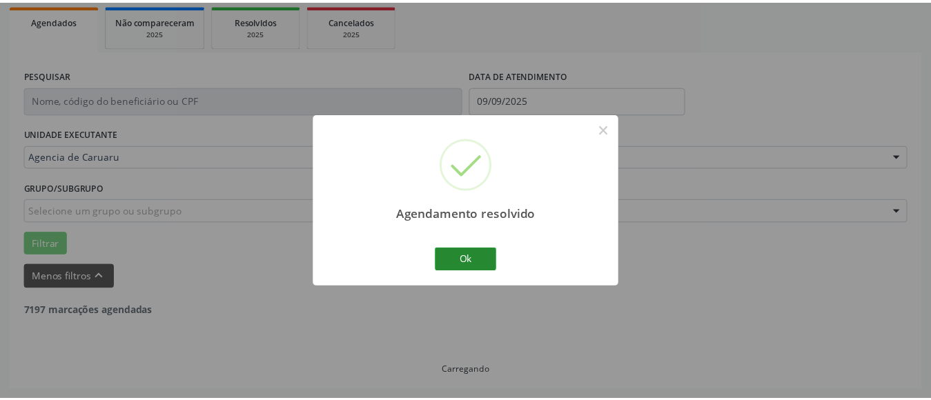
scroll to position [202, 0]
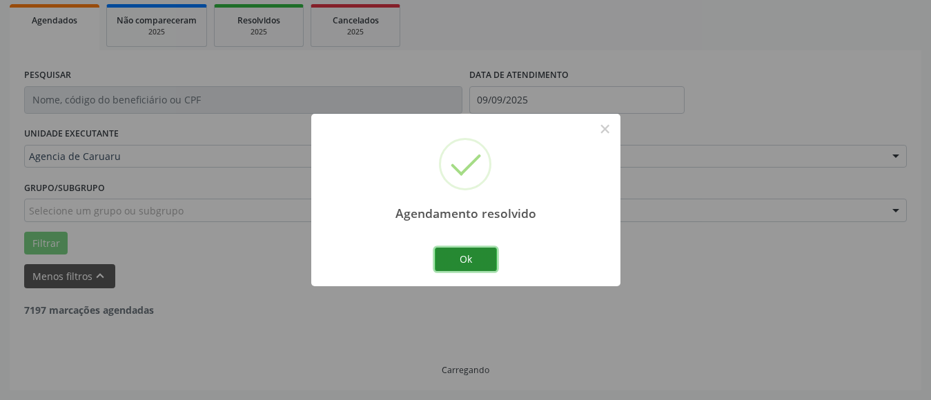
click at [462, 259] on button "Ok" at bounding box center [466, 259] width 62 height 23
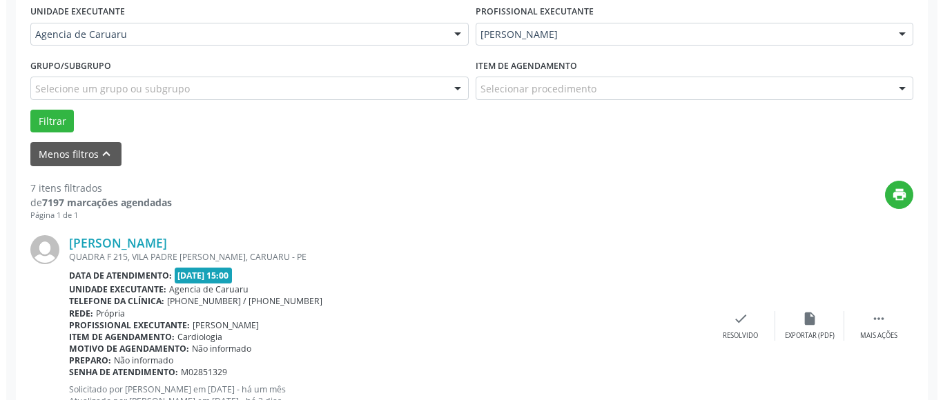
scroll to position [340, 0]
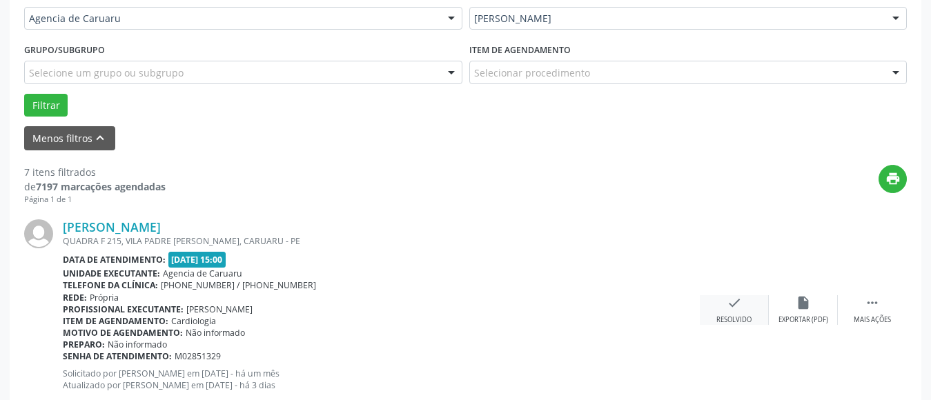
click at [729, 317] on div "Resolvido" at bounding box center [733, 320] width 35 height 10
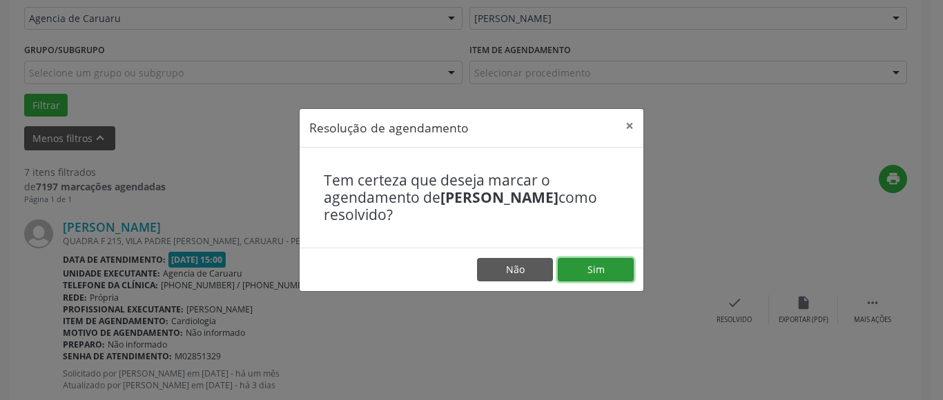
click at [618, 266] on button "Sim" at bounding box center [595, 269] width 76 height 23
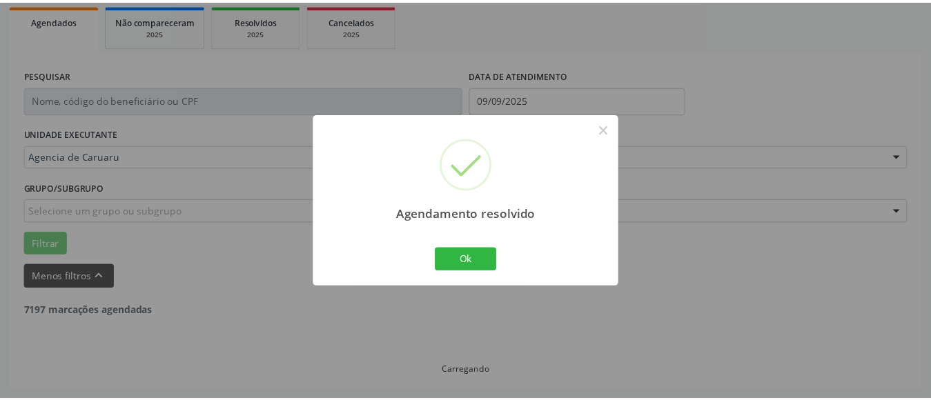
scroll to position [202, 0]
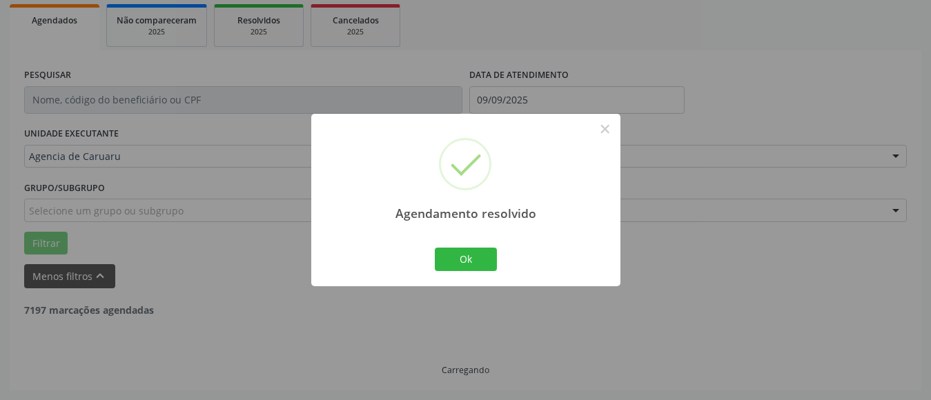
click at [471, 272] on div "Ok Cancel" at bounding box center [465, 259] width 68 height 29
click at [469, 266] on button "Ok" at bounding box center [466, 259] width 62 height 23
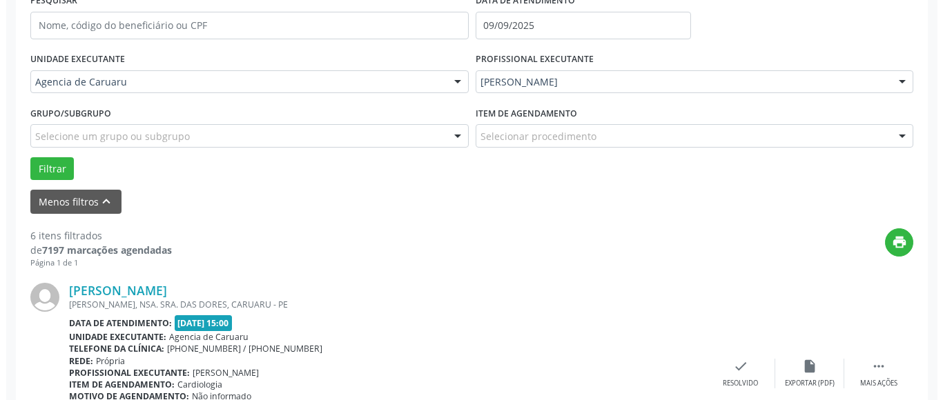
scroll to position [340, 0]
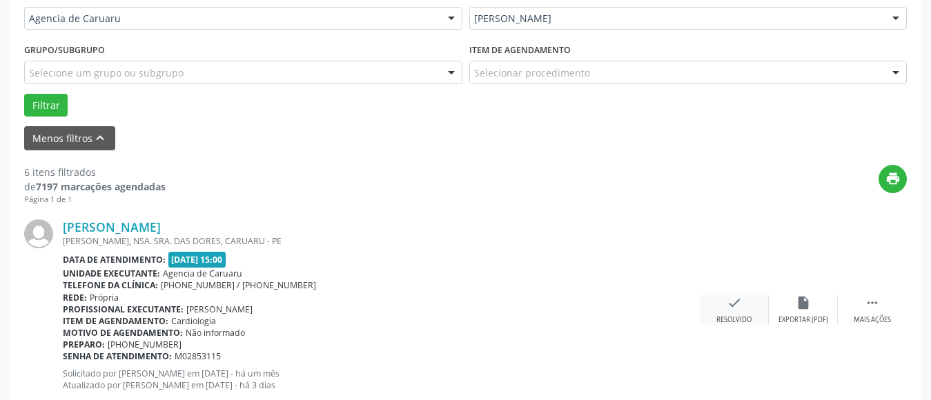
click at [731, 314] on div "check Resolvido" at bounding box center [734, 310] width 69 height 30
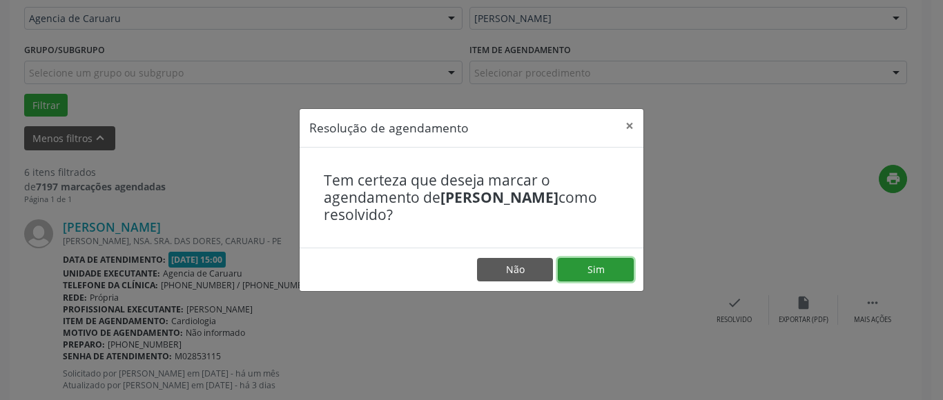
click at [615, 276] on button "Sim" at bounding box center [595, 269] width 76 height 23
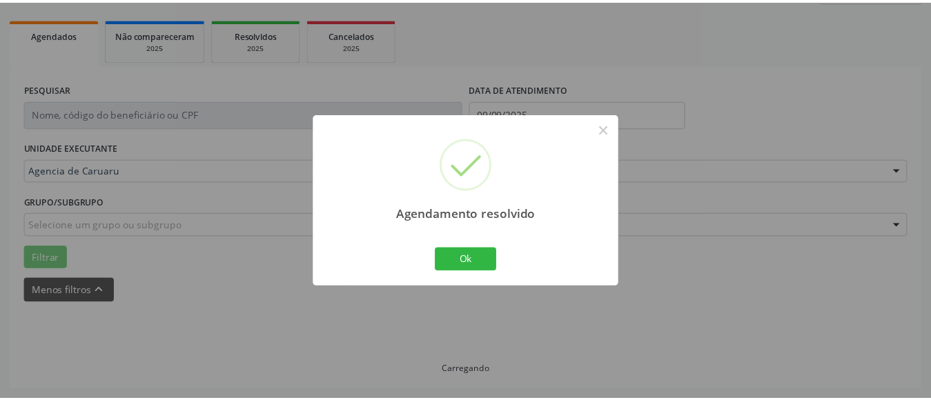
scroll to position [202, 0]
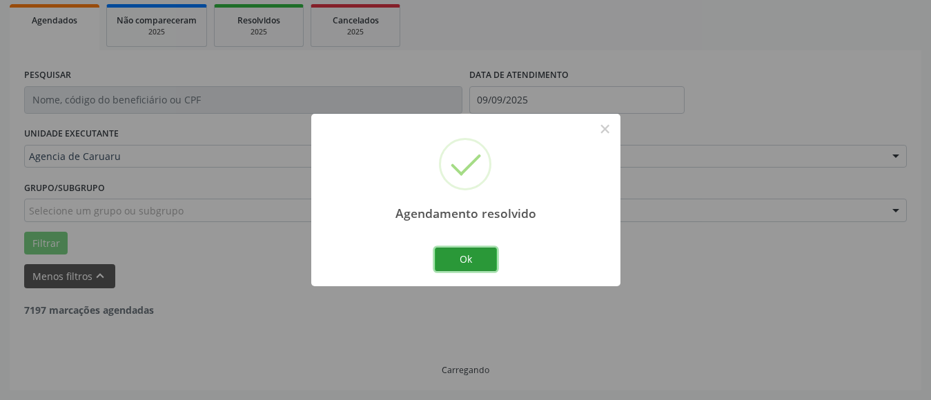
click at [467, 259] on button "Ok" at bounding box center [466, 259] width 62 height 23
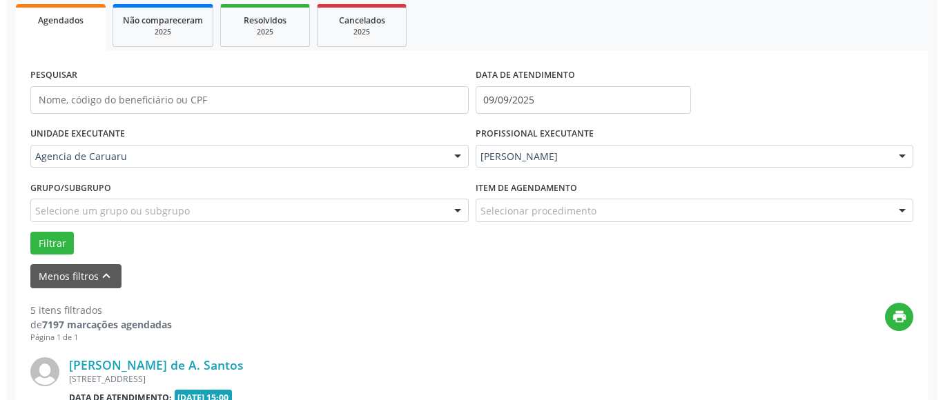
scroll to position [340, 0]
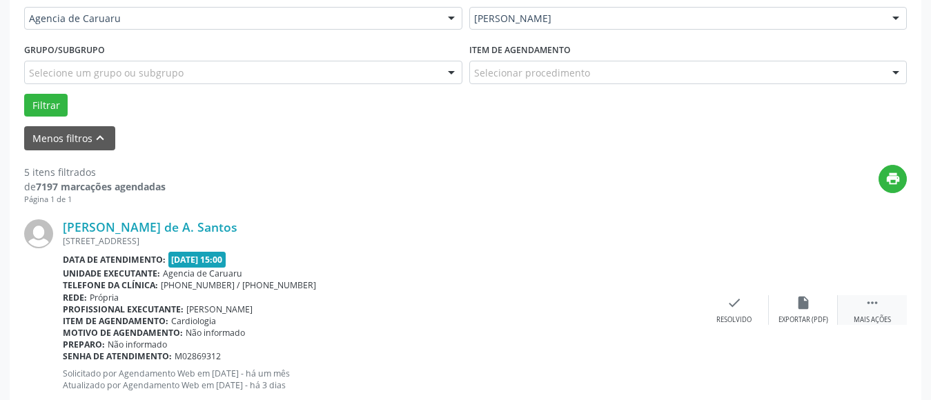
click at [869, 308] on icon "" at bounding box center [872, 302] width 15 height 15
click at [810, 298] on icon "alarm_off" at bounding box center [803, 302] width 15 height 15
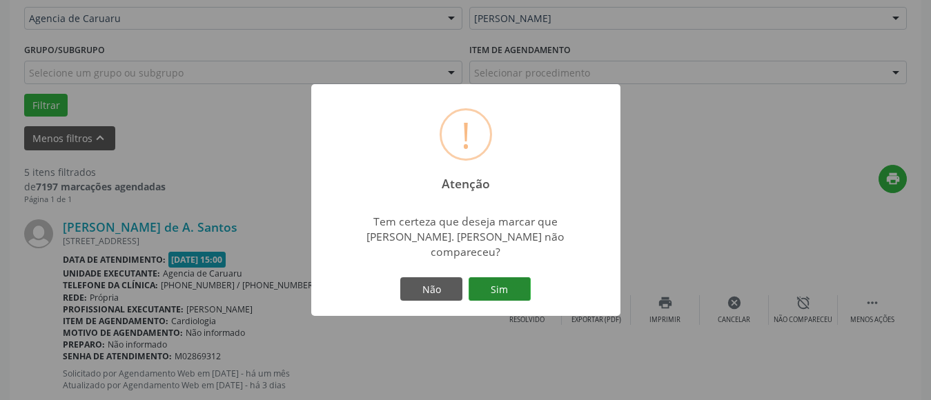
click at [497, 283] on button "Sim" at bounding box center [499, 288] width 62 height 23
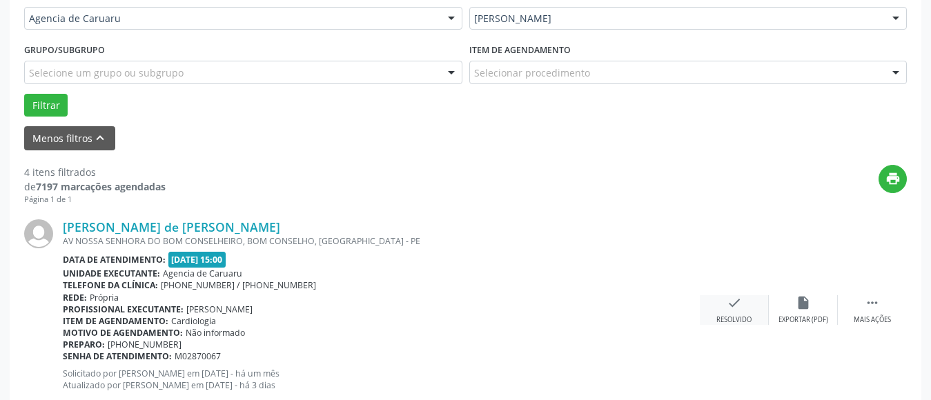
click at [719, 301] on div "check Resolvido" at bounding box center [734, 310] width 69 height 30
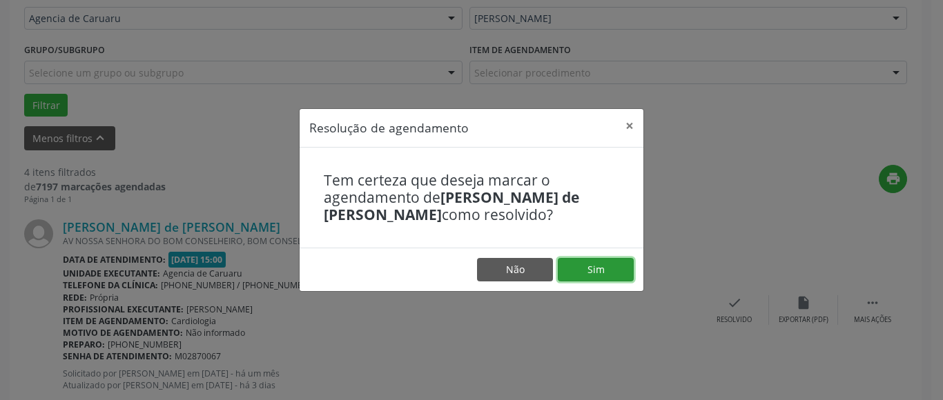
click at [592, 280] on button "Sim" at bounding box center [595, 269] width 76 height 23
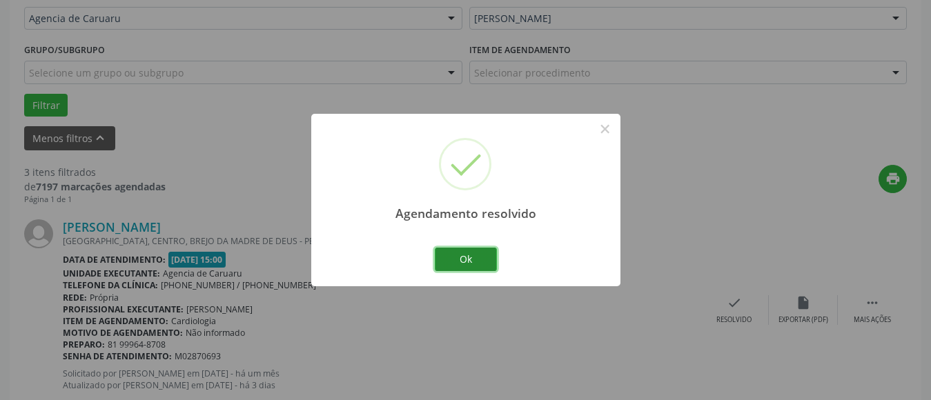
click at [489, 266] on button "Ok" at bounding box center [466, 259] width 62 height 23
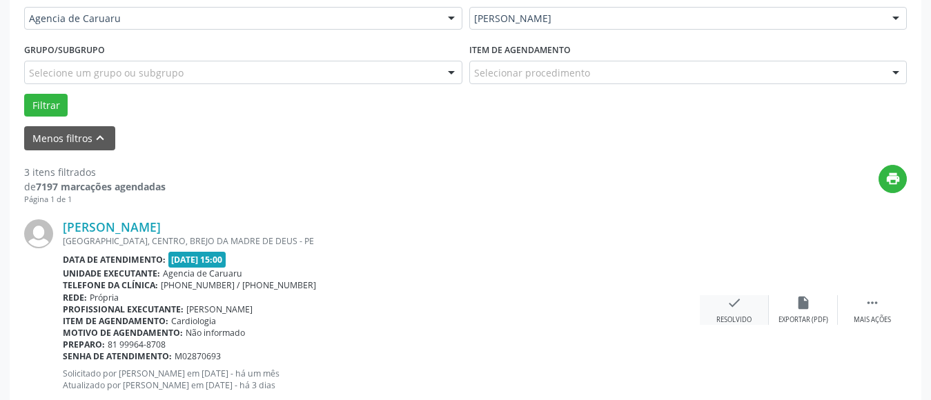
click at [744, 308] on div "check Resolvido" at bounding box center [734, 310] width 69 height 30
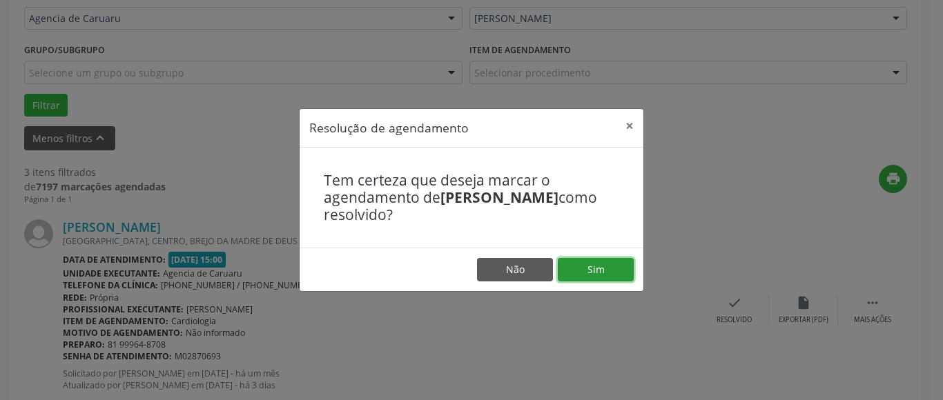
click at [592, 273] on button "Sim" at bounding box center [595, 269] width 76 height 23
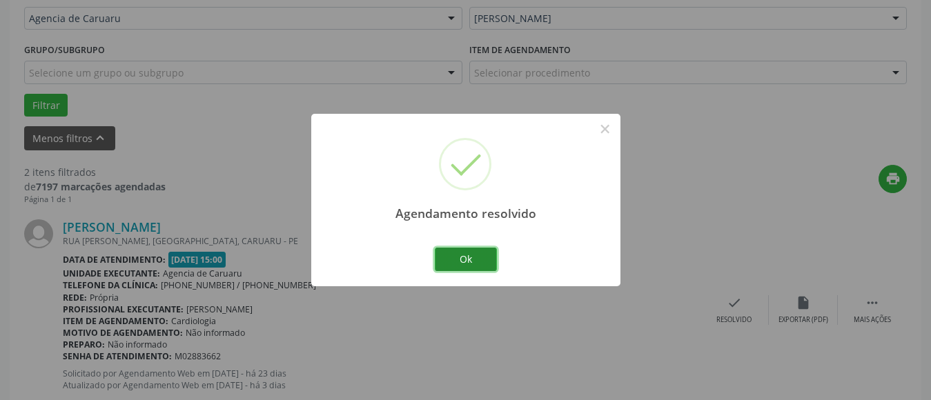
click at [437, 254] on button "Ok" at bounding box center [466, 259] width 62 height 23
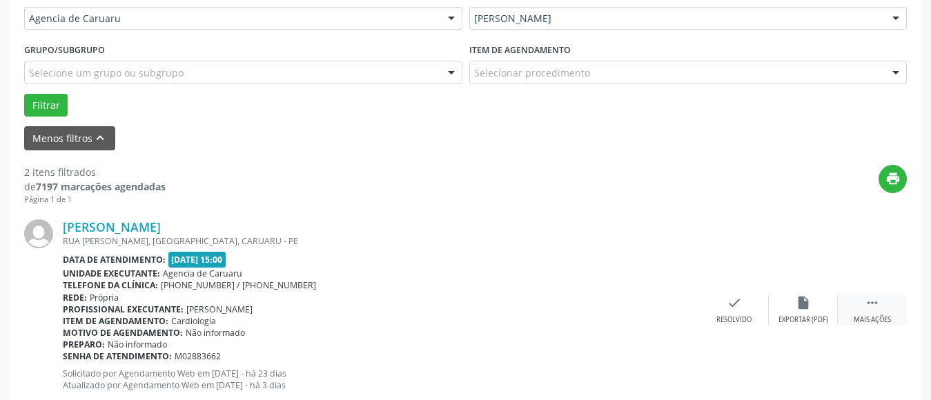
click at [877, 306] on icon "" at bounding box center [872, 302] width 15 height 15
click at [785, 302] on div "alarm_off Não compareceu" at bounding box center [803, 310] width 69 height 30
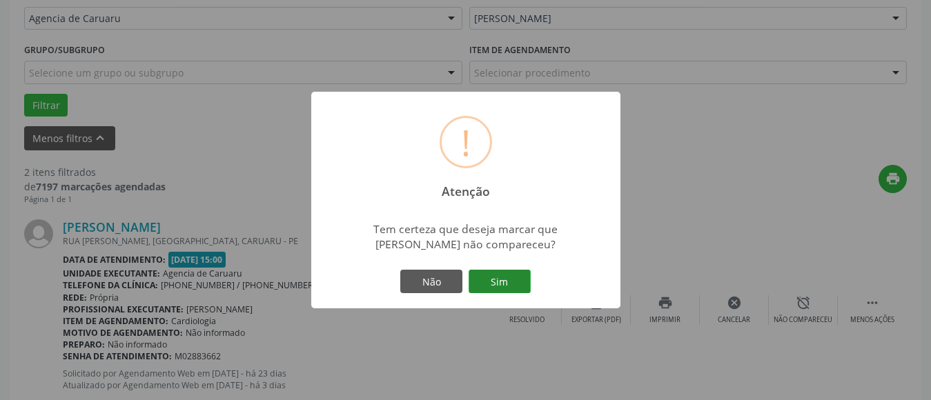
click at [480, 272] on button "Sim" at bounding box center [499, 281] width 62 height 23
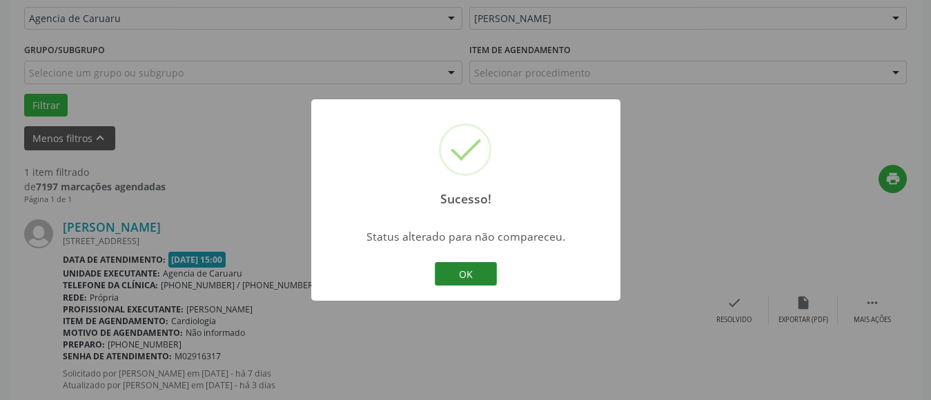
click at [464, 272] on button "OK" at bounding box center [466, 273] width 62 height 23
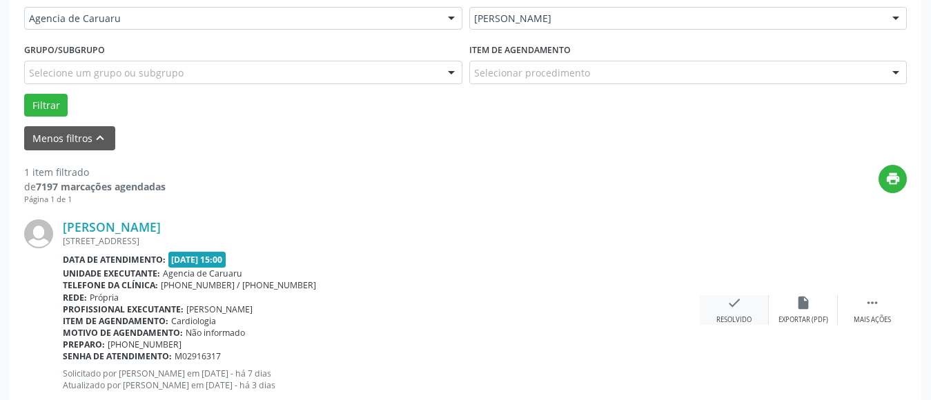
click at [738, 310] on icon "check" at bounding box center [734, 302] width 15 height 15
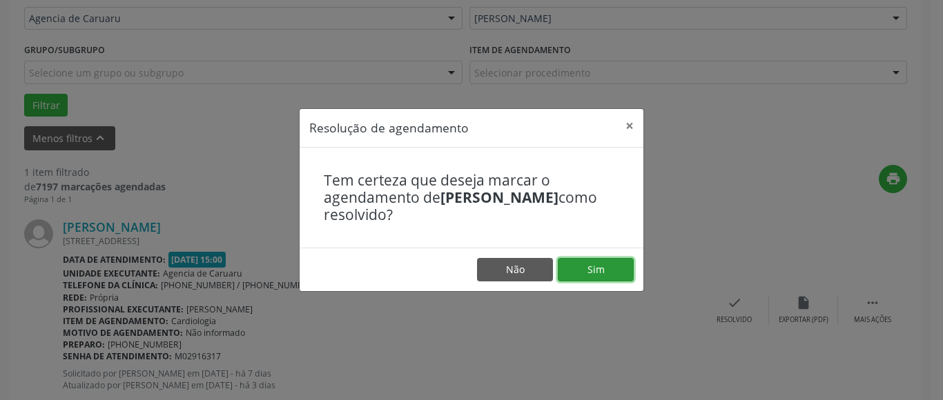
click at [618, 276] on button "Sim" at bounding box center [595, 269] width 76 height 23
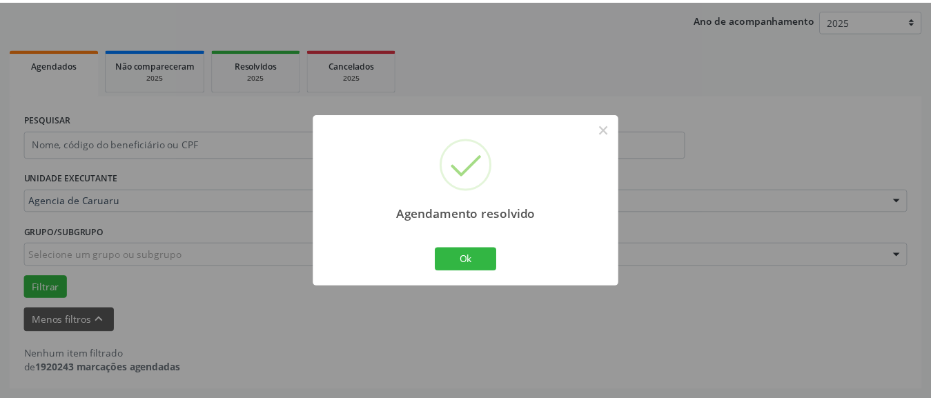
scroll to position [158, 0]
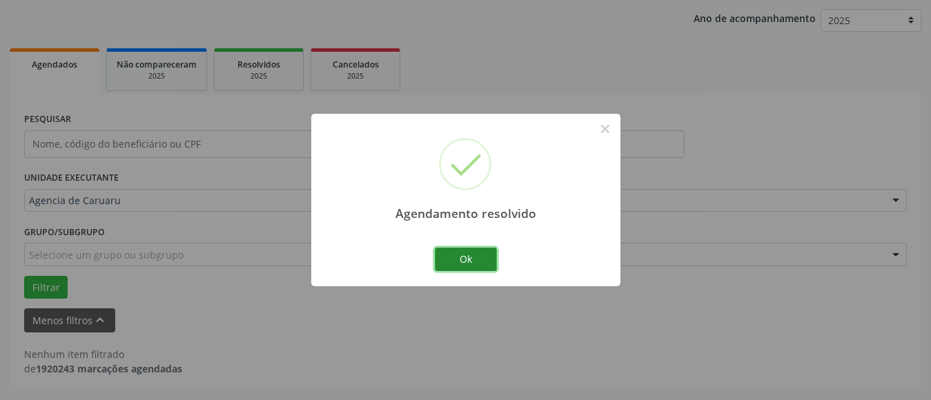
click at [477, 255] on button "Ok" at bounding box center [466, 259] width 62 height 23
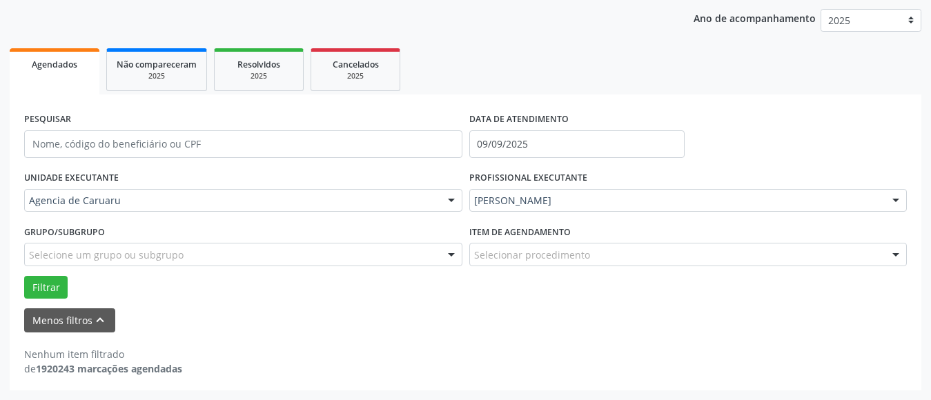
scroll to position [0, 0]
